Goal: Information Seeking & Learning: Learn about a topic

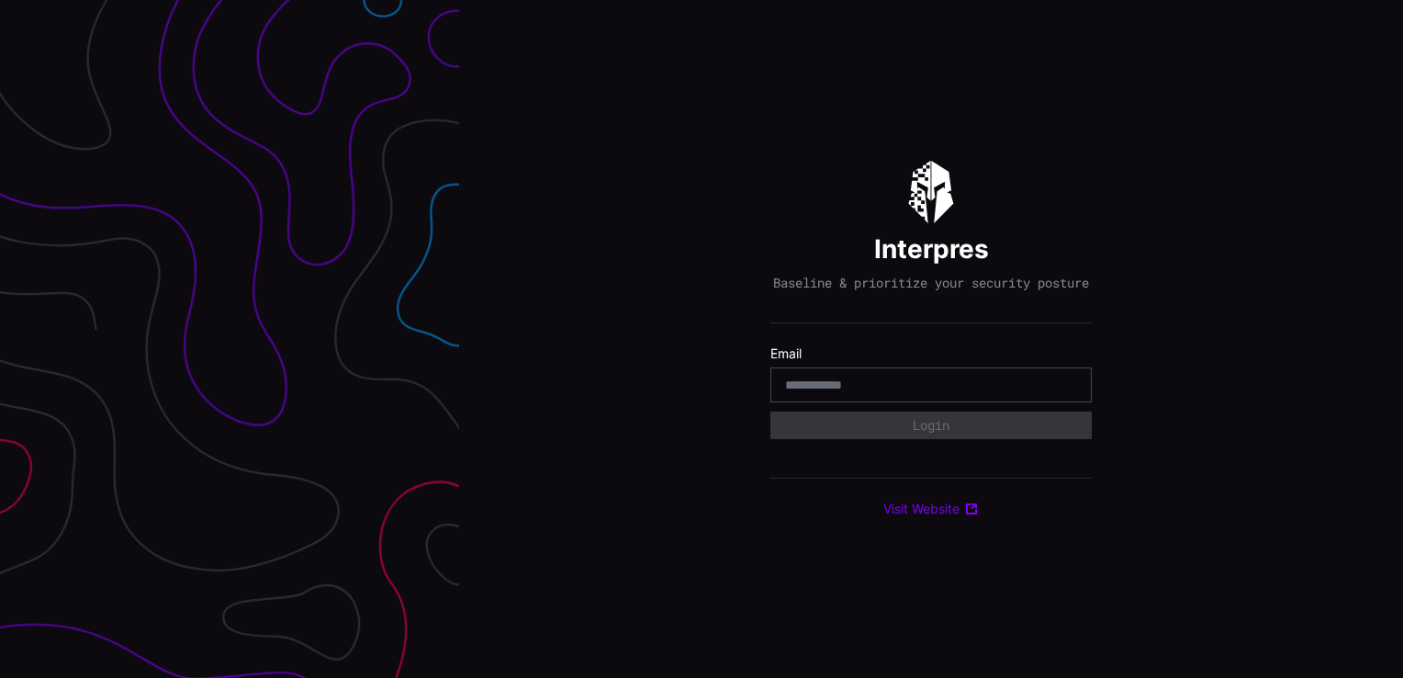
type input "*"
type input "**********"
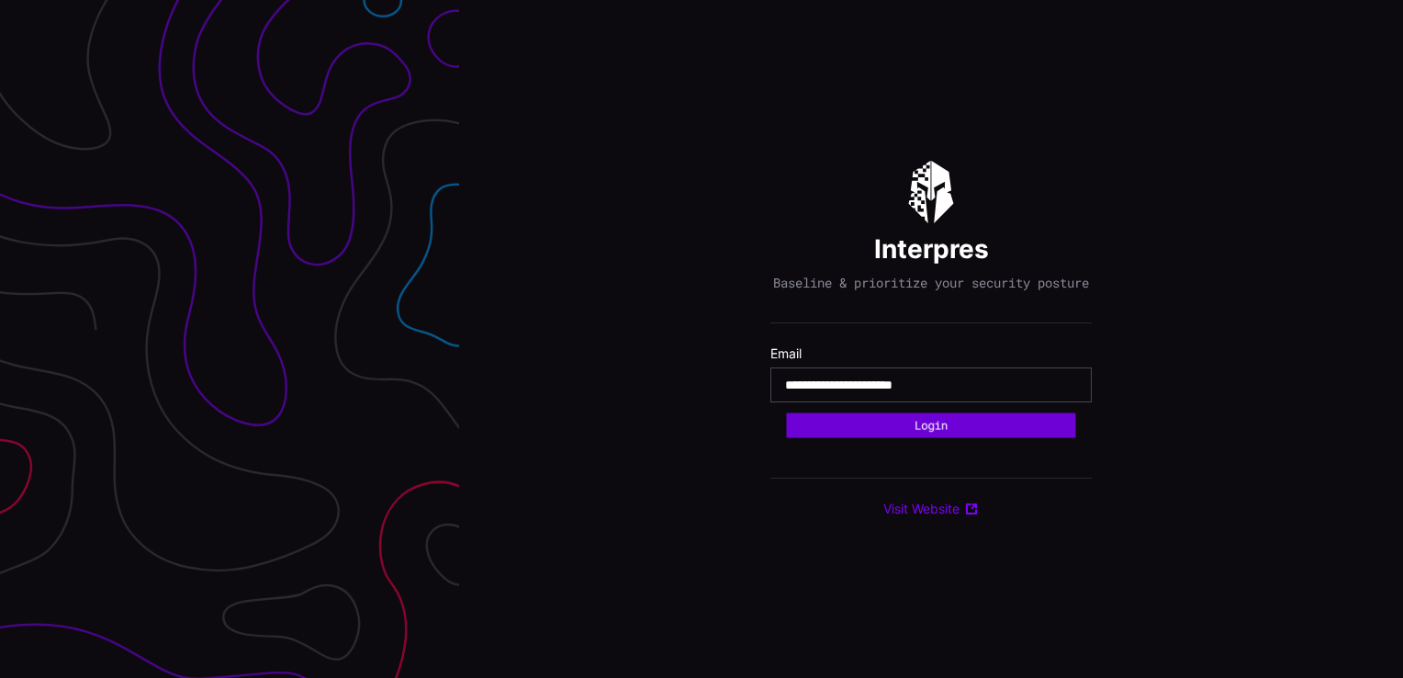
click at [876, 436] on button "Login" at bounding box center [931, 424] width 289 height 25
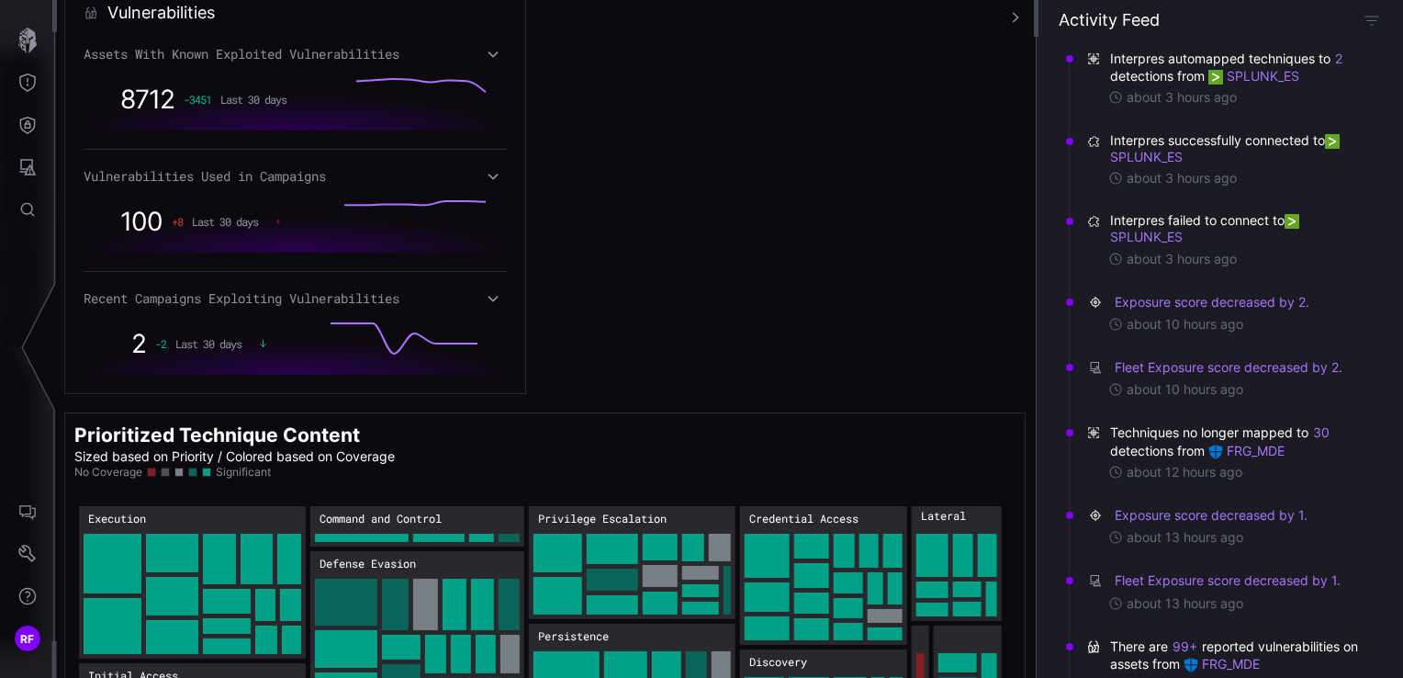
scroll to position [1074, 0]
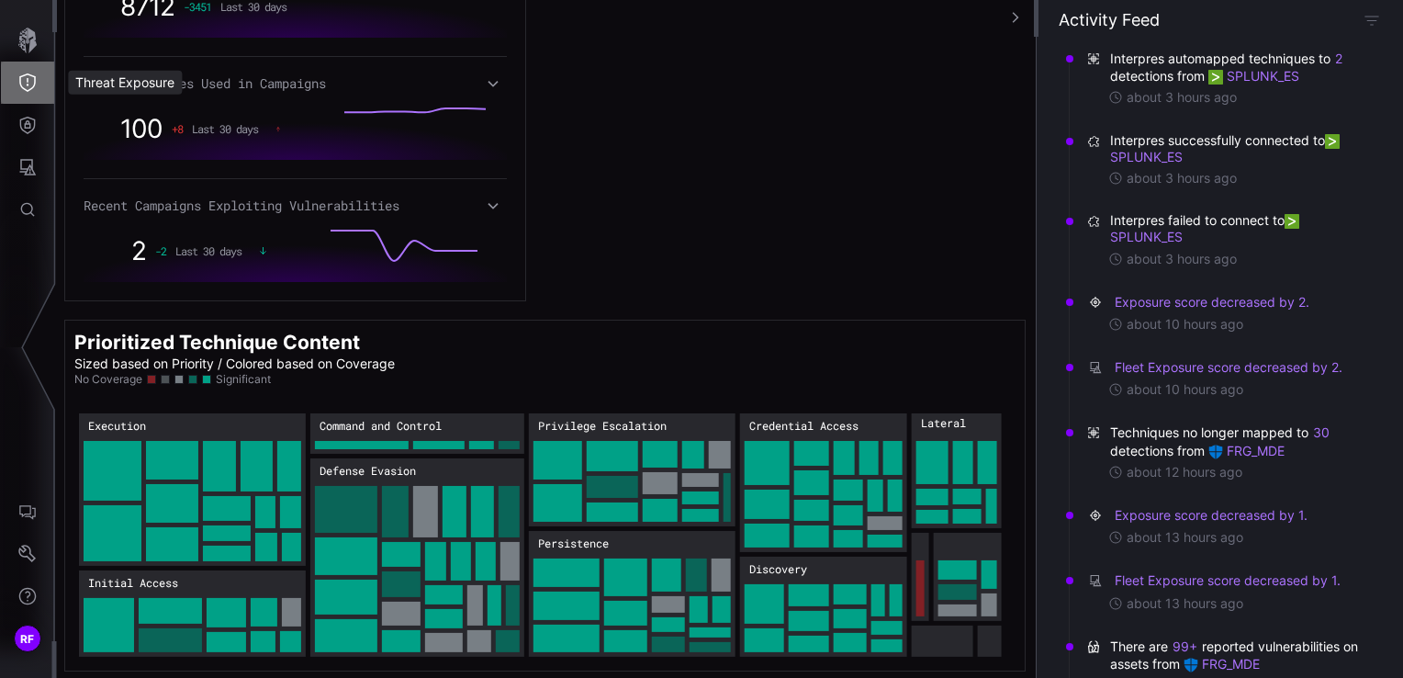
click at [20, 81] on icon "Threat Exposure" at bounding box center [27, 82] width 17 height 18
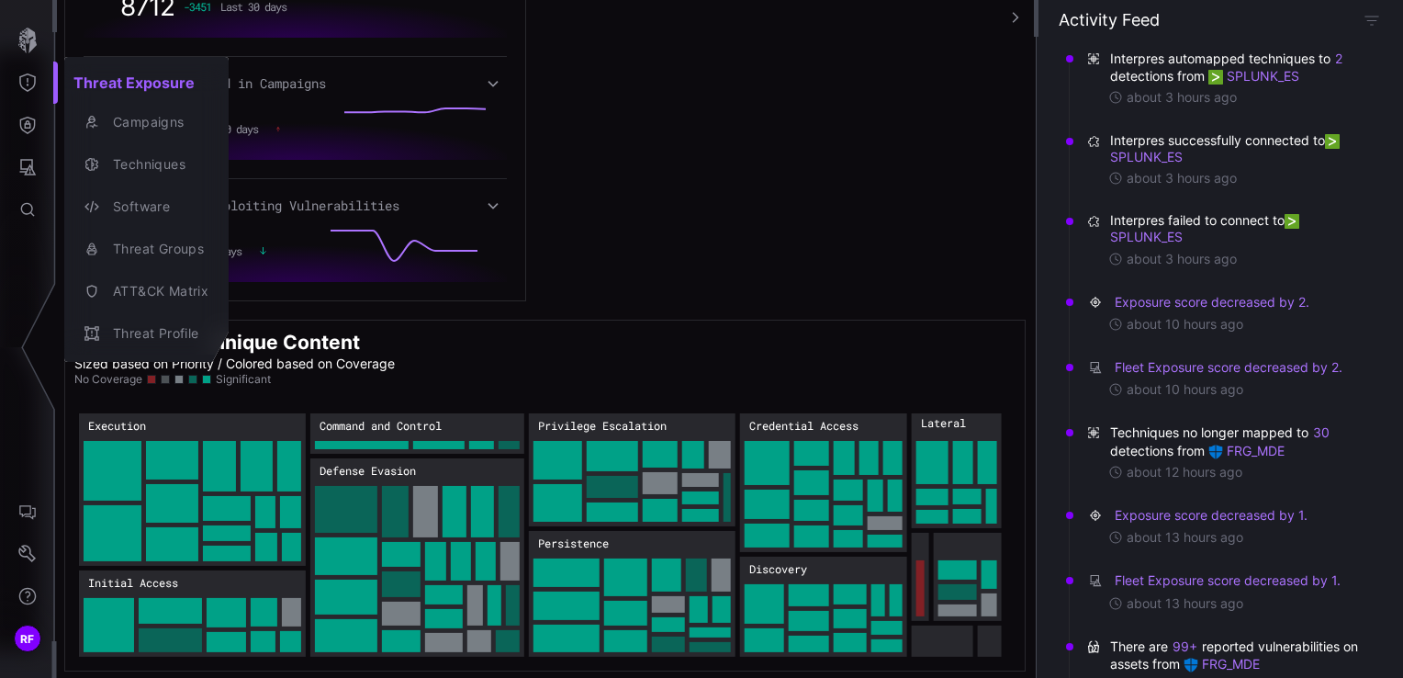
click at [28, 122] on div at bounding box center [701, 339] width 1403 height 678
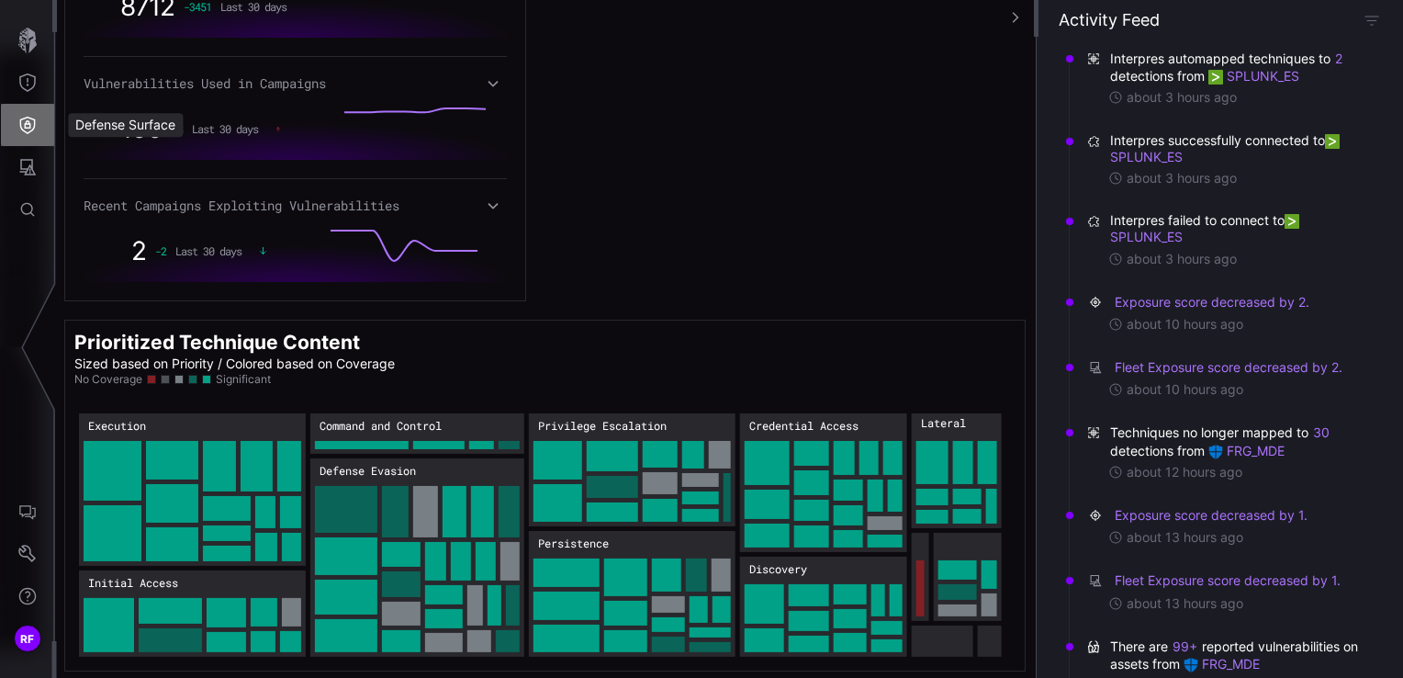
click at [28, 122] on icon "Defense Surface" at bounding box center [27, 125] width 18 height 18
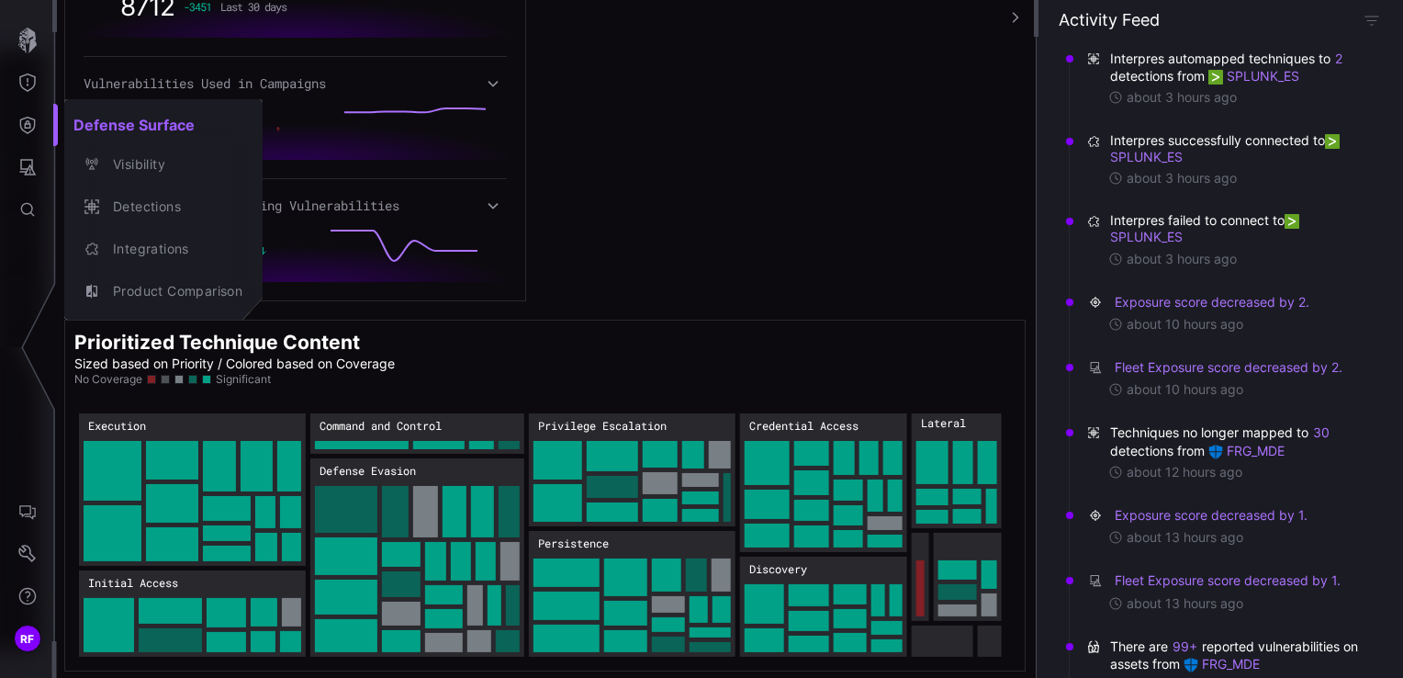
click at [15, 156] on div at bounding box center [701, 339] width 1403 height 678
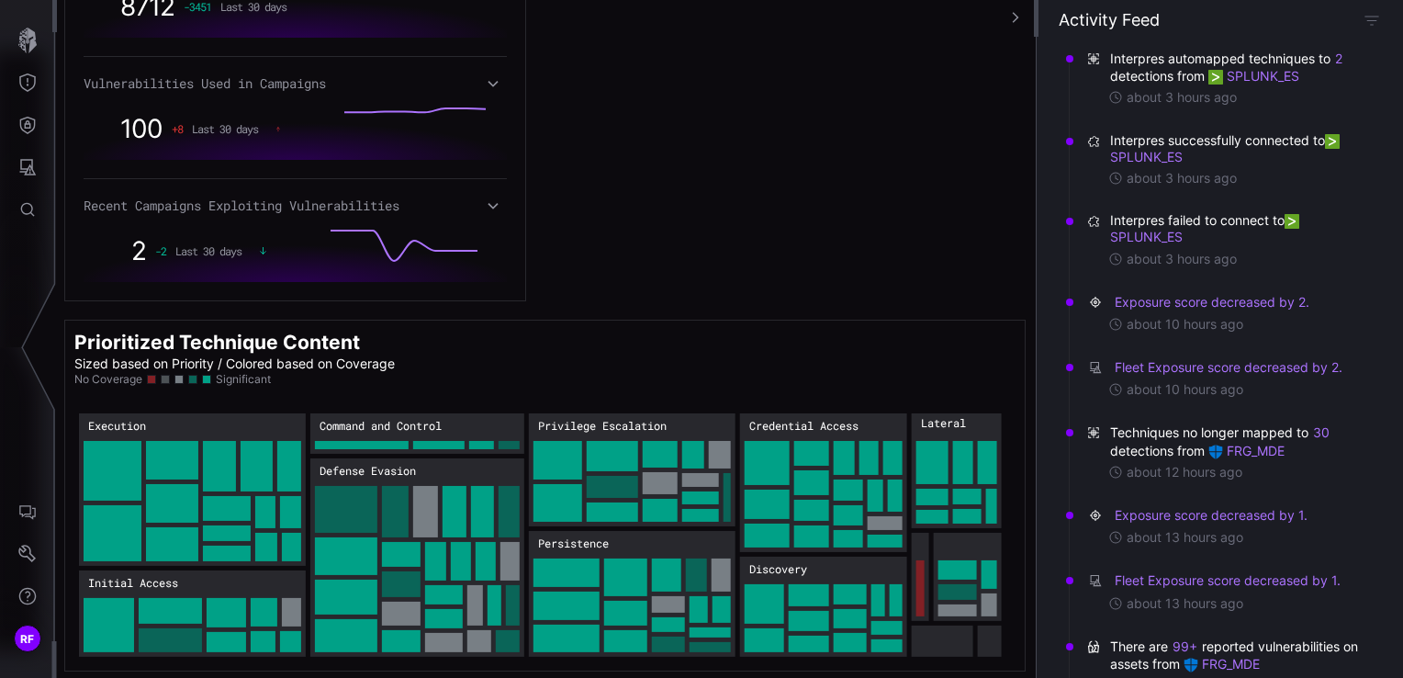
click at [22, 167] on icon "Attack Surface" at bounding box center [27, 167] width 18 height 18
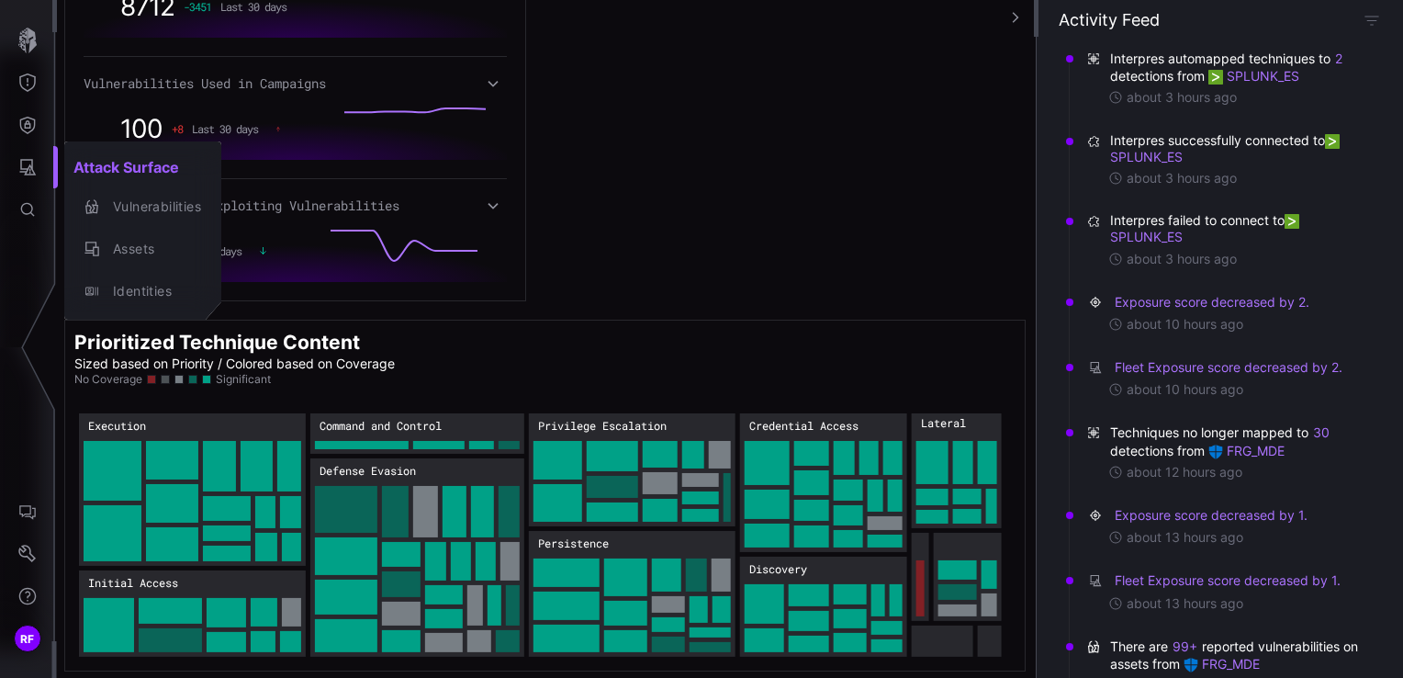
click at [19, 119] on div at bounding box center [701, 339] width 1403 height 678
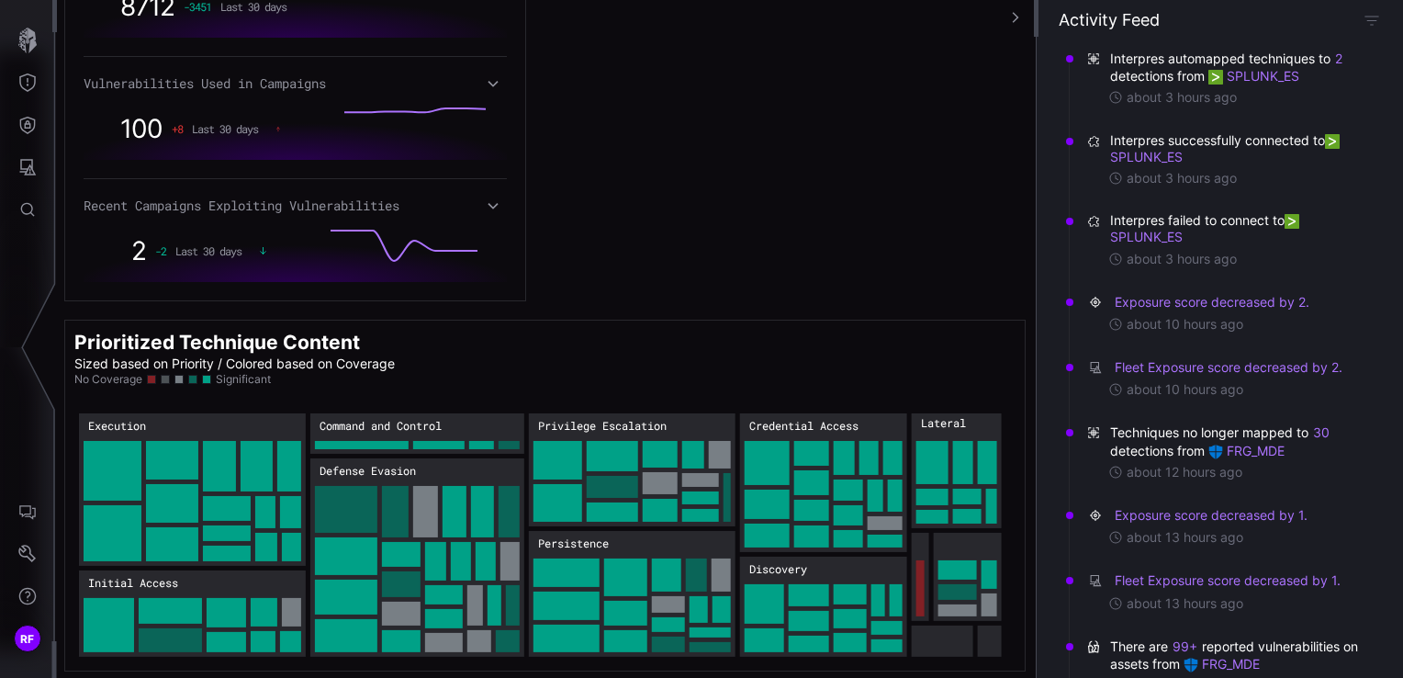
click at [24, 128] on icon "Defense Surface" at bounding box center [27, 125] width 18 height 18
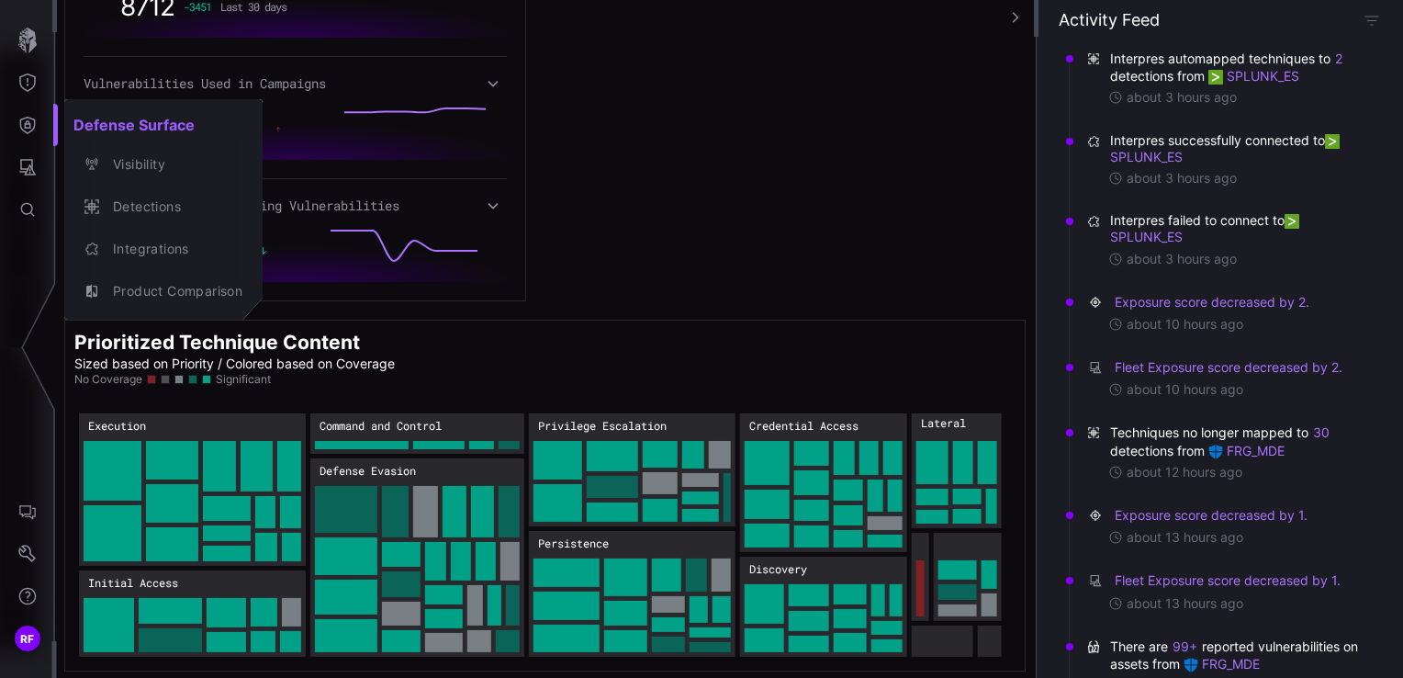
click at [23, 88] on div at bounding box center [701, 339] width 1403 height 678
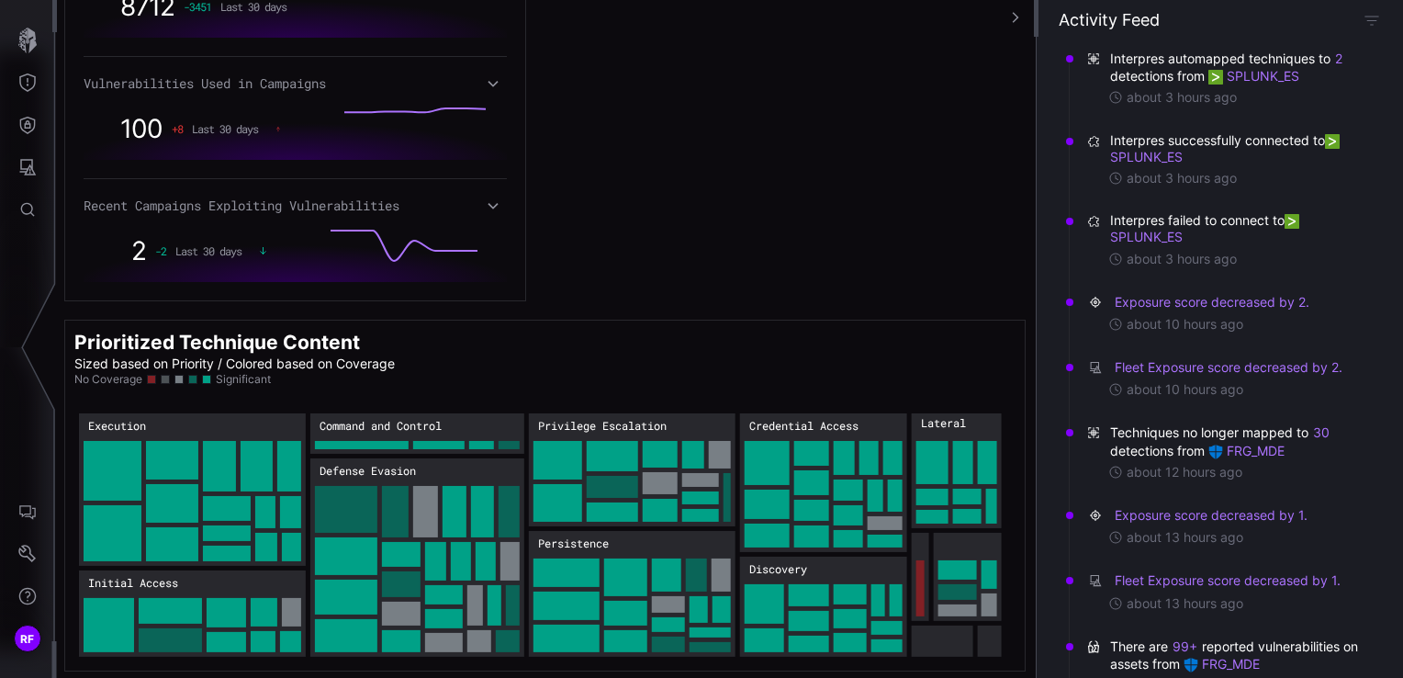
click at [23, 88] on div "Defense Surface Visibility Detections Integrations Product Comparison" at bounding box center [704, 339] width 1397 height 678
drag, startPoint x: 23, startPoint y: 88, endPoint x: 11, endPoint y: 90, distance: 12.1
click at [11, 90] on button "Threat Exposure" at bounding box center [27, 83] width 53 height 42
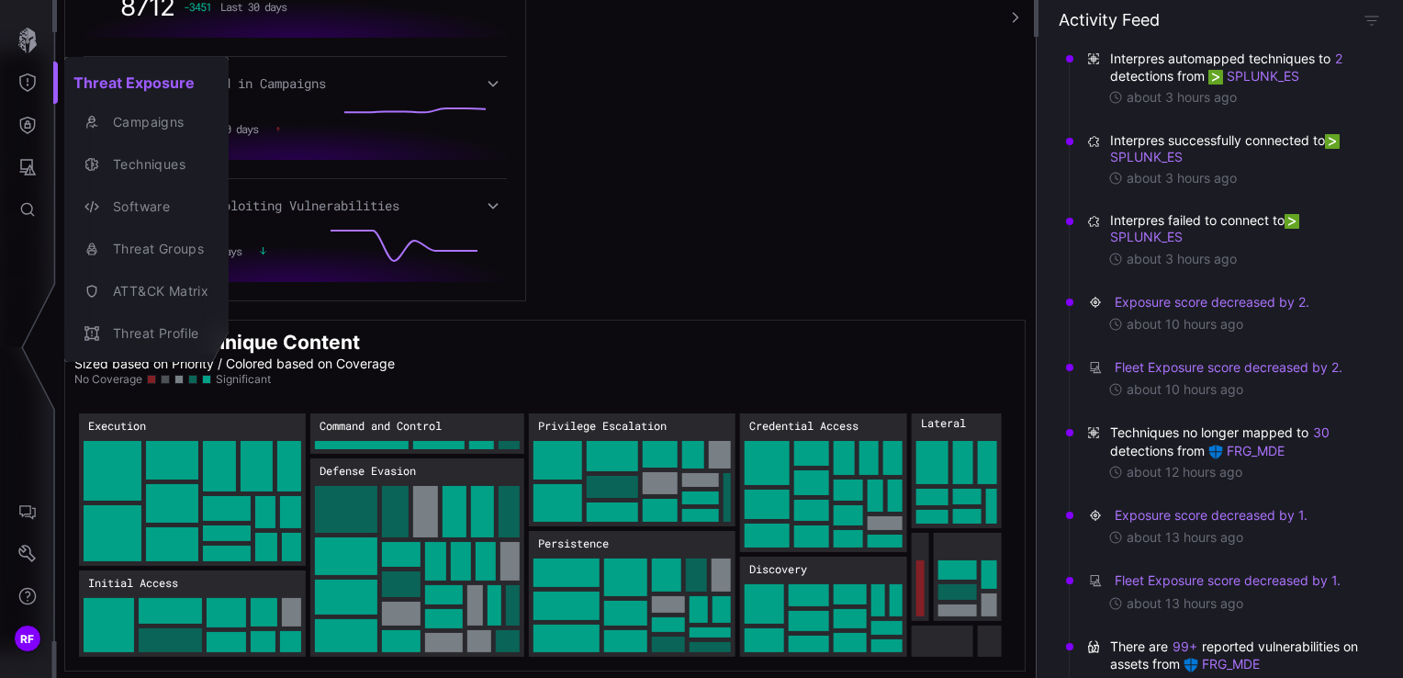
click at [16, 167] on div at bounding box center [701, 339] width 1403 height 678
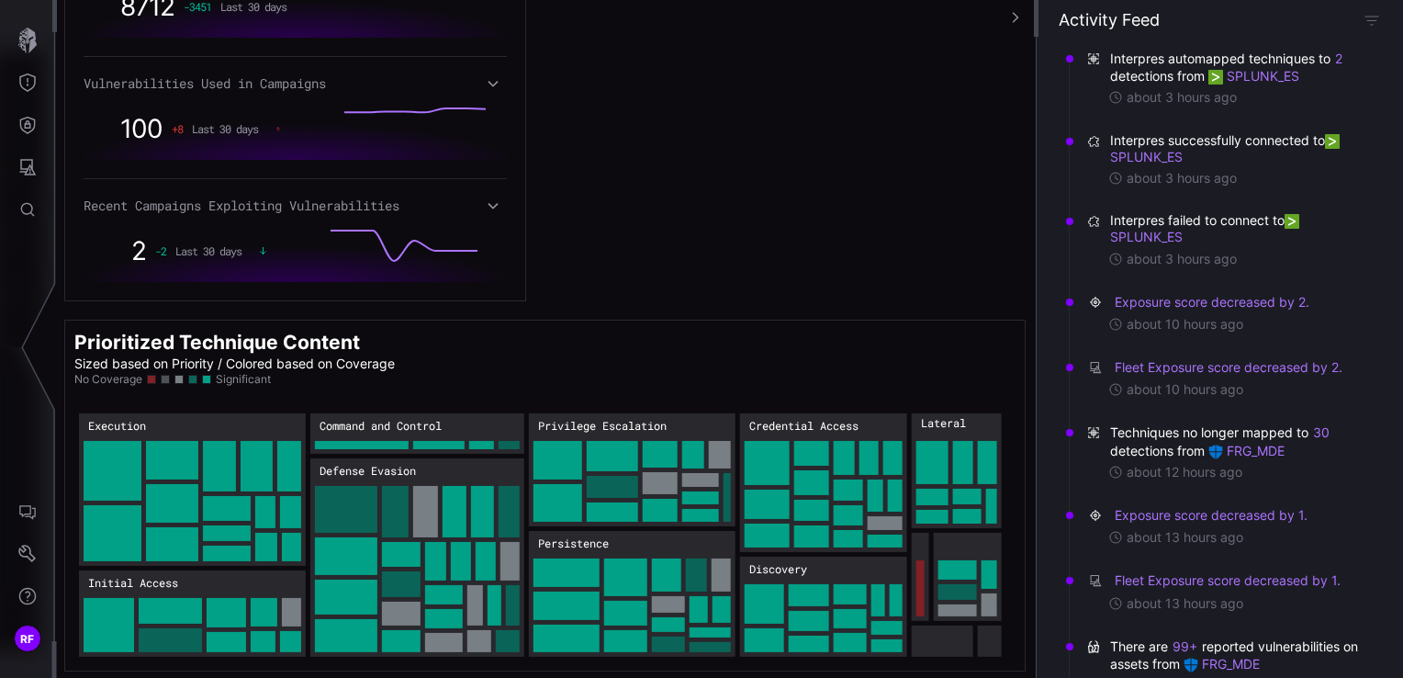
click at [18, 167] on div "Threat Exposure Campaigns Techniques Software Threat Groups ATT&CK Matrix Threa…" at bounding box center [704, 339] width 1397 height 678
click at [20, 167] on icon "Attack Surface" at bounding box center [28, 167] width 17 height 17
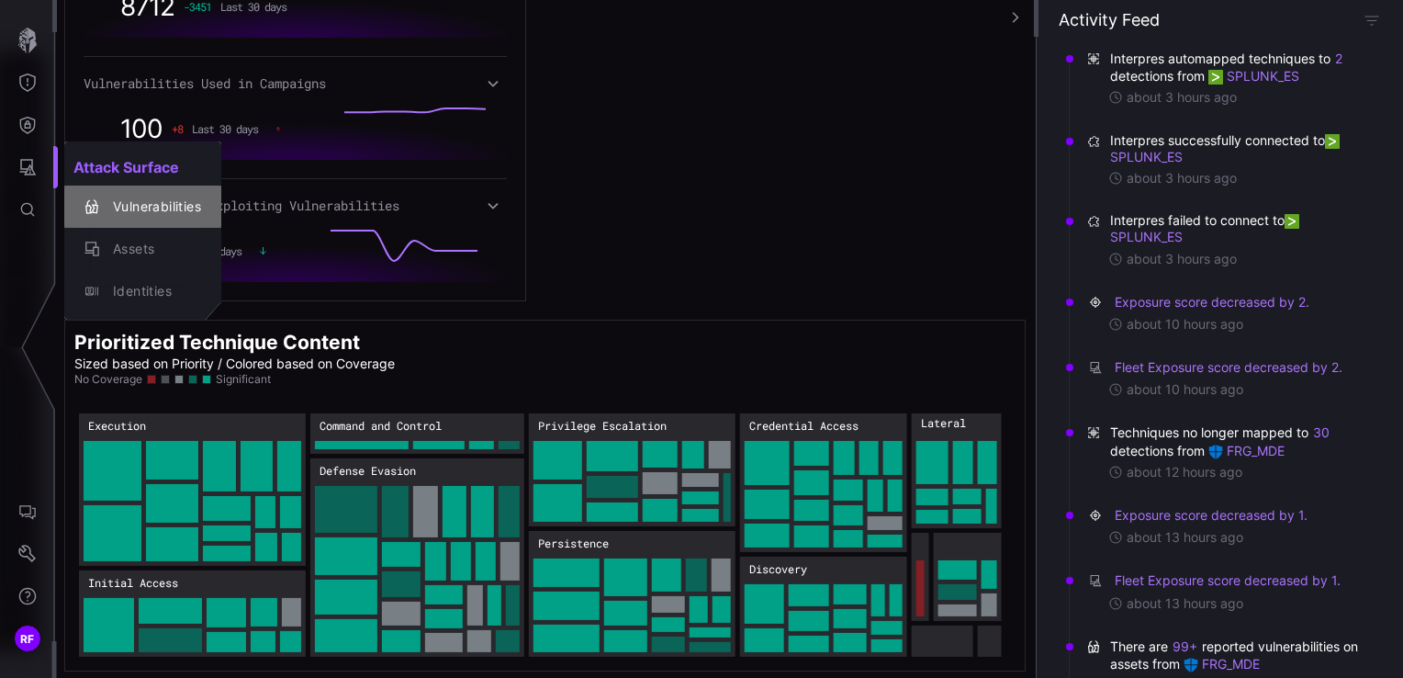
click at [147, 208] on div "Vulnerabilities" at bounding box center [152, 207] width 97 height 23
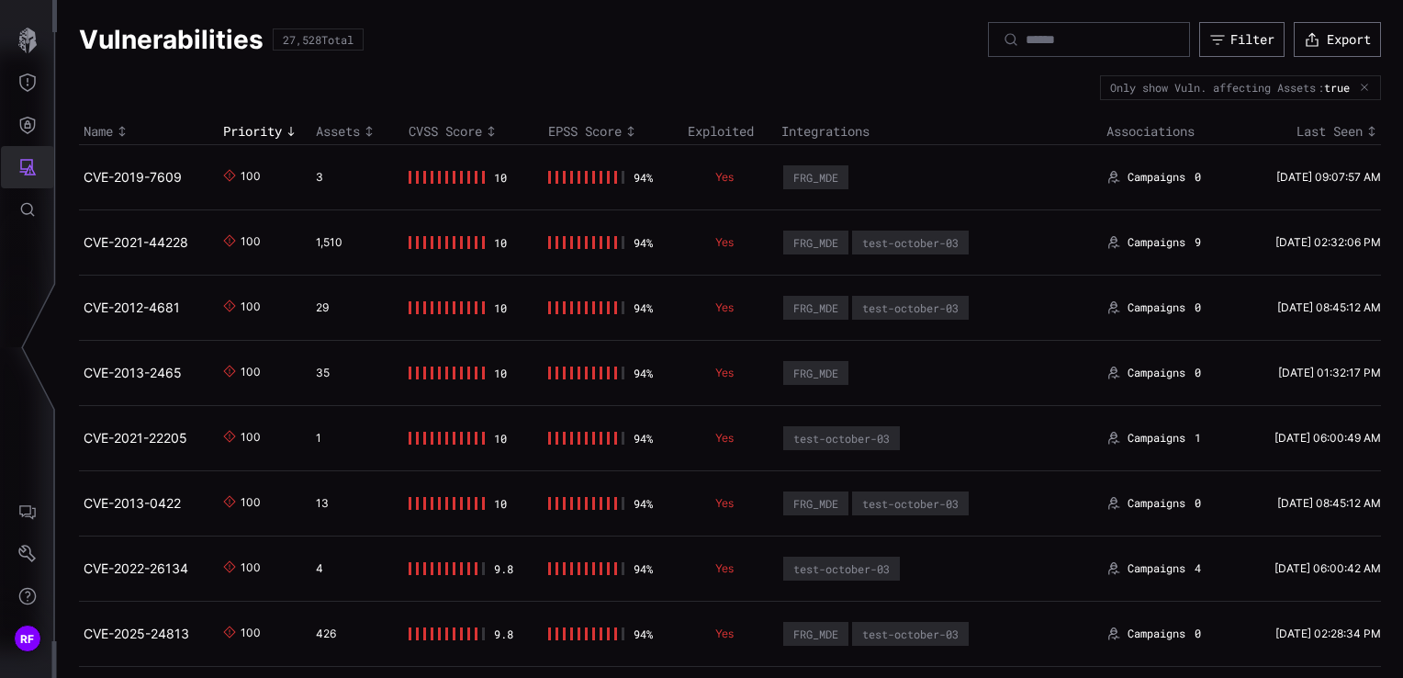
click at [33, 150] on button "Attack Surface" at bounding box center [27, 167] width 53 height 42
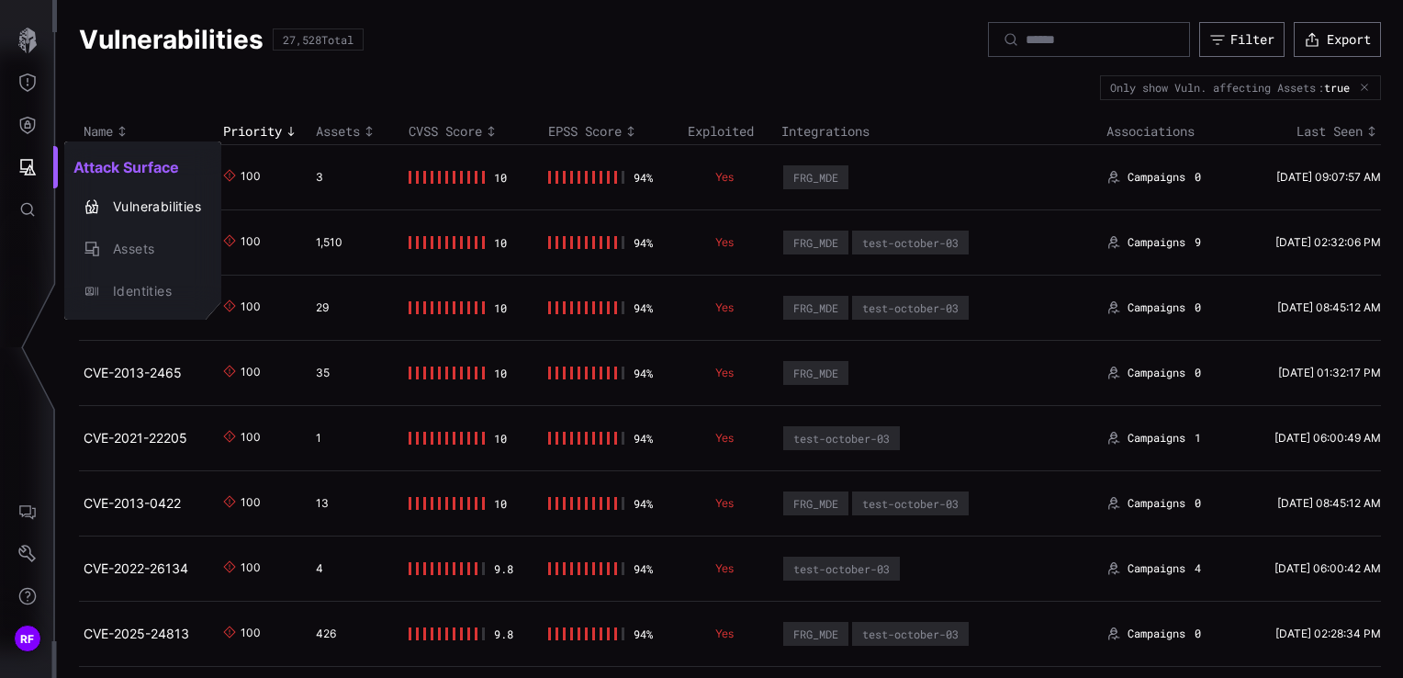
click at [38, 117] on div at bounding box center [701, 339] width 1403 height 678
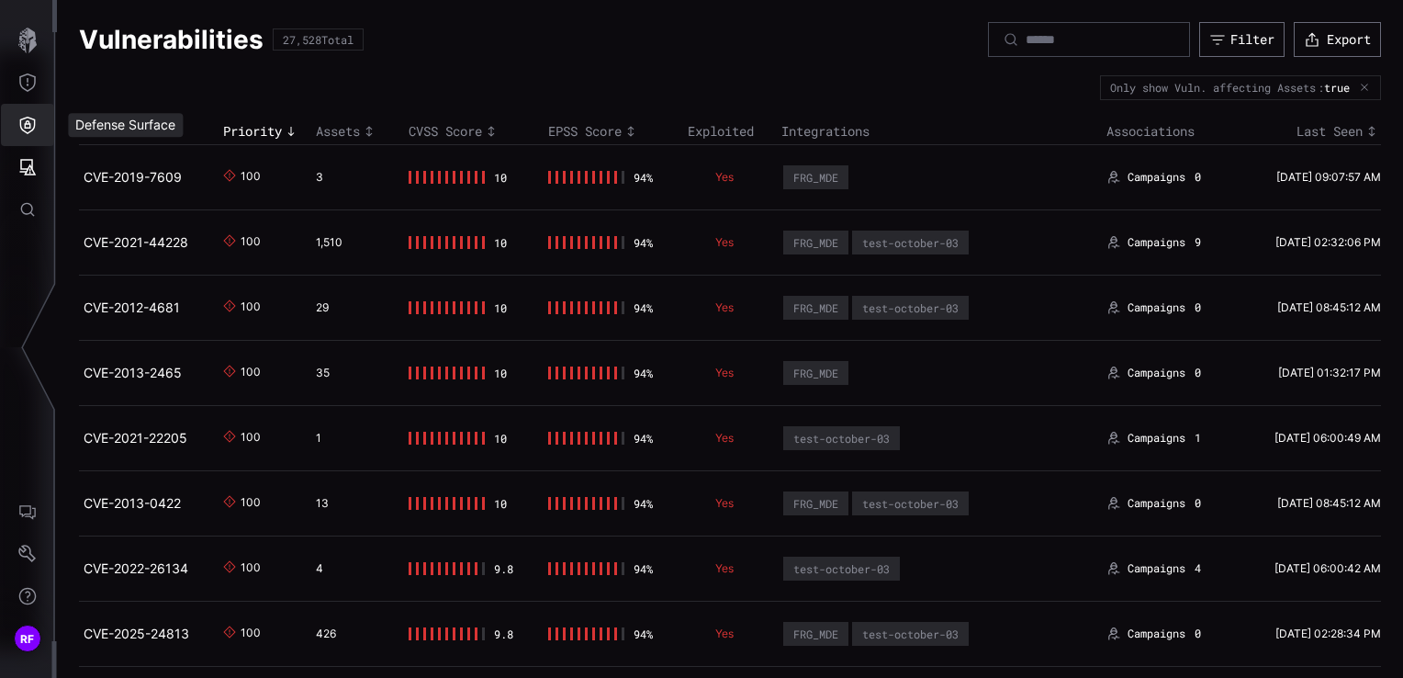
click at [29, 121] on icon "Defense Surface" at bounding box center [27, 125] width 18 height 18
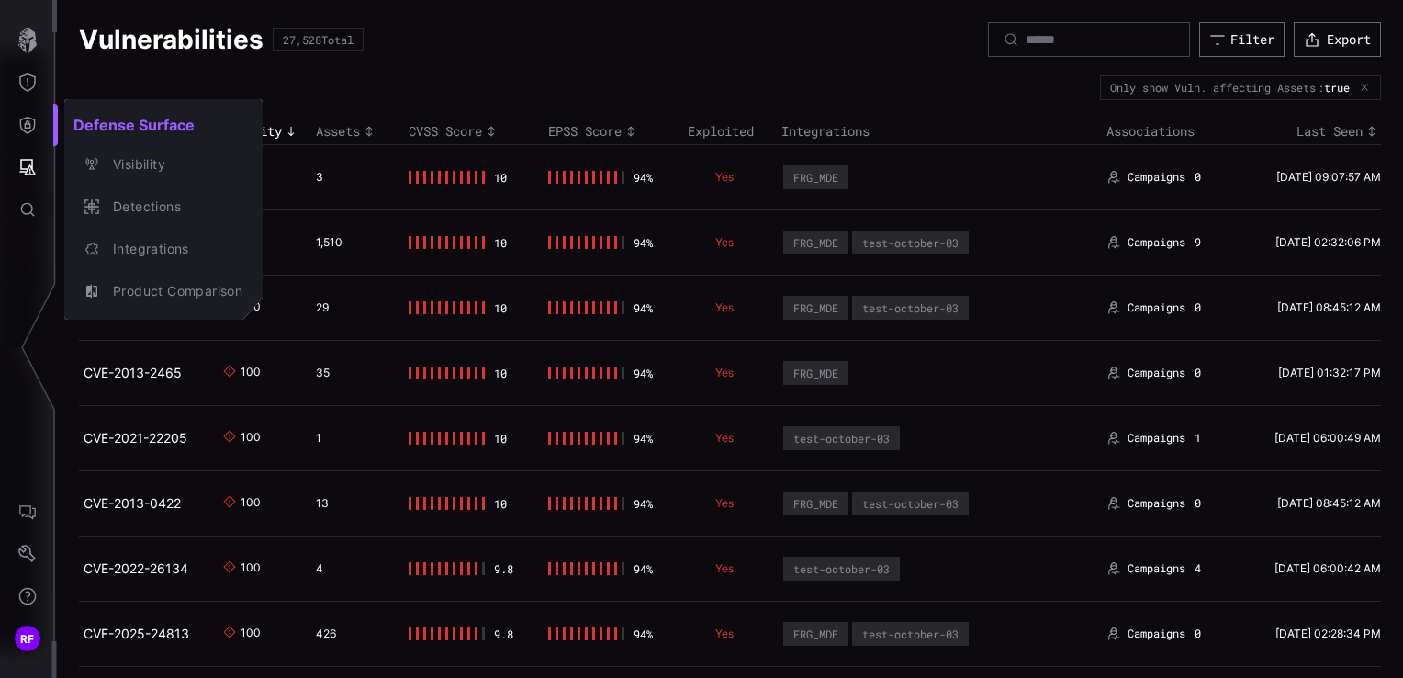
click at [26, 73] on div at bounding box center [701, 339] width 1403 height 678
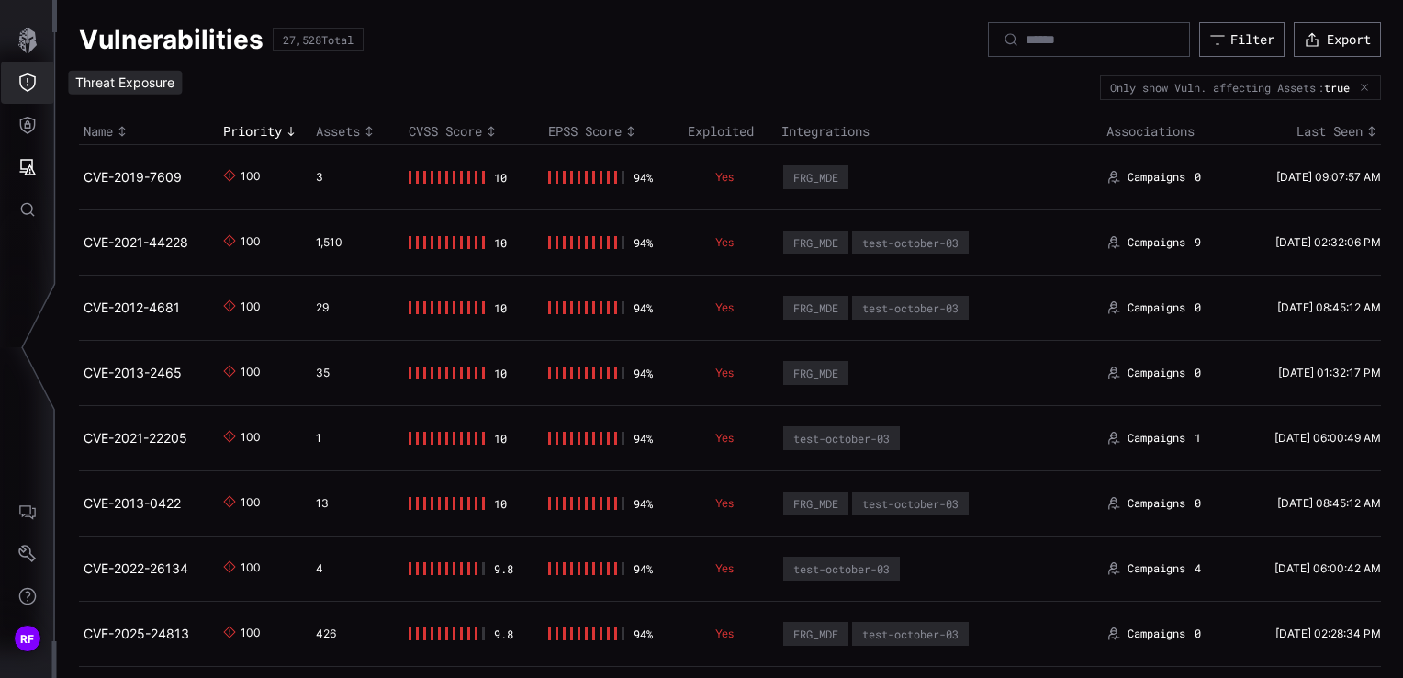
click at [21, 84] on icon "Threat Exposure" at bounding box center [27, 82] width 18 height 18
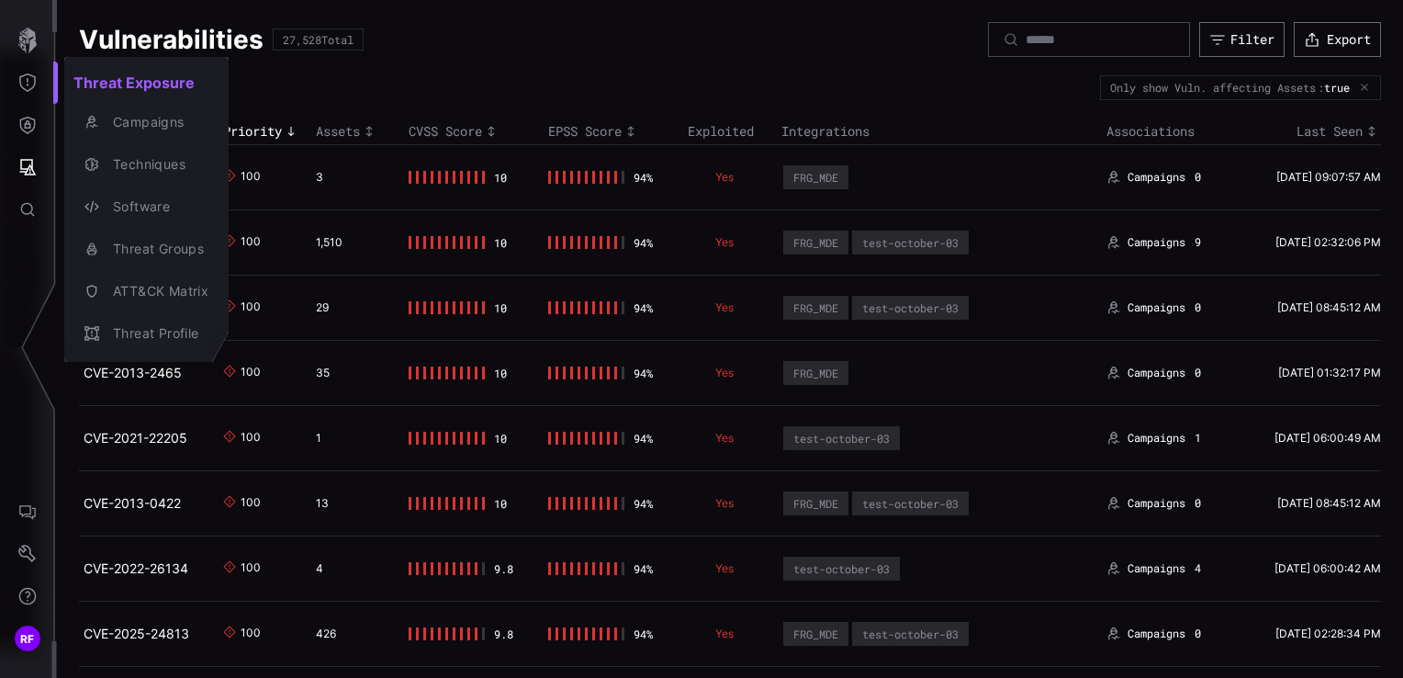
click at [31, 94] on div at bounding box center [701, 339] width 1403 height 678
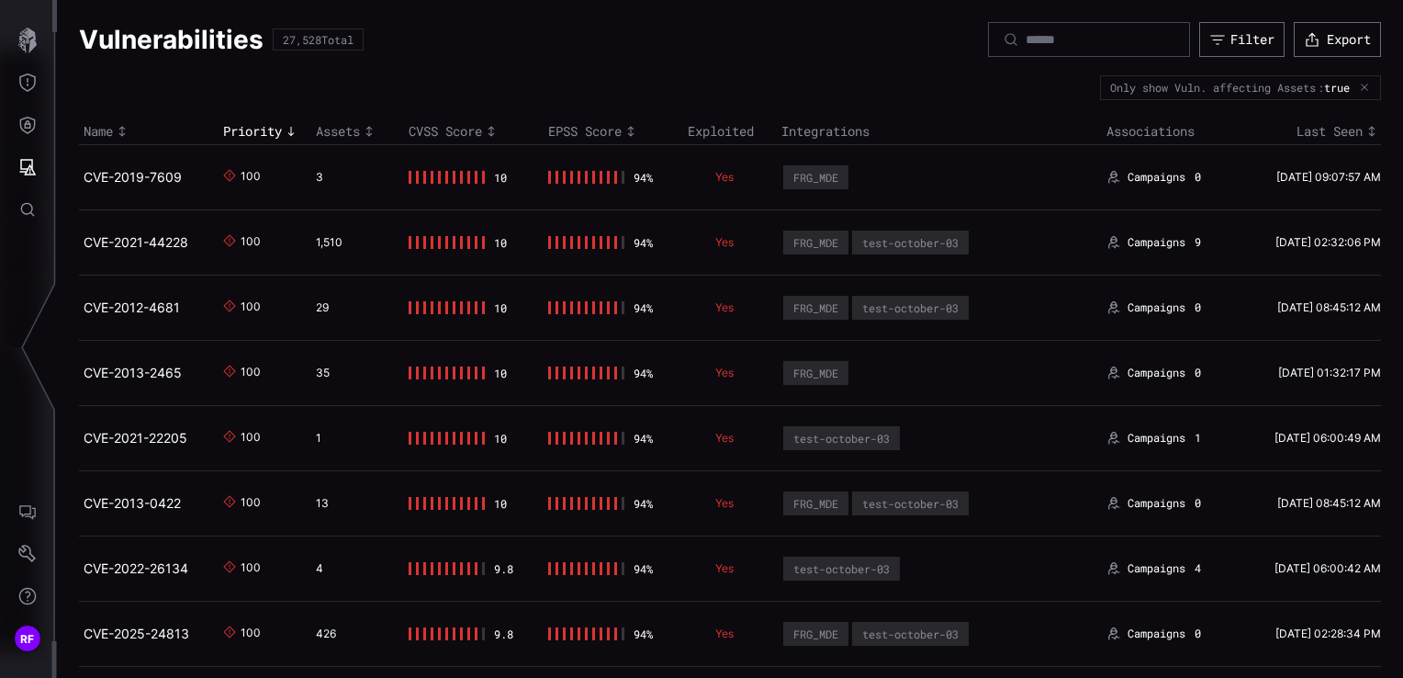
click at [27, 134] on button "Defense Surface" at bounding box center [27, 125] width 53 height 42
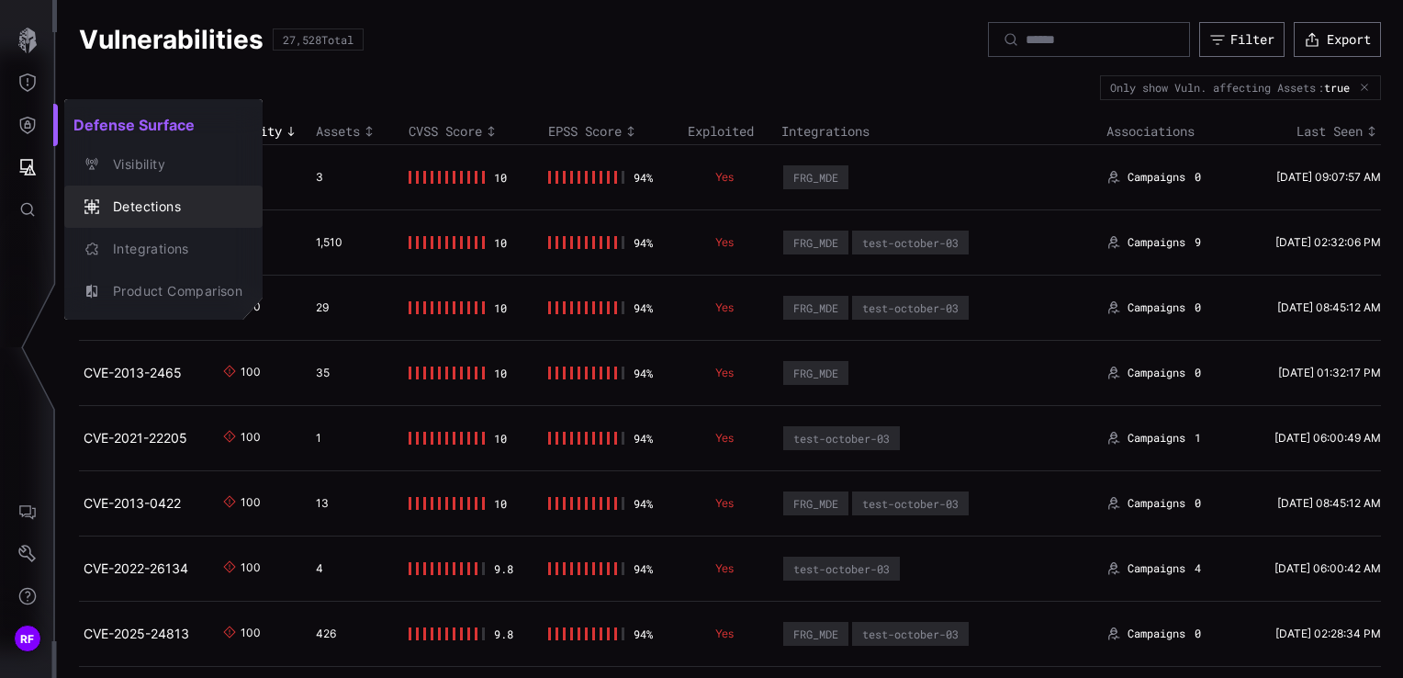
click at [135, 197] on div "Detections" at bounding box center [173, 207] width 139 height 23
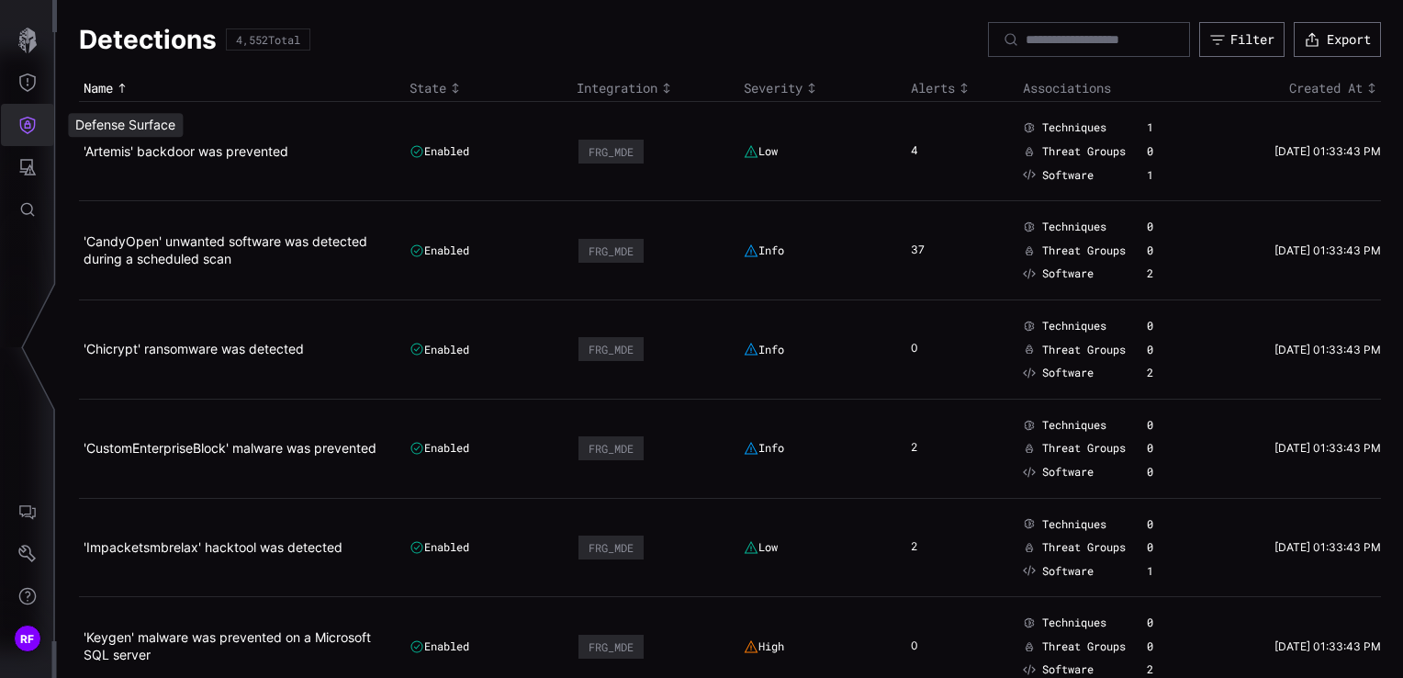
click at [24, 128] on icon "Defense Surface" at bounding box center [27, 125] width 18 height 18
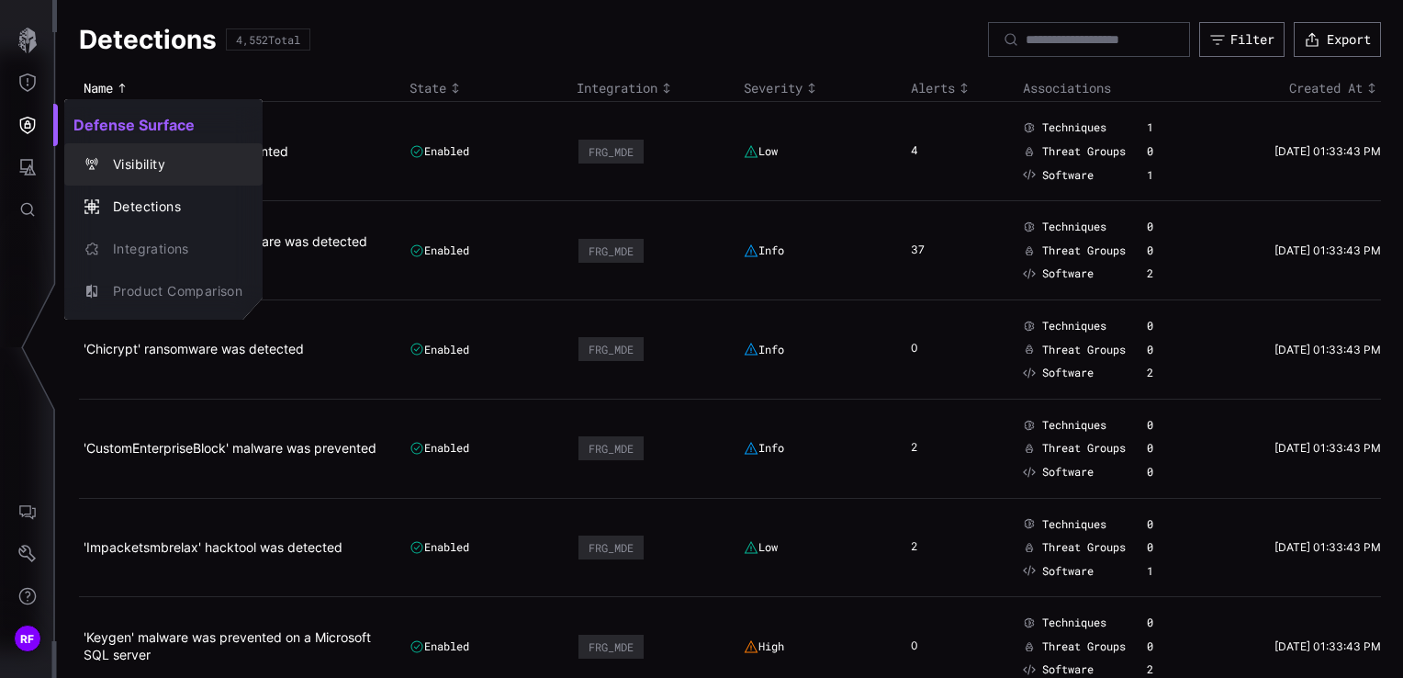
click at [137, 176] on div "Visibility" at bounding box center [164, 165] width 184 height 26
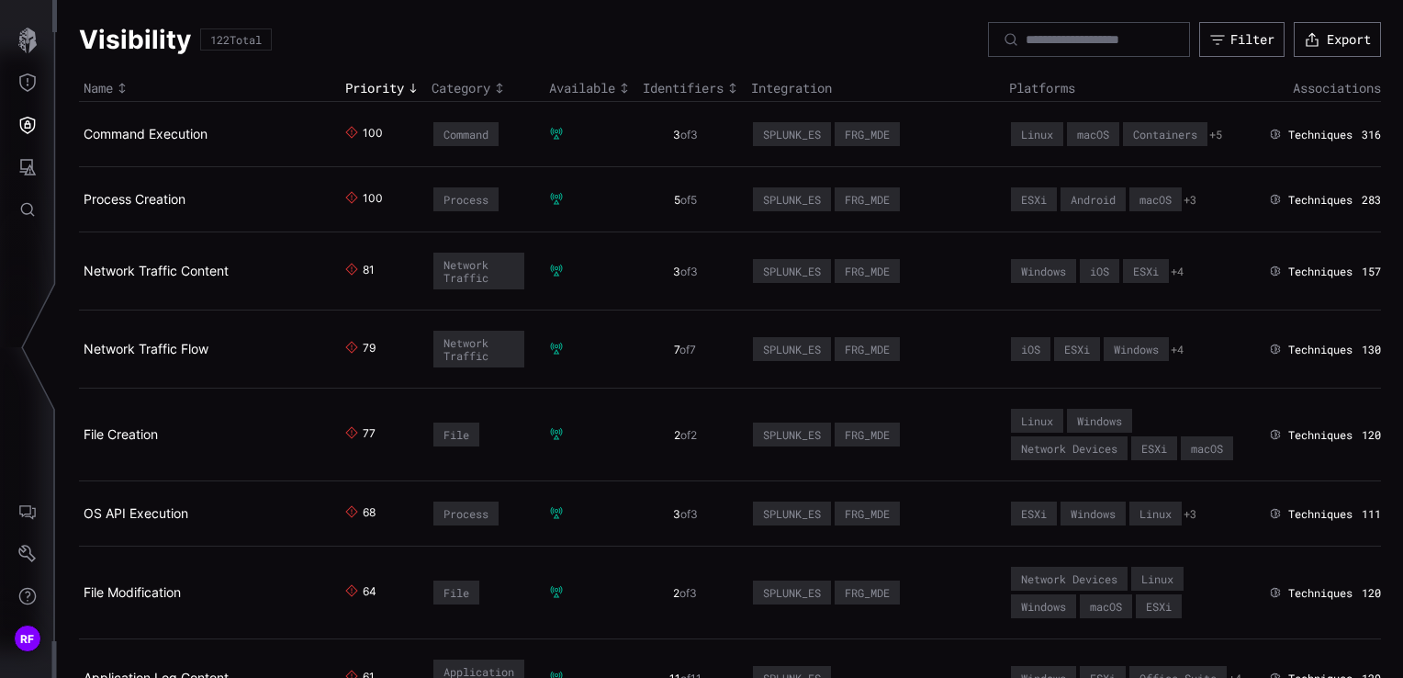
click at [381, 83] on div "Priority" at bounding box center [383, 88] width 77 height 17
click at [382, 90] on div "Priority" at bounding box center [383, 88] width 77 height 17
click at [383, 90] on div "Priority" at bounding box center [383, 88] width 77 height 17
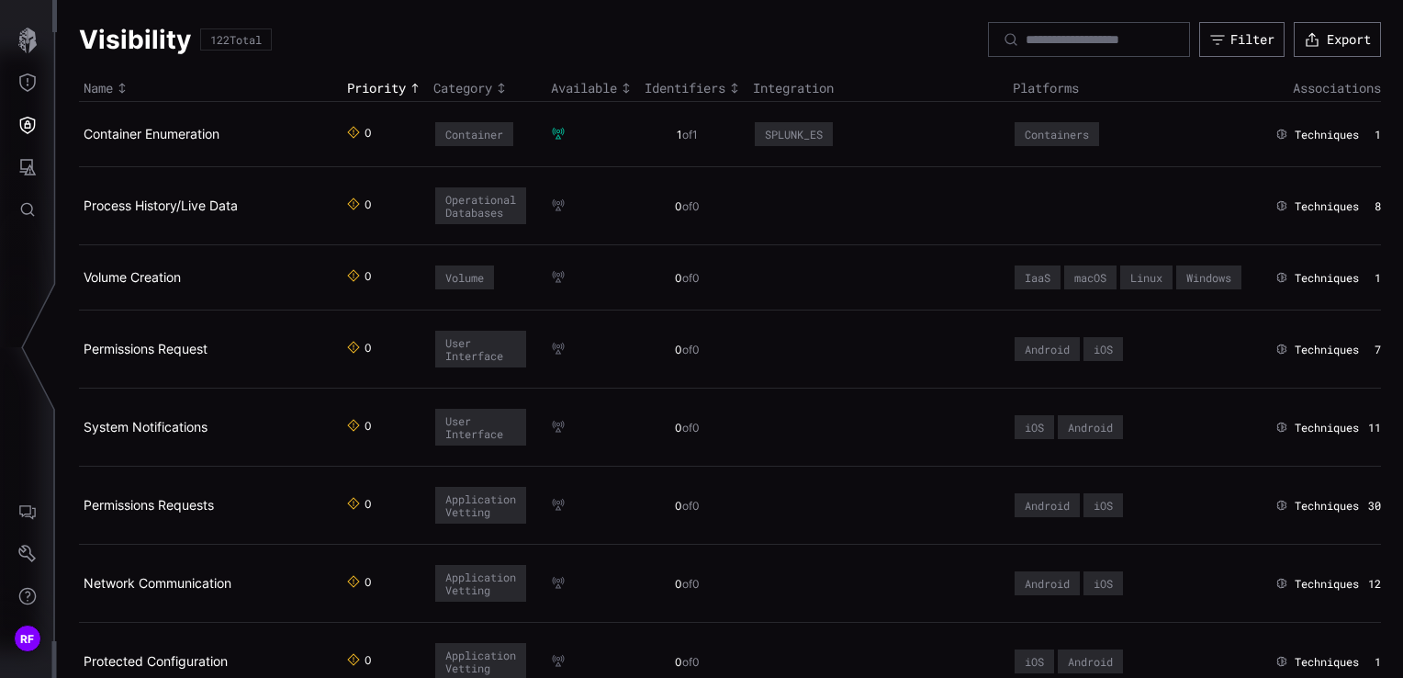
click at [385, 88] on div "Priority" at bounding box center [385, 88] width 77 height 17
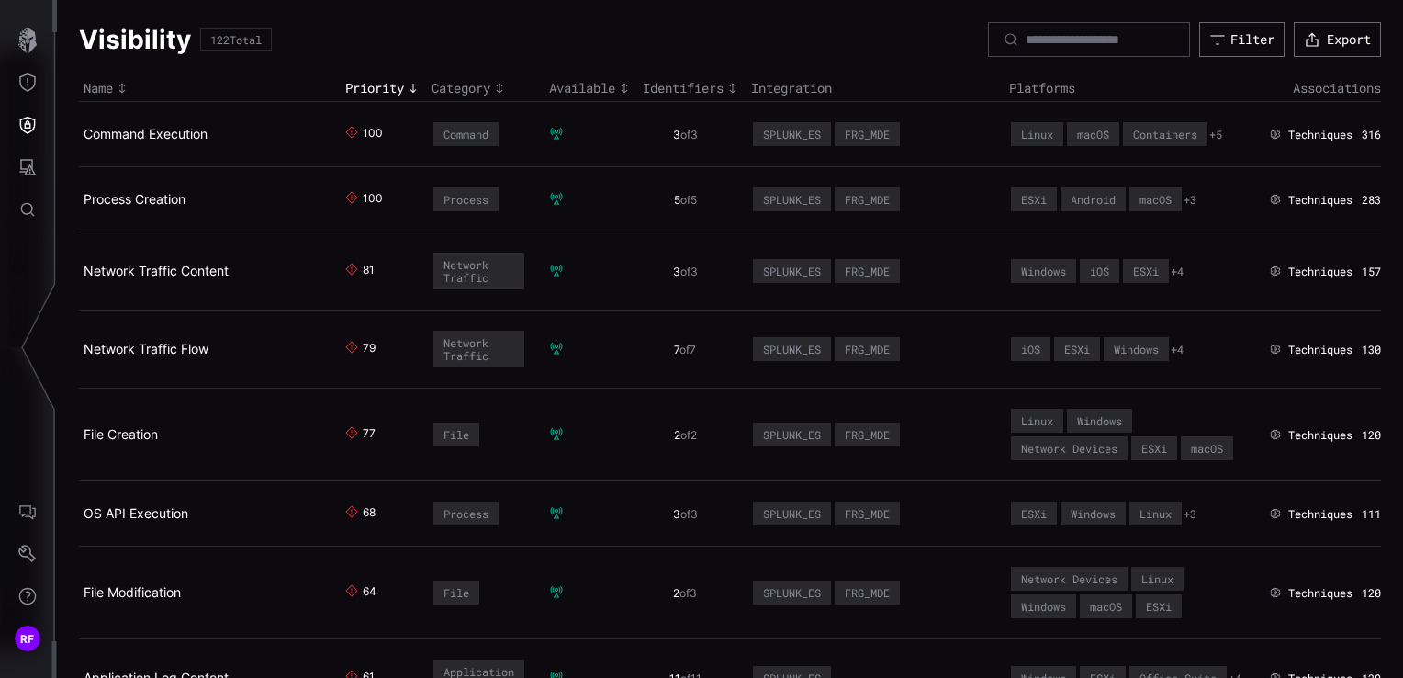
click at [694, 84] on div "Identifiers" at bounding box center [692, 88] width 99 height 17
click at [686, 86] on div "Identifiers" at bounding box center [692, 88] width 99 height 17
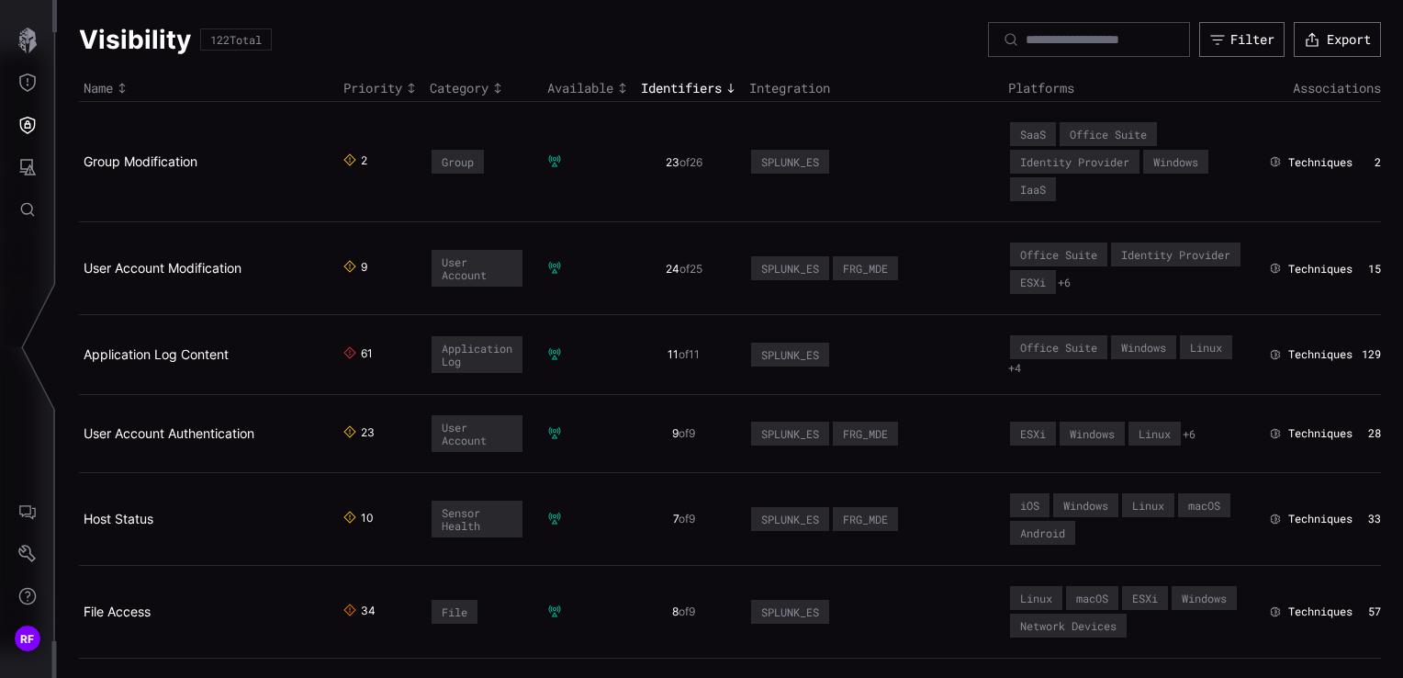
click at [378, 80] on div "Priority" at bounding box center [381, 88] width 77 height 17
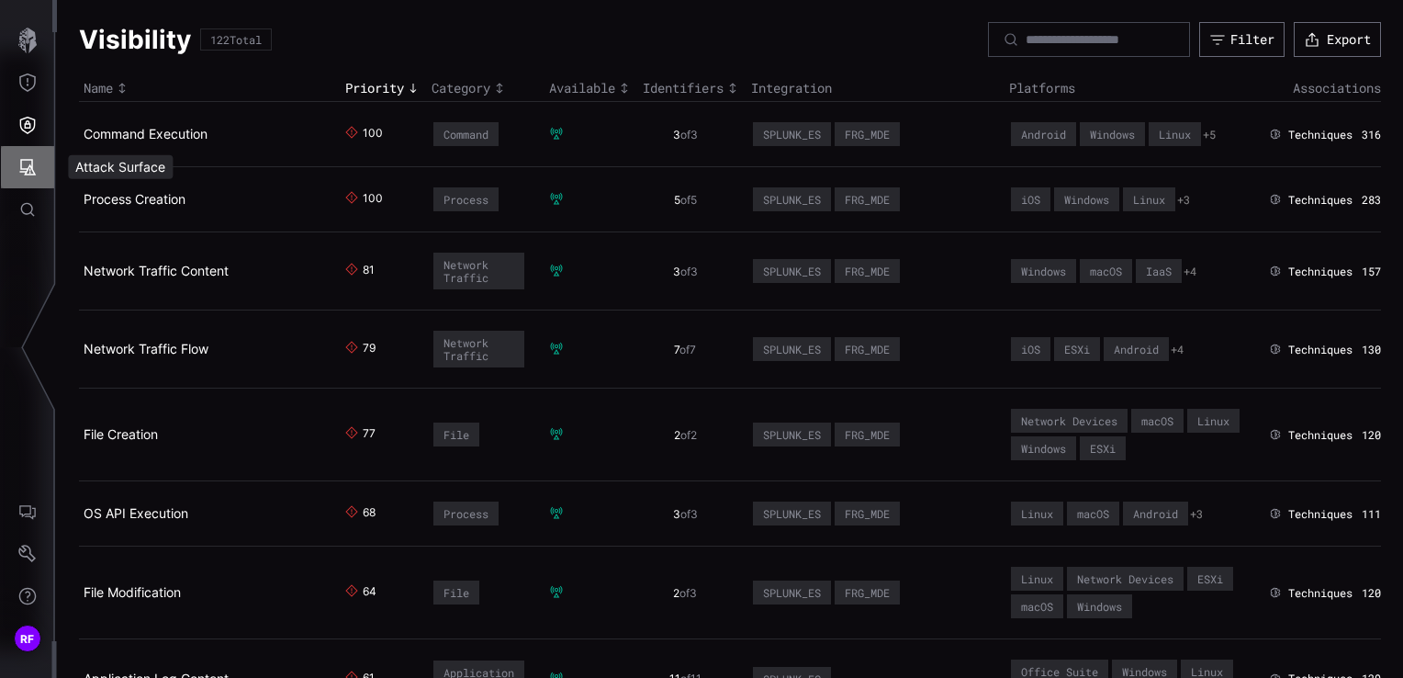
click at [22, 156] on button "Attack Surface" at bounding box center [27, 167] width 53 height 42
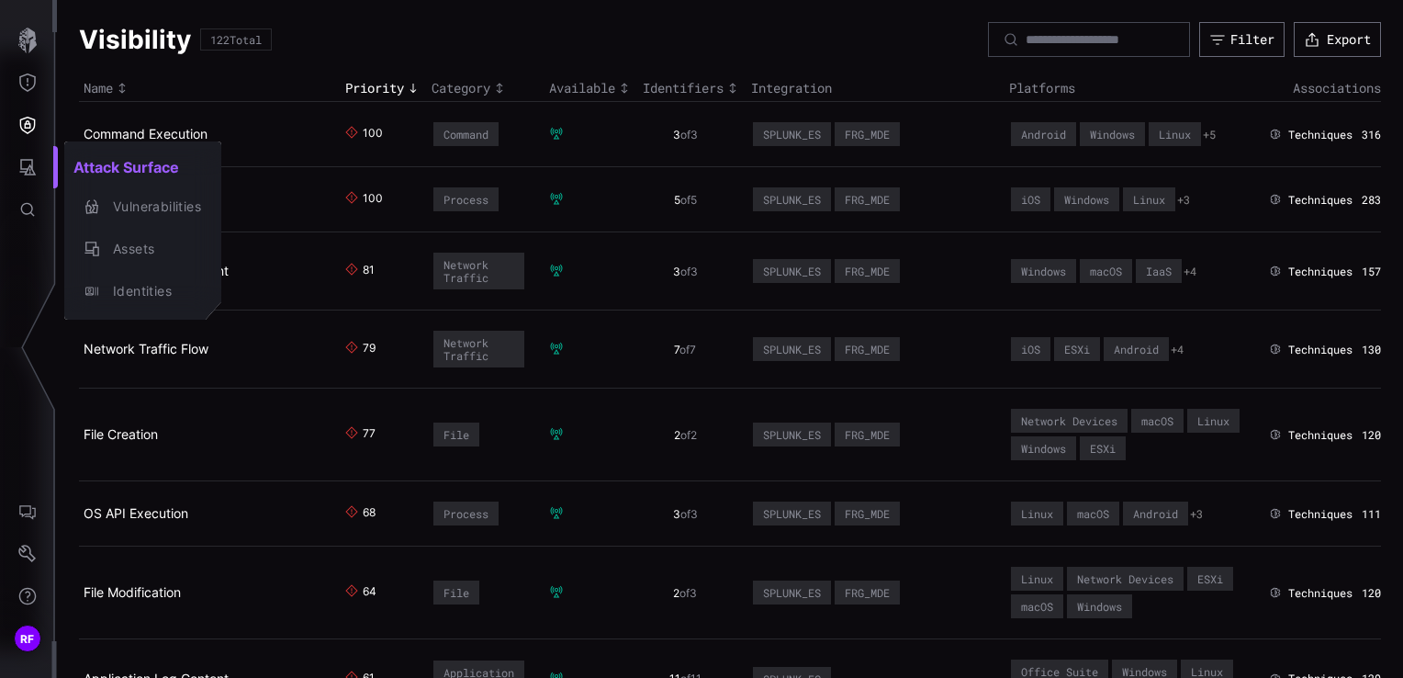
click at [27, 84] on div at bounding box center [701, 339] width 1403 height 678
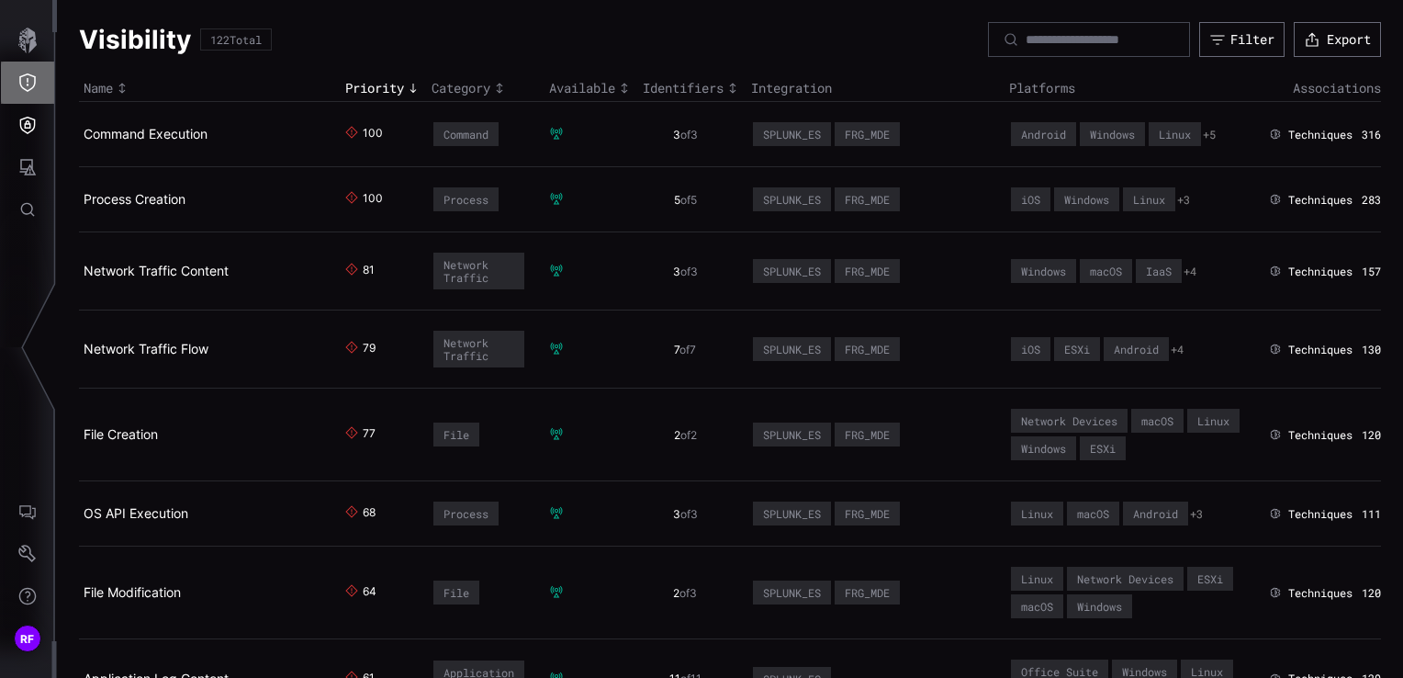
click at [26, 83] on icon "Threat Exposure" at bounding box center [27, 82] width 18 height 18
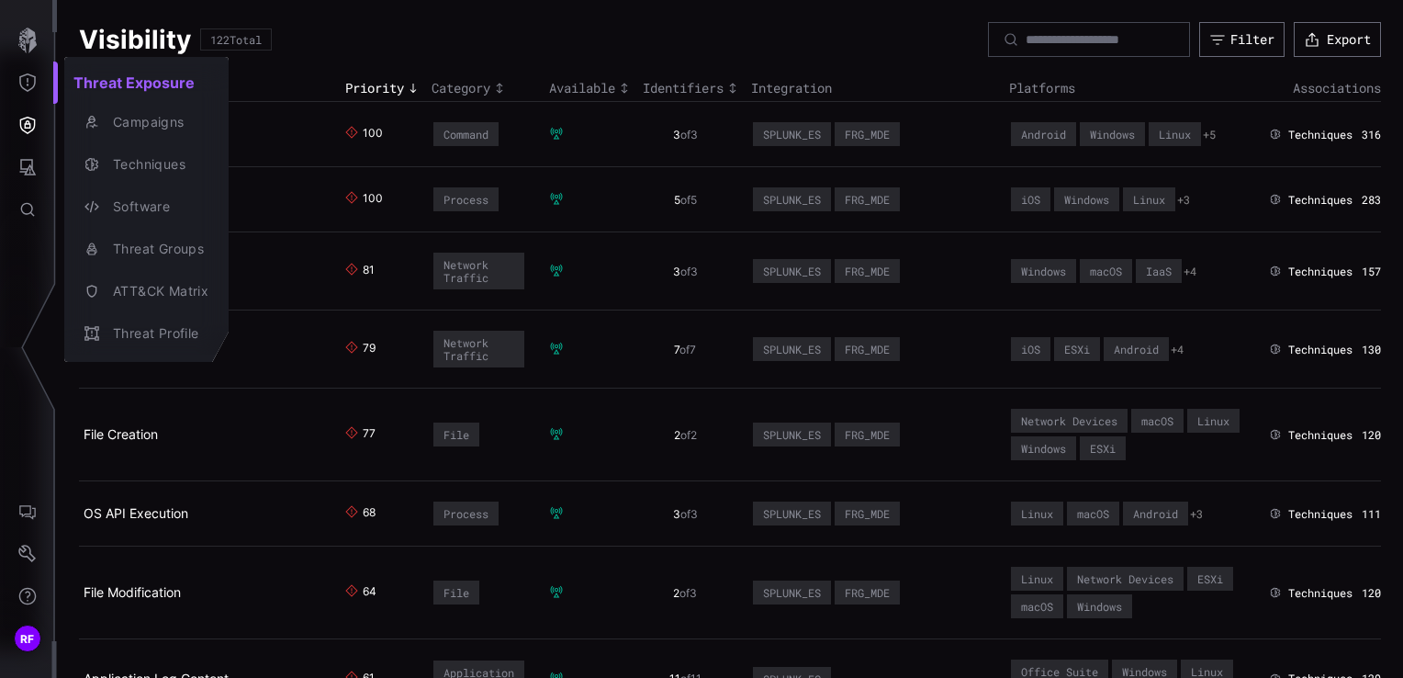
click at [26, 83] on div at bounding box center [701, 339] width 1403 height 678
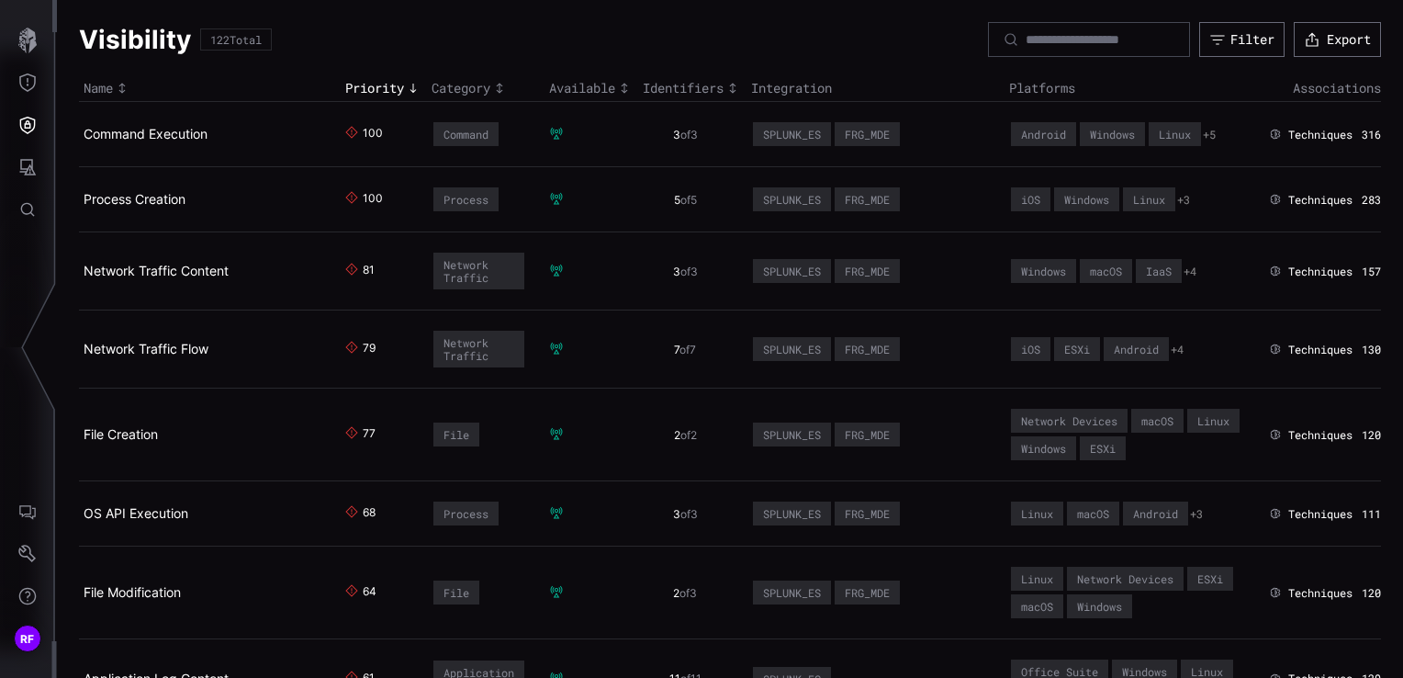
click at [26, 83] on div "Threat Exposure Campaigns Techniques Software Threat Groups ATT&CK Matrix Threa…" at bounding box center [704, 339] width 1397 height 678
click at [26, 83] on icon "Threat Exposure" at bounding box center [27, 82] width 18 height 18
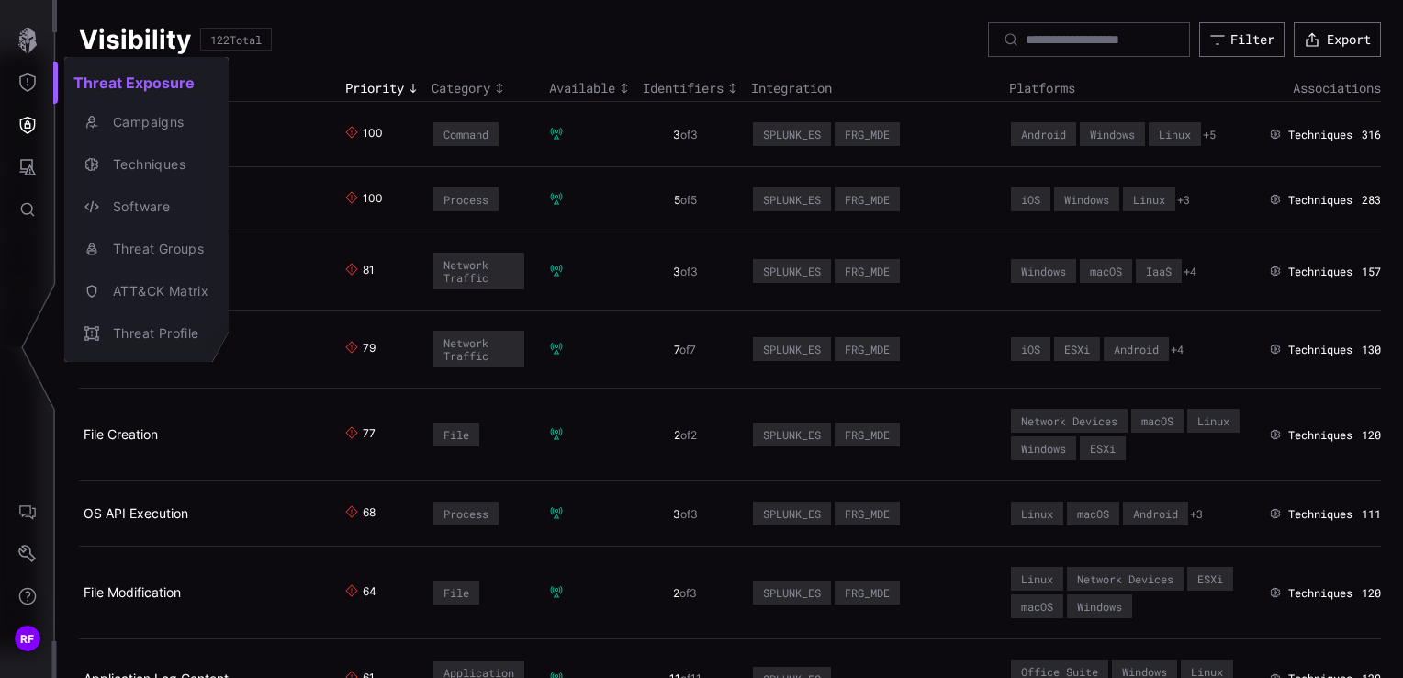
click at [24, 101] on div at bounding box center [701, 339] width 1403 height 678
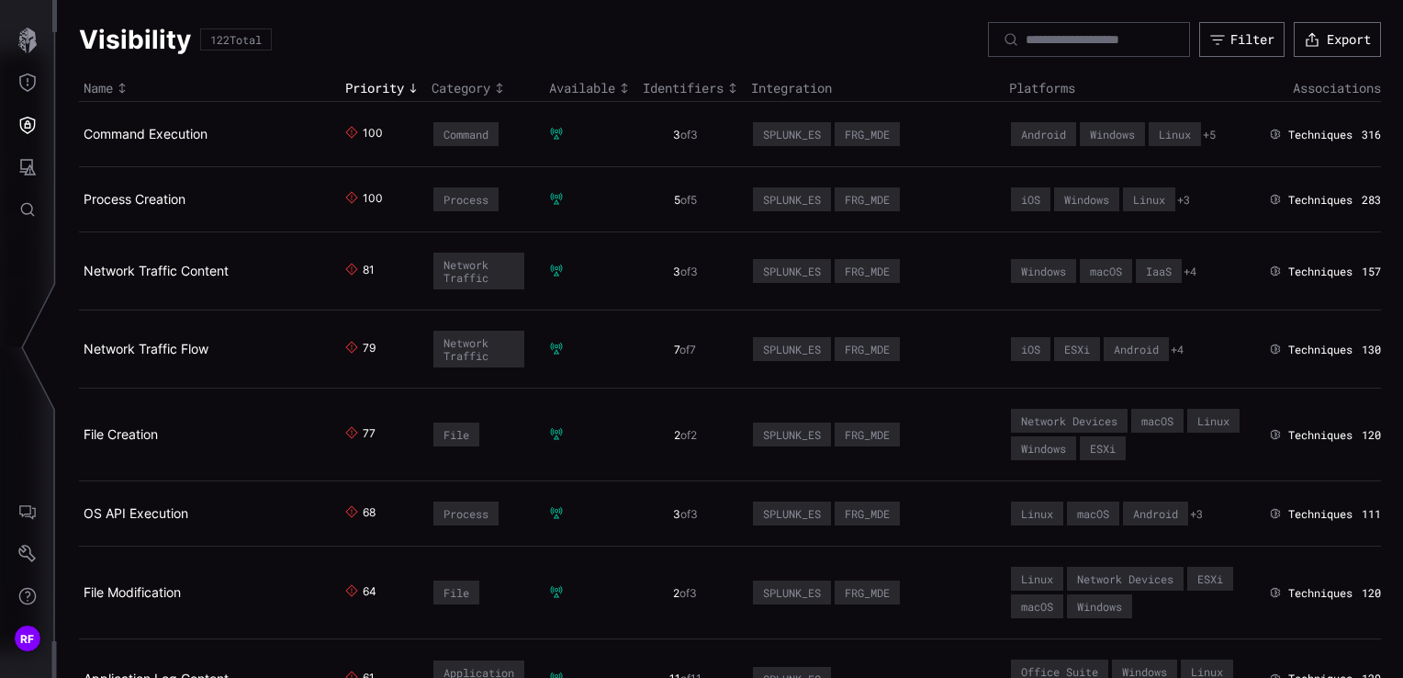
click at [26, 130] on div "Threat Exposure Campaigns Techniques Software Threat Groups ATT&CK Matrix Threa…" at bounding box center [704, 339] width 1397 height 678
click at [22, 152] on button "Attack Surface" at bounding box center [27, 167] width 53 height 42
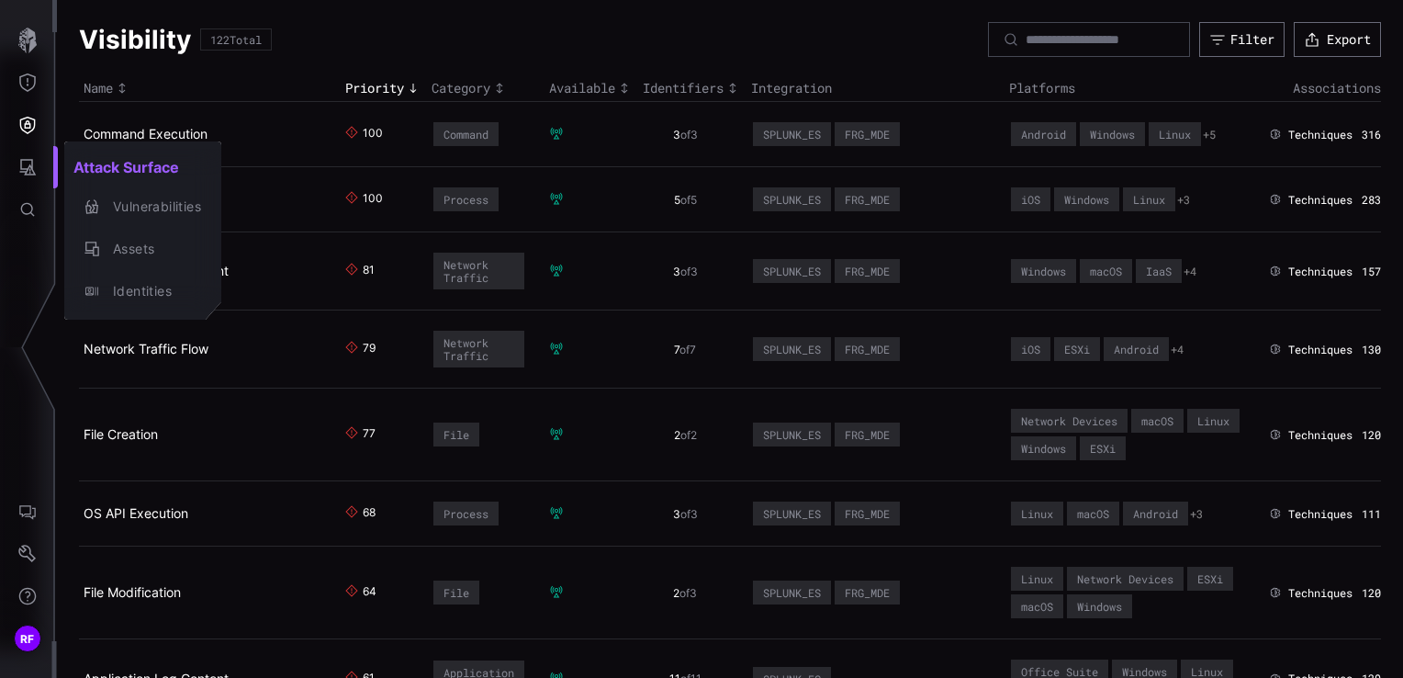
click at [39, 46] on div at bounding box center [701, 339] width 1403 height 678
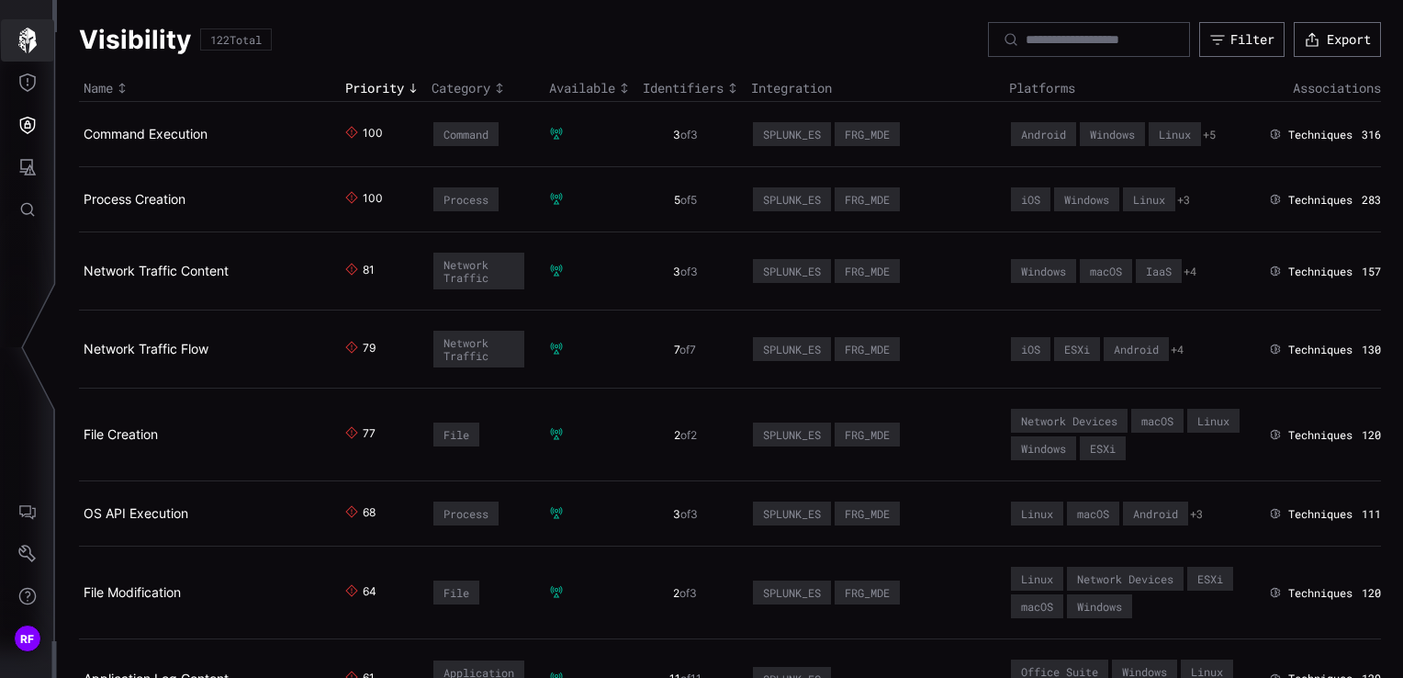
click at [28, 39] on icon "button" at bounding box center [27, 41] width 18 height 26
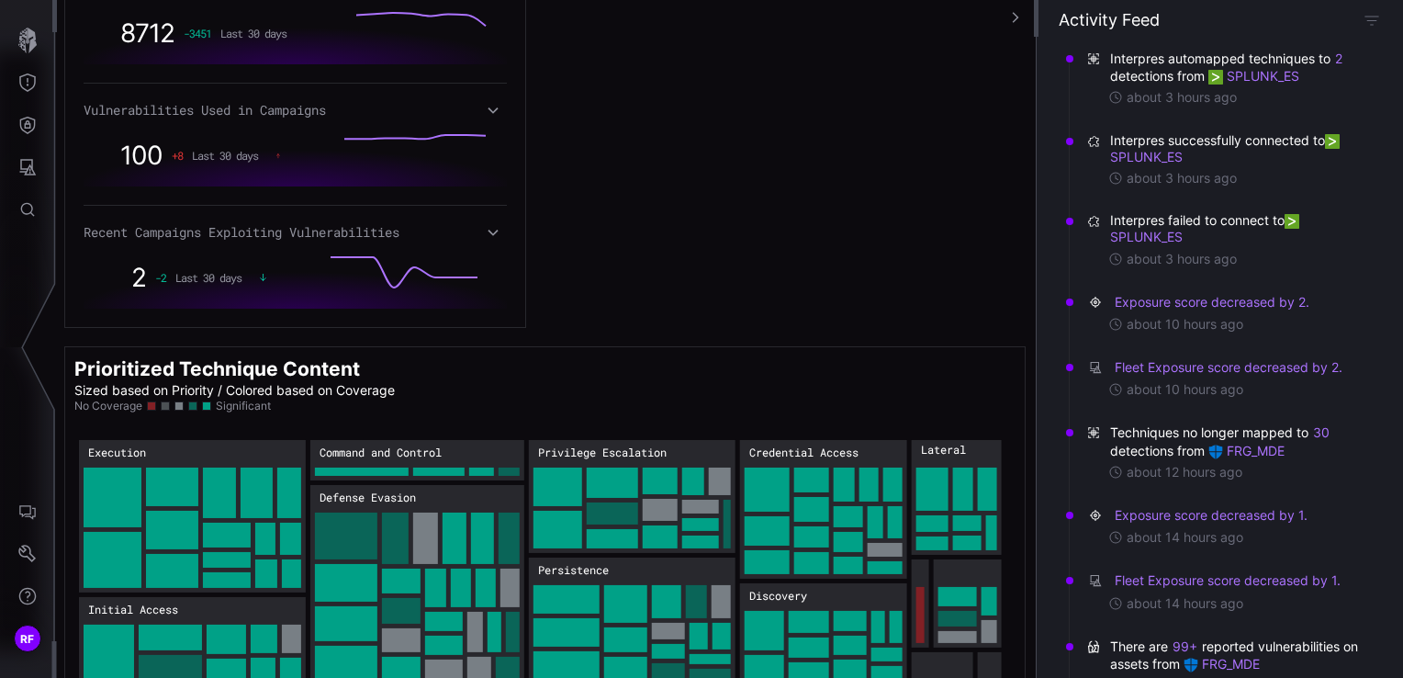
scroll to position [1074, 0]
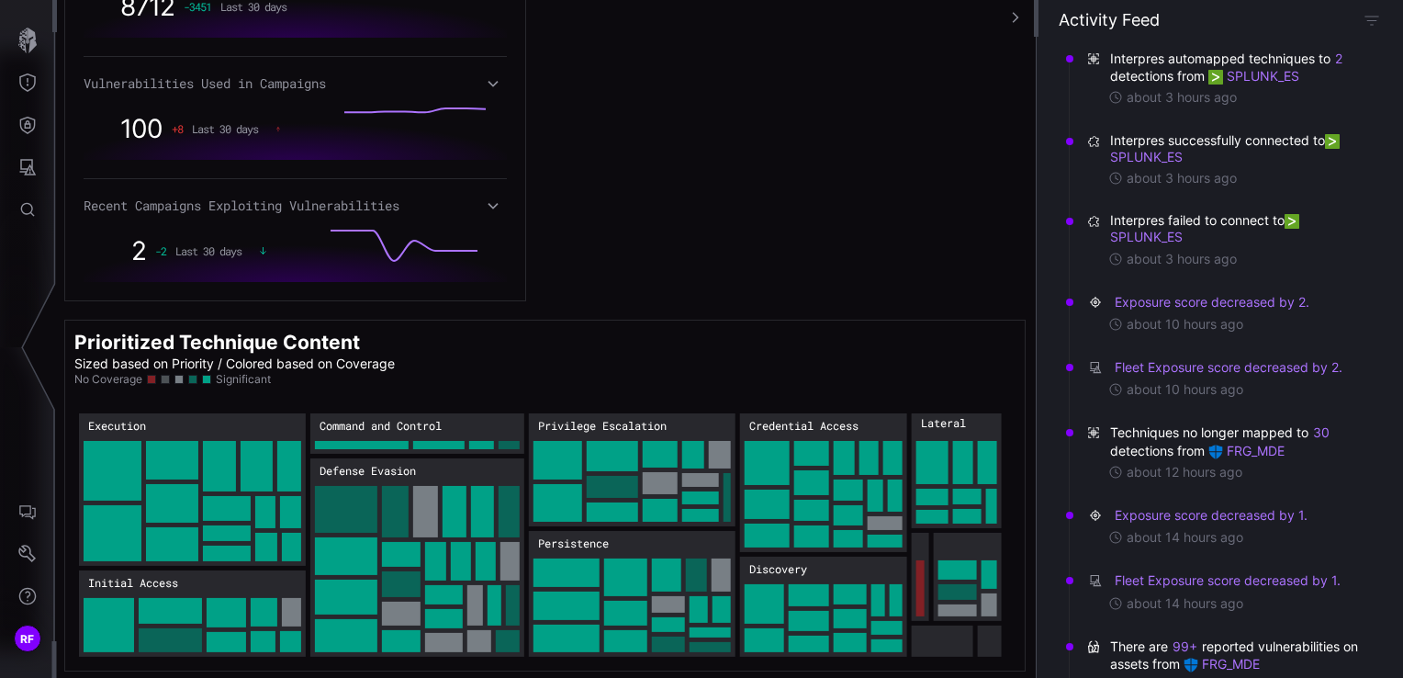
drag, startPoint x: 889, startPoint y: 210, endPoint x: 937, endPoint y: 160, distance: 69.5
click at [1019, 18] on icon "button" at bounding box center [1015, 17] width 13 height 13
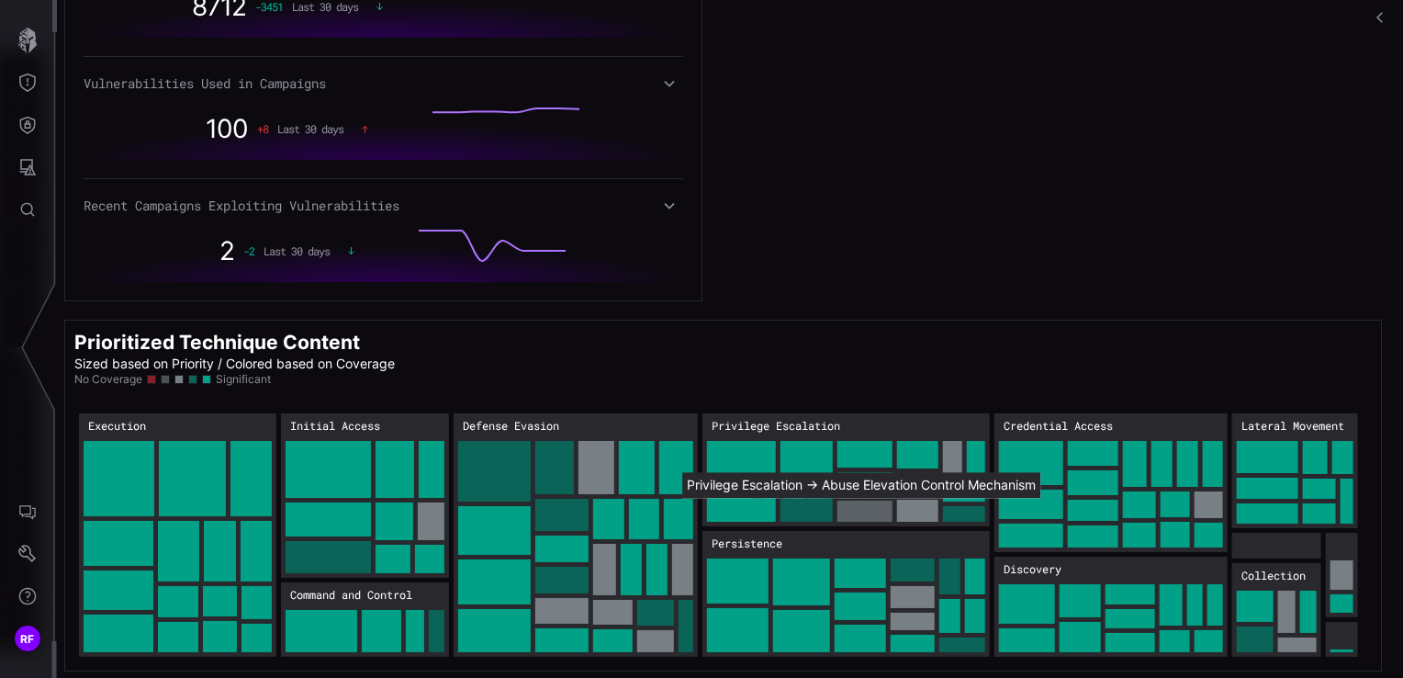
click at [860, 508] on rect "Privilege Escalation → Privilege Escalation:Abuse Elevation Control Mechanism: …" at bounding box center [865, 511] width 55 height 21
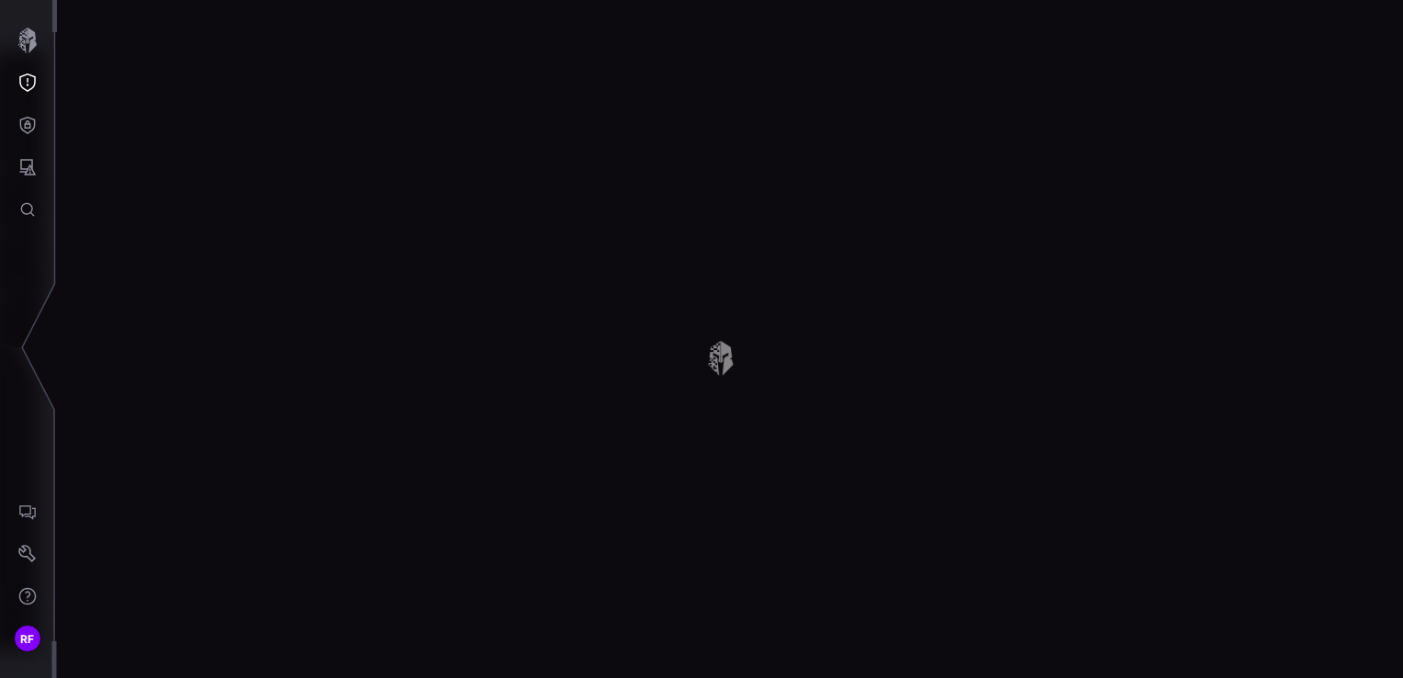
click at [386, 532] on div "Exposure Low Last 30 days Score Trend Generate a Report [DATE] [DATE] [DATE] [D…" at bounding box center [730, 339] width 1346 height 678
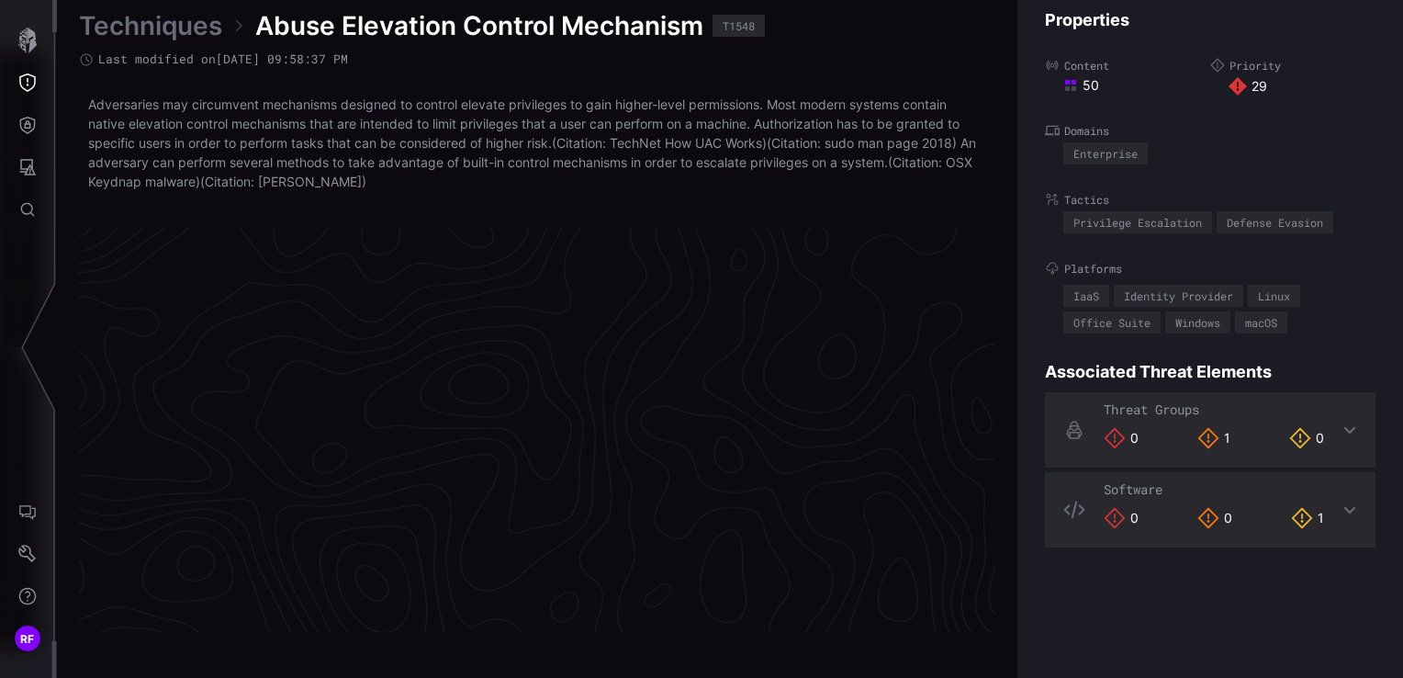
scroll to position [3937, 926]
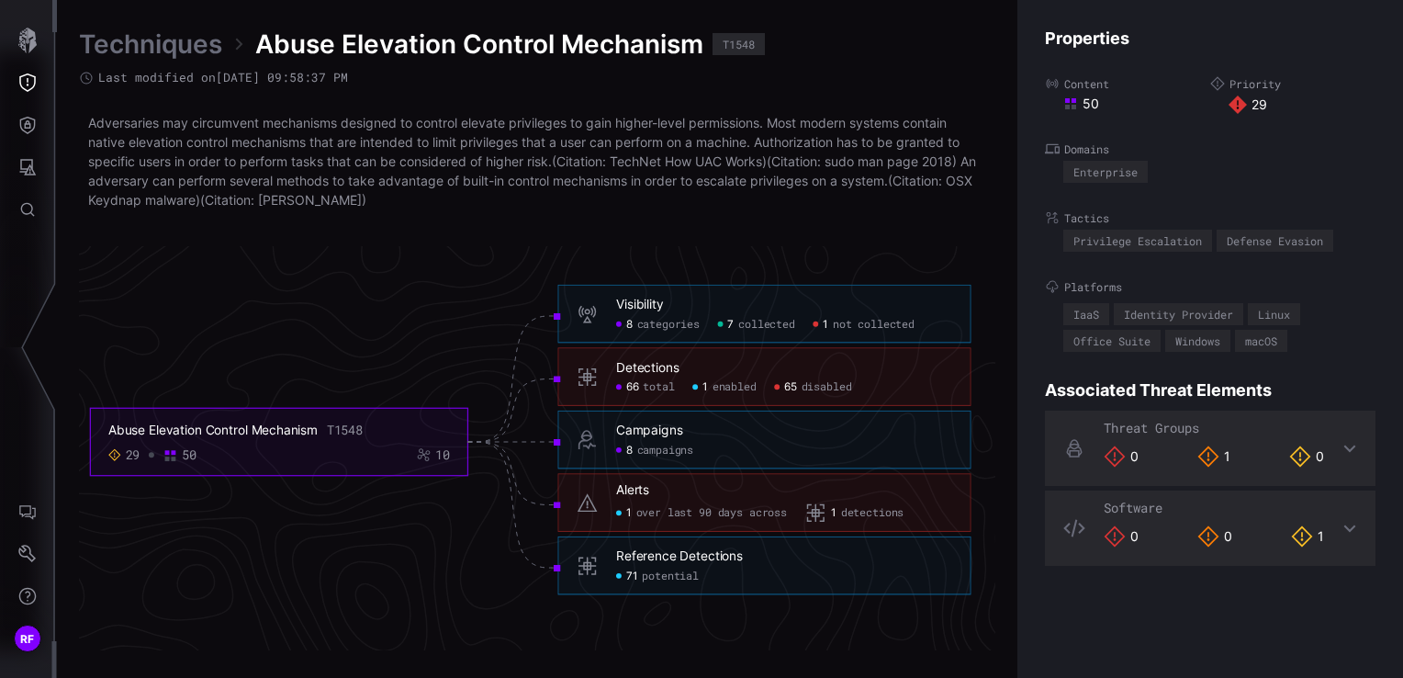
click at [688, 372] on h6 "Detections" at bounding box center [784, 367] width 336 height 17
click at [589, 368] on icon at bounding box center [587, 376] width 21 height 21
click at [647, 383] on span "total" at bounding box center [658, 387] width 31 height 14
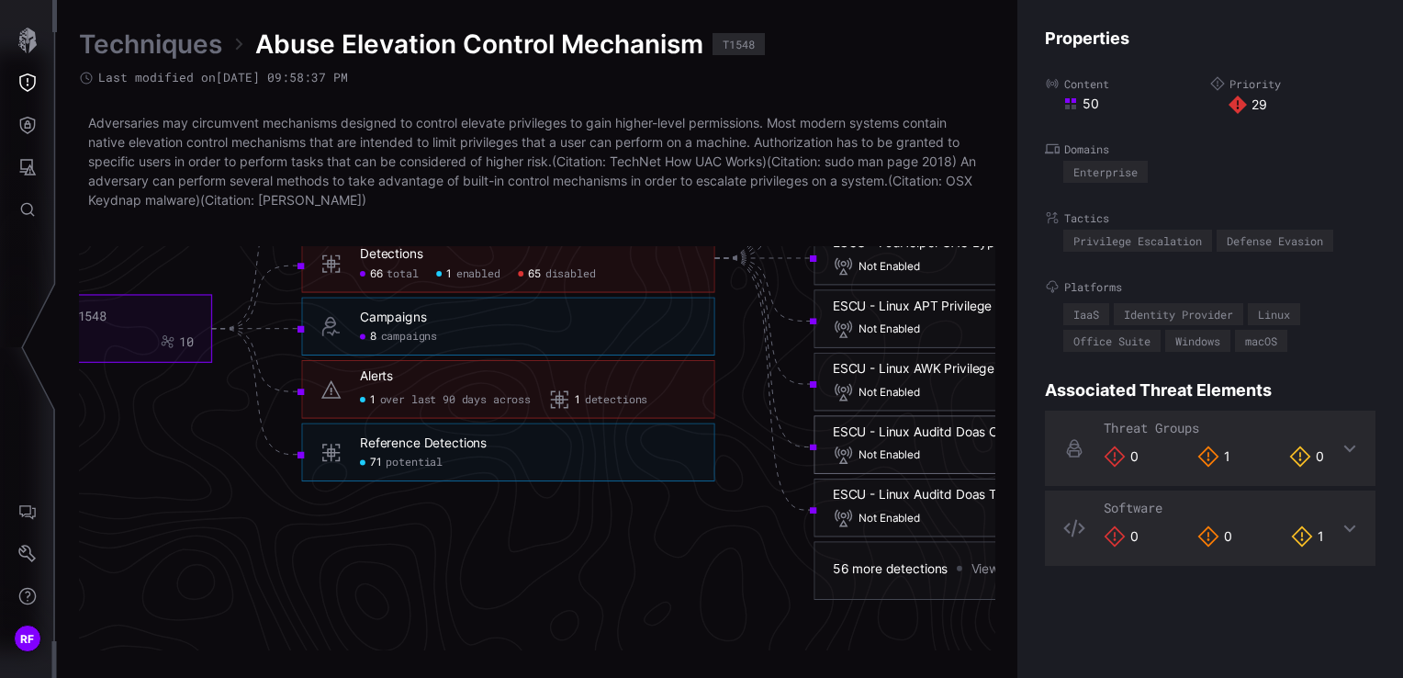
scroll to position [4121, 1385]
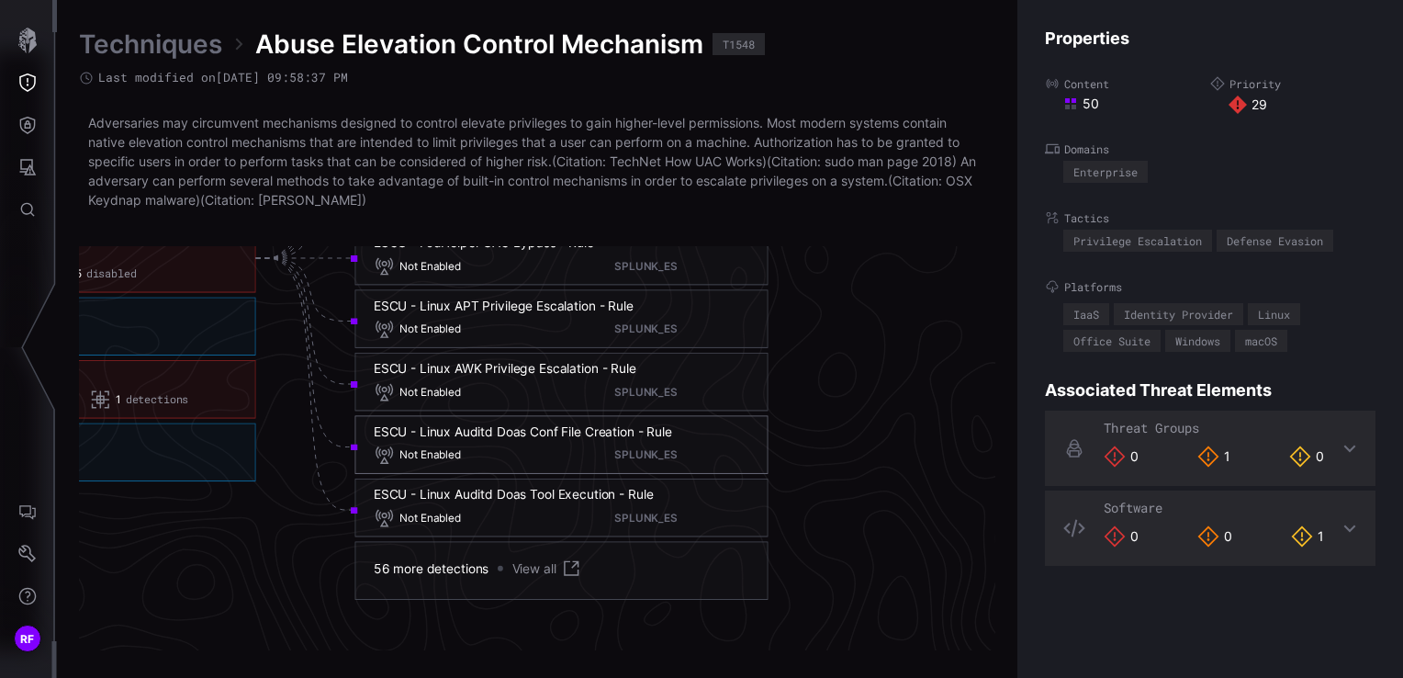
click at [536, 571] on link "View all" at bounding box center [547, 567] width 70 height 21
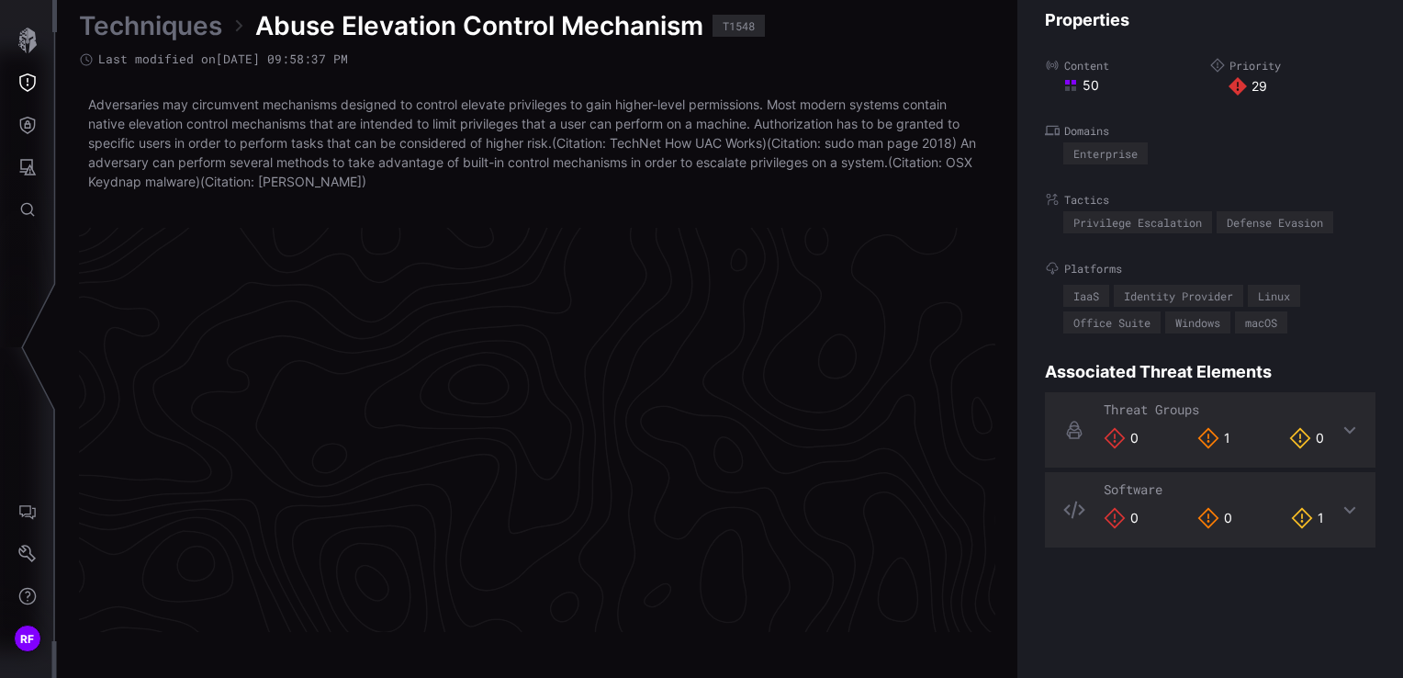
scroll to position [3937, 926]
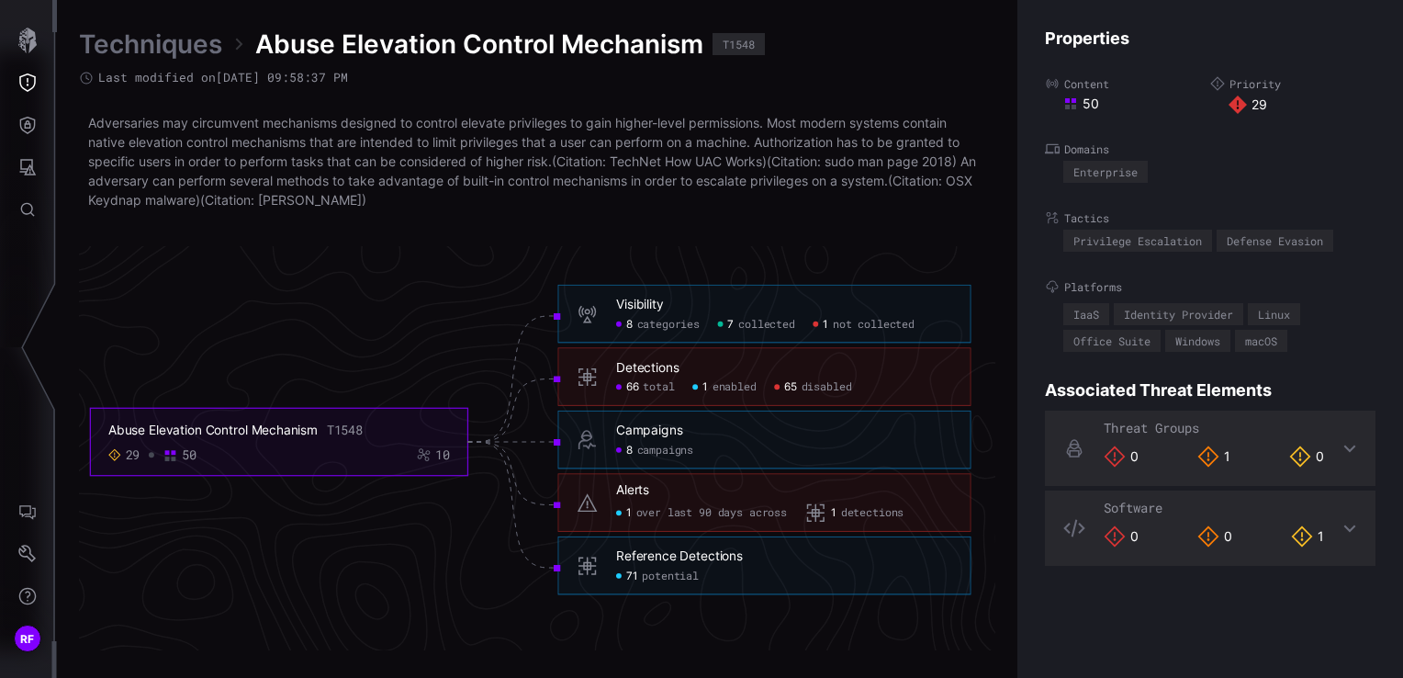
click at [596, 499] on icon at bounding box center [587, 502] width 21 height 21
click at [648, 499] on div "Alerts 1 over last 90 days across 1 detections" at bounding box center [784, 502] width 336 height 42
click at [647, 490] on div "Alerts" at bounding box center [632, 489] width 33 height 17
click at [640, 490] on div "Alerts" at bounding box center [632, 489] width 33 height 17
click at [588, 505] on icon at bounding box center [587, 502] width 21 height 21
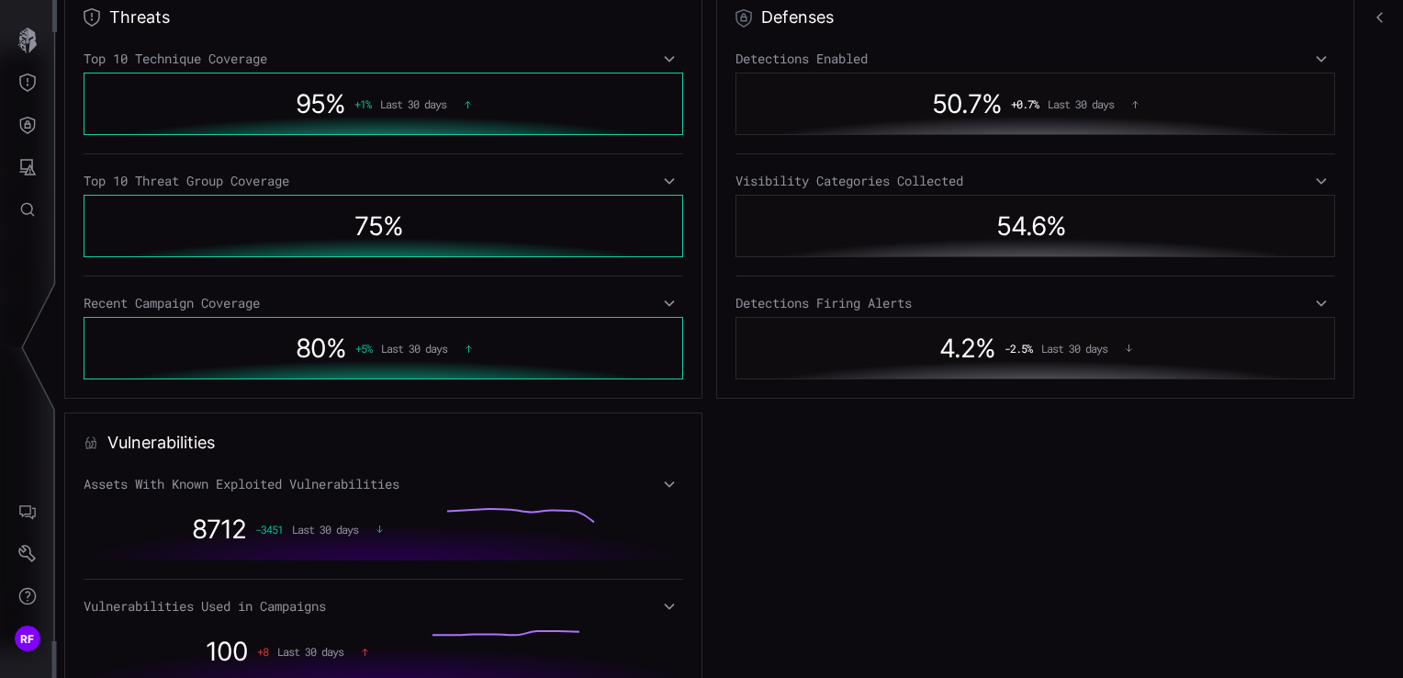
scroll to position [1074, 0]
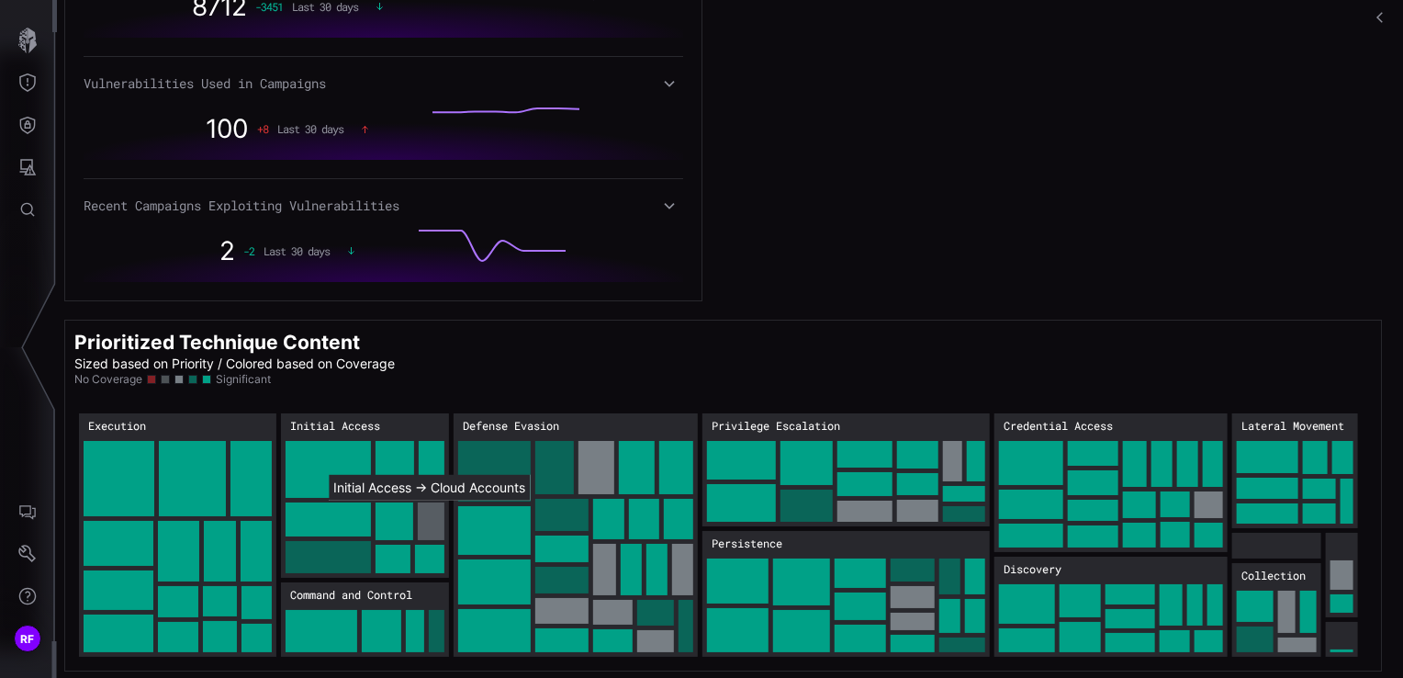
click at [437, 523] on rect "Initial Access → Initial Access:Cloud Accounts: 24" at bounding box center [431, 521] width 27 height 38
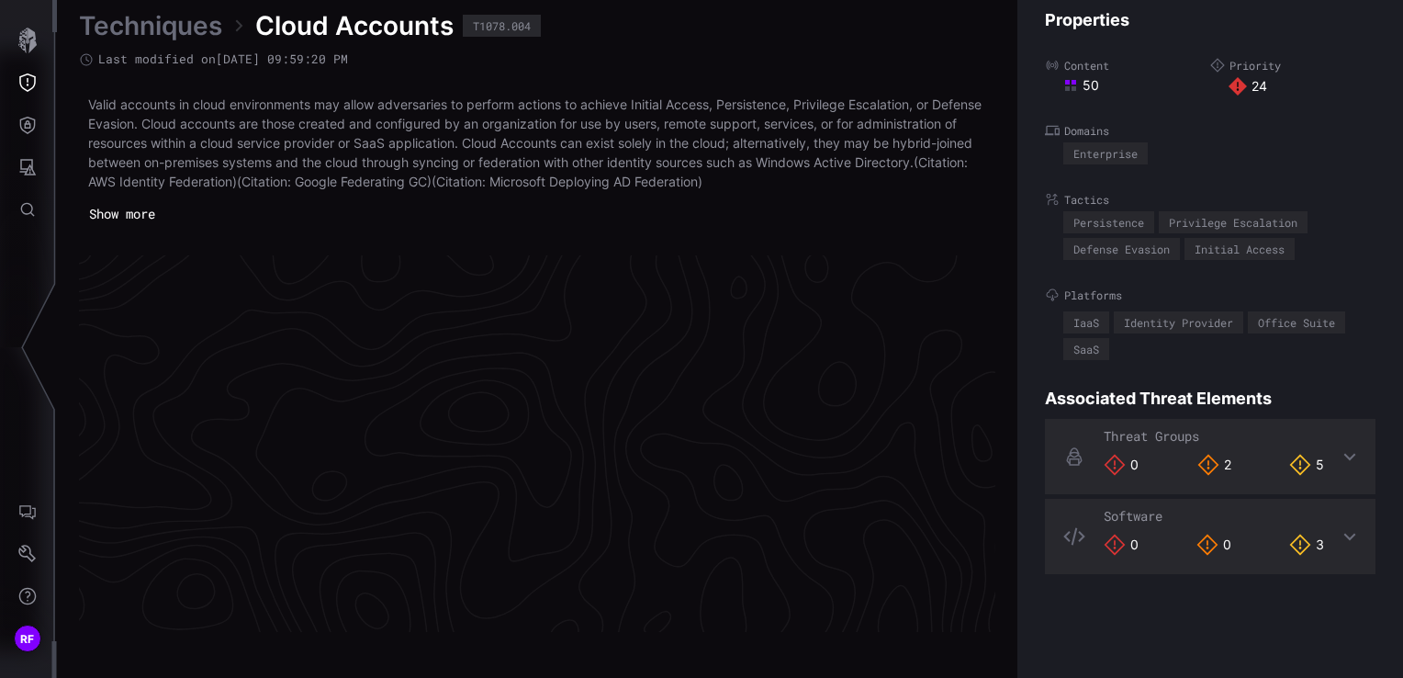
scroll to position [3951, 926]
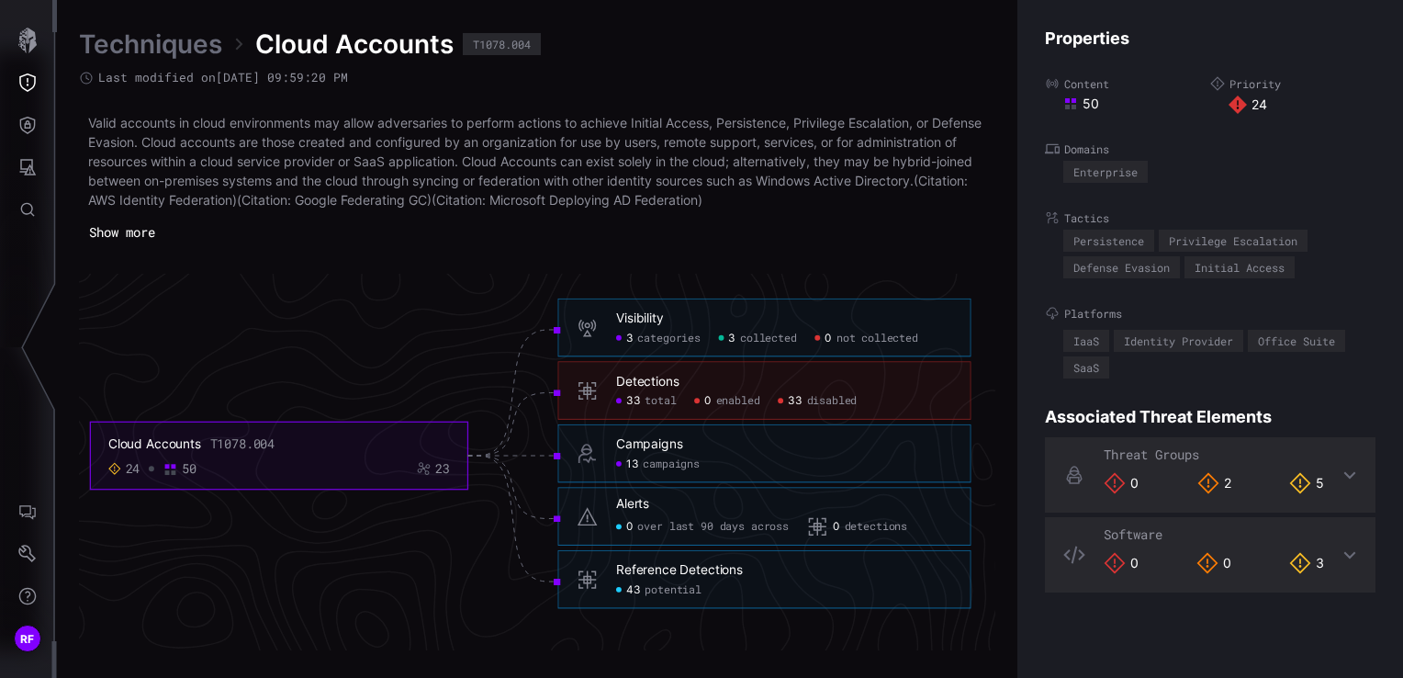
click at [695, 380] on h6 "Detections" at bounding box center [784, 382] width 336 height 17
click at [668, 385] on div "Detections" at bounding box center [647, 382] width 63 height 17
click at [585, 411] on div "Detections 33 total 0 enabled 33 disabled" at bounding box center [763, 391] width 413 height 59
click at [591, 392] on icon at bounding box center [587, 390] width 21 height 21
click at [670, 363] on div "Detections 33 total 0 enabled 33 disabled" at bounding box center [763, 391] width 413 height 59
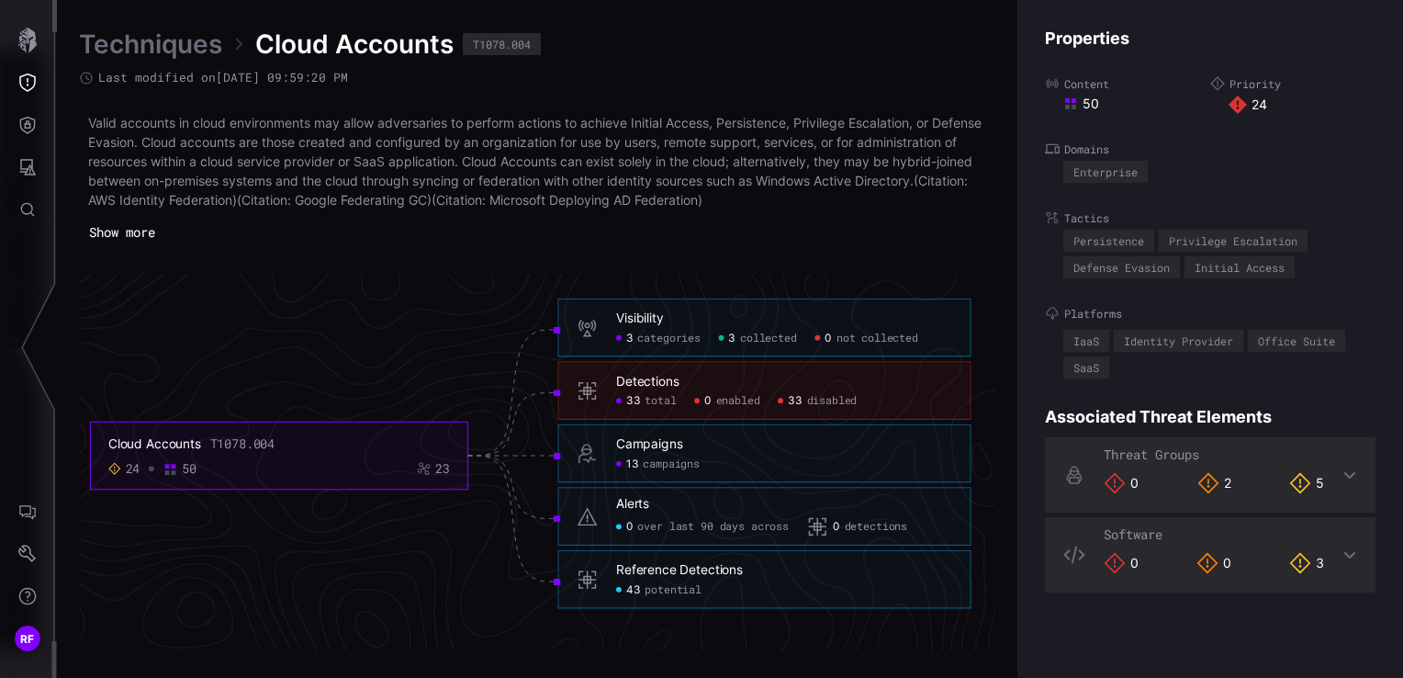
click at [664, 380] on div "Detections" at bounding box center [647, 382] width 63 height 17
click at [648, 399] on span "total" at bounding box center [660, 401] width 31 height 14
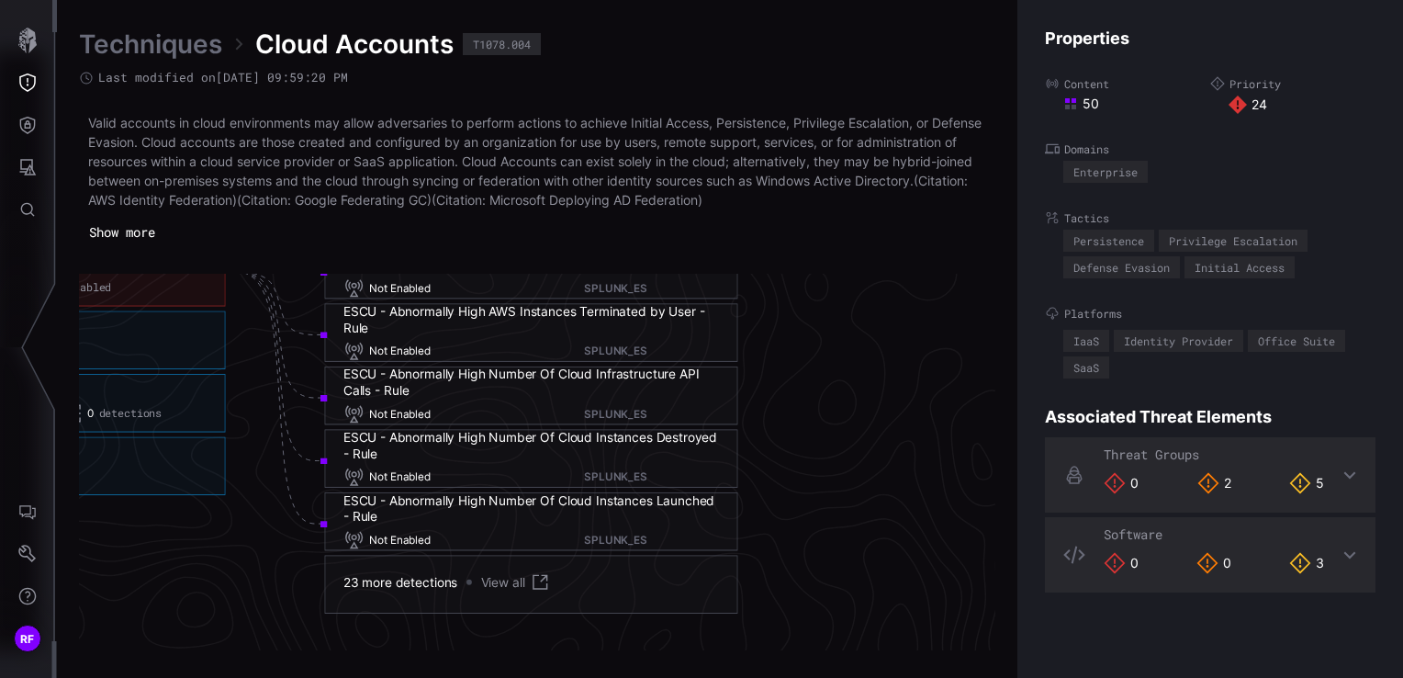
scroll to position [4135, 1477]
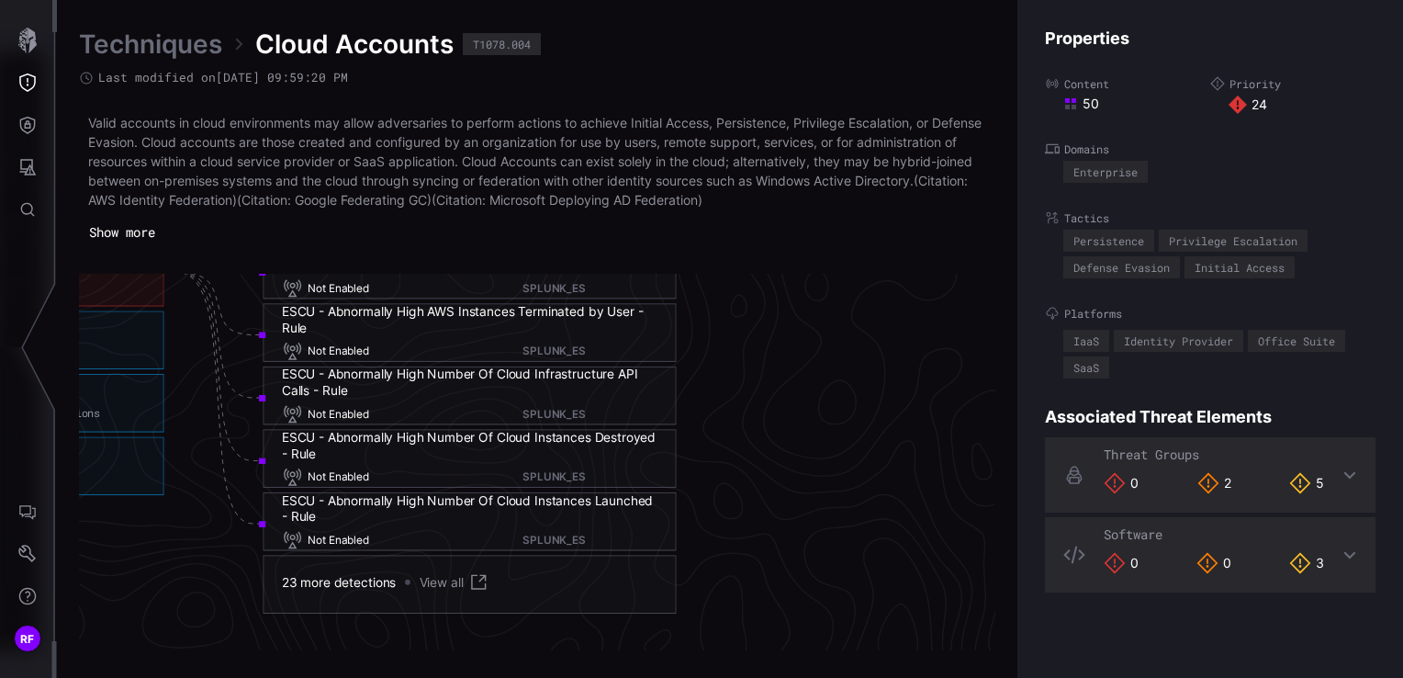
click at [446, 580] on link "View all" at bounding box center [455, 581] width 70 height 21
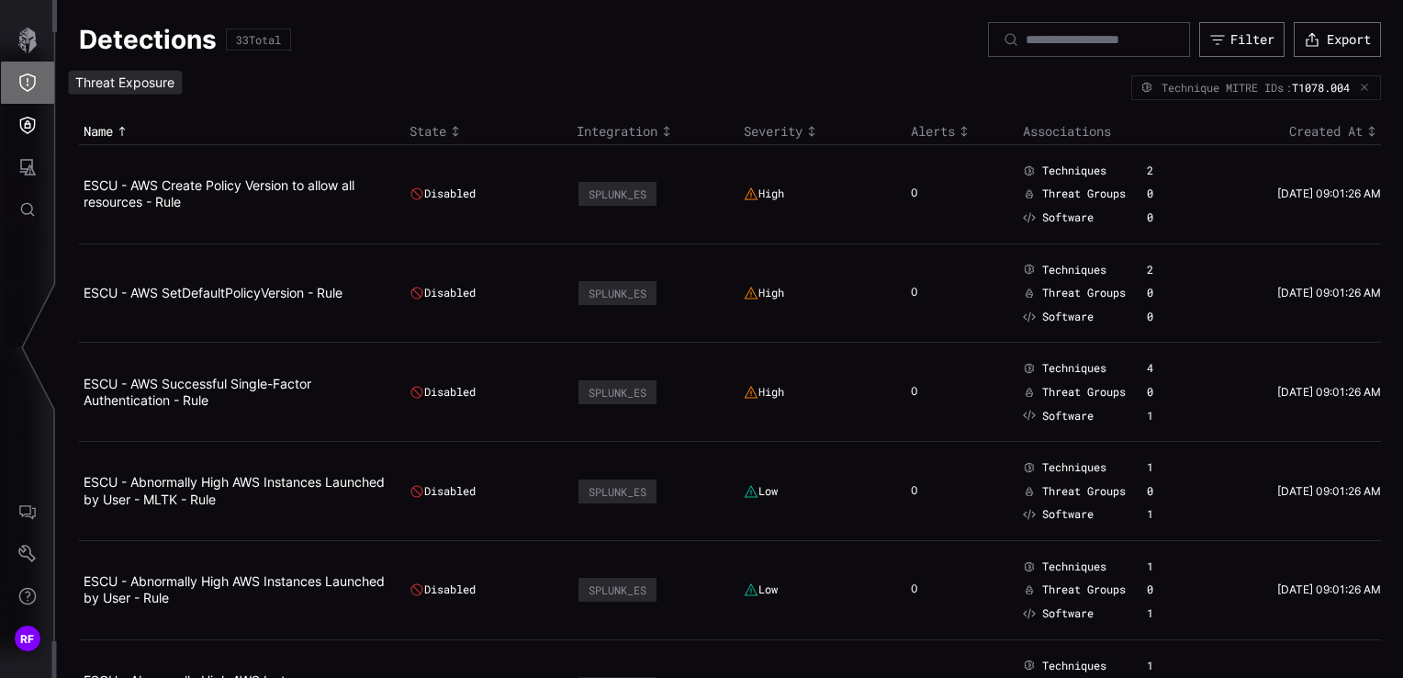
click at [29, 75] on icon "Threat Exposure" at bounding box center [27, 82] width 18 height 18
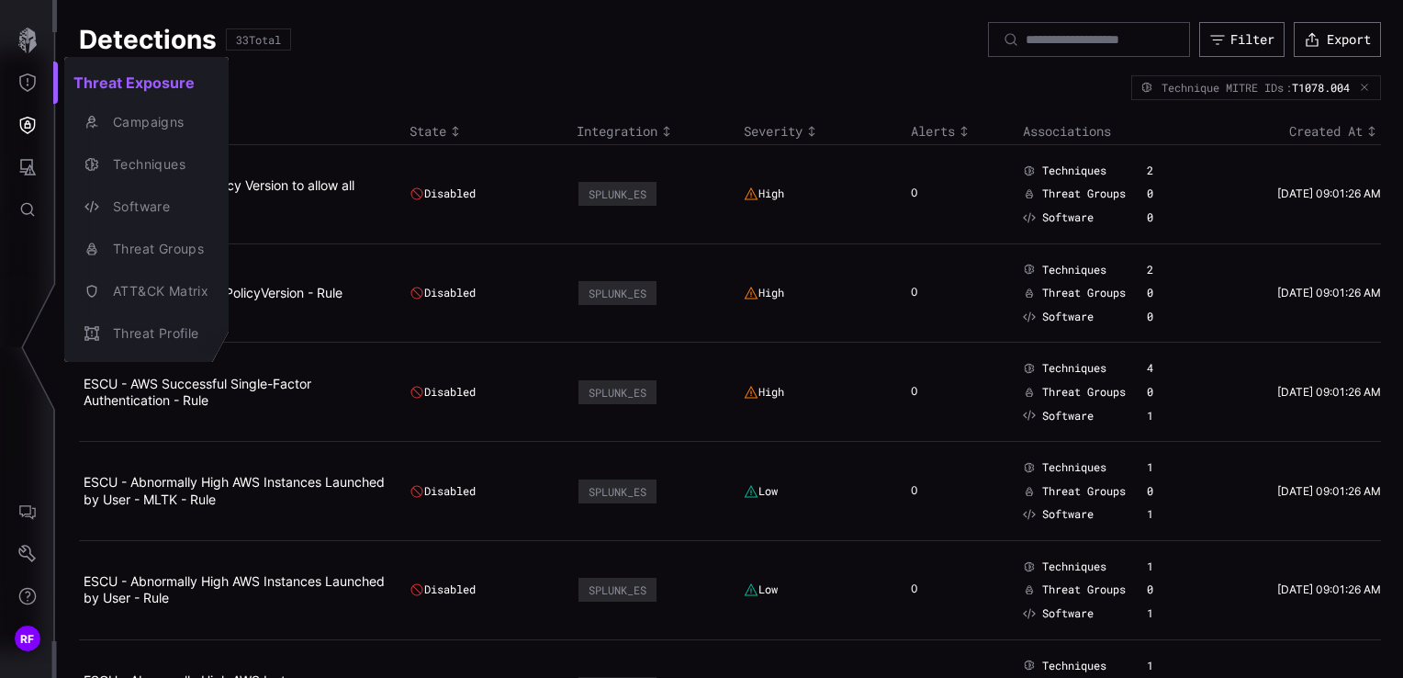
click at [29, 75] on div at bounding box center [701, 339] width 1403 height 678
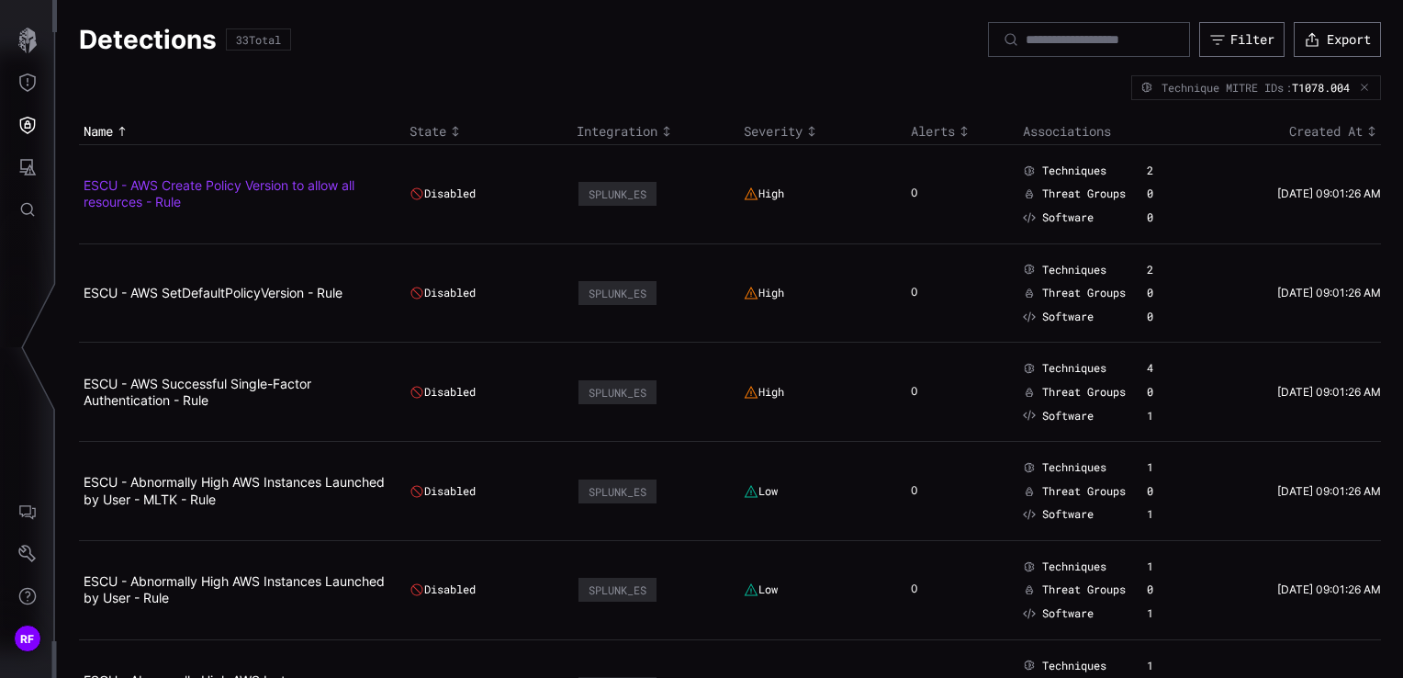
click at [161, 198] on link "ESCU - AWS Create Policy Version to allow all resources - Rule" at bounding box center [219, 193] width 271 height 32
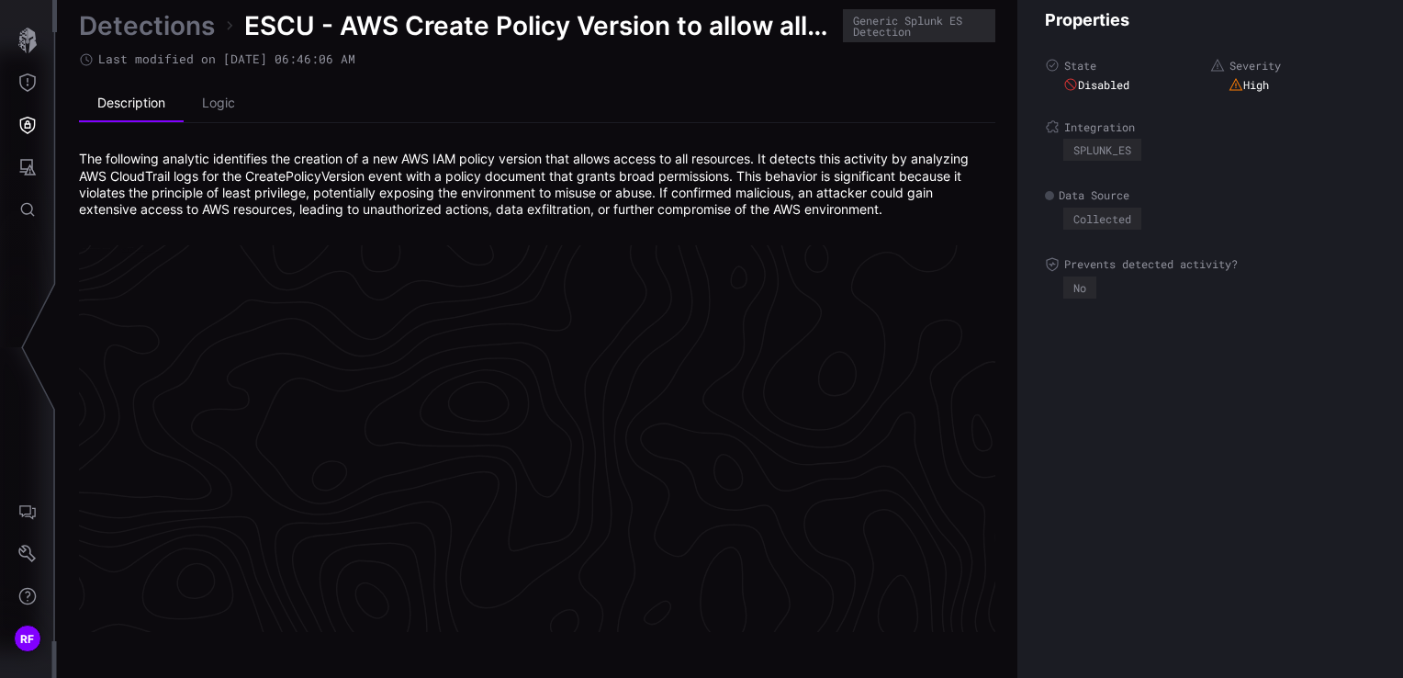
scroll to position [3945, 926]
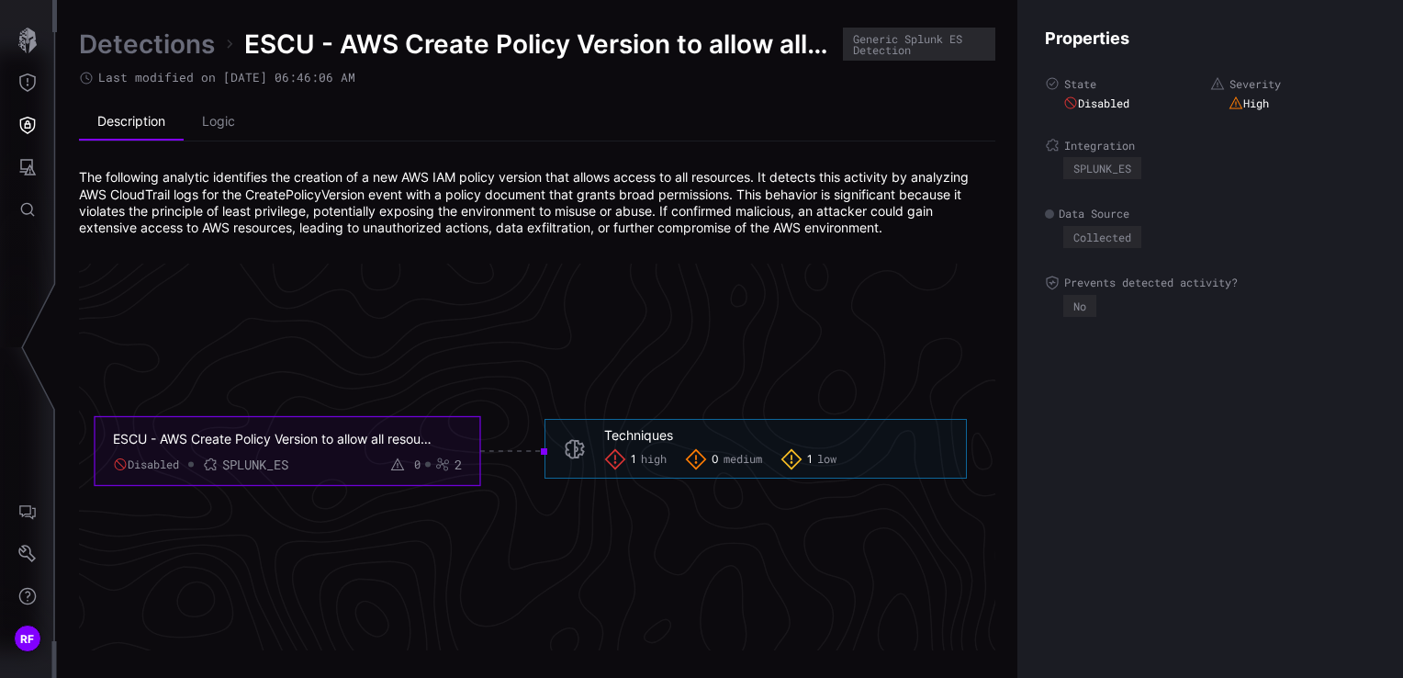
click at [345, 448] on div "ESCU - AWS Create Policy Version to allow all resources - Rule Disabled SPLUNK_…" at bounding box center [287, 452] width 349 height 42
click at [355, 442] on div "ESCU - AWS Create Policy Version to allow all resources - Rule" at bounding box center [273, 439] width 321 height 17
click at [205, 131] on li "Logic" at bounding box center [219, 122] width 70 height 37
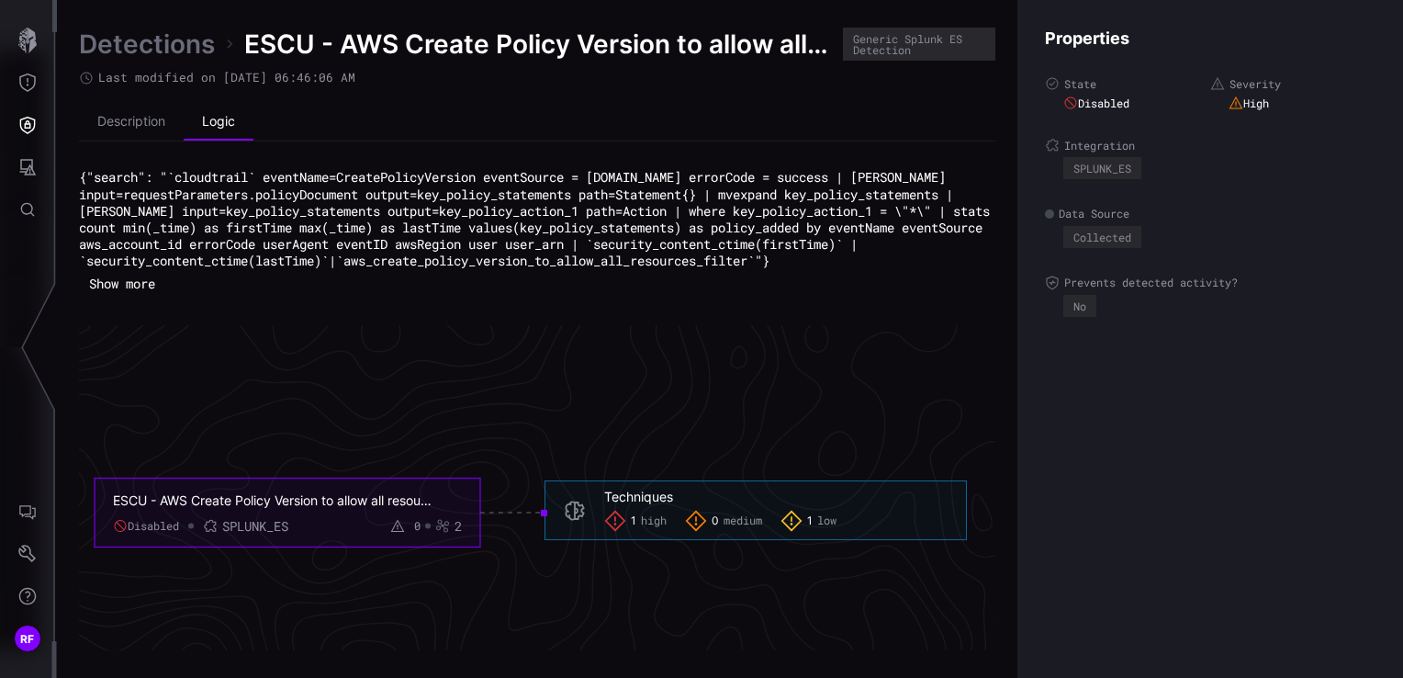
click at [1289, 63] on div "Properties State Disabled Severity High Integration SPLUNK_ES Data Source Colle…" at bounding box center [1211, 339] width 386 height 678
click at [106, 128] on li "Description" at bounding box center [131, 122] width 105 height 37
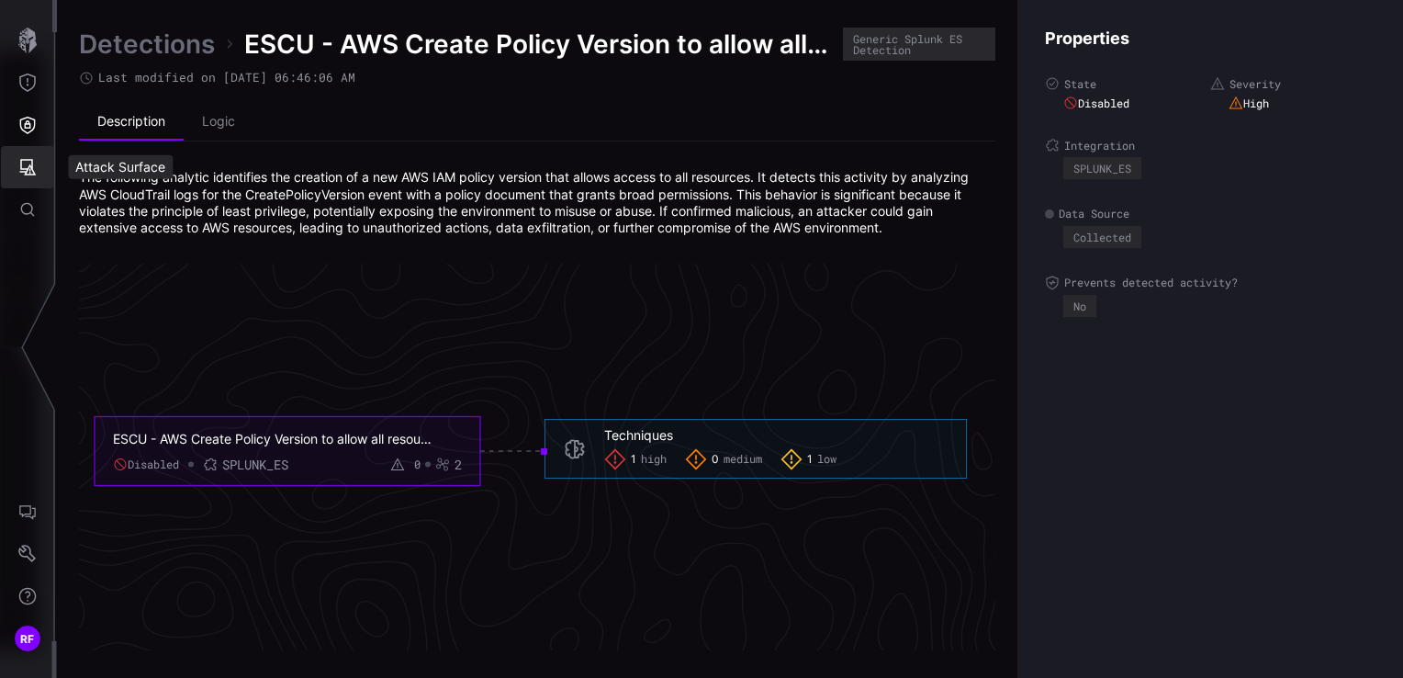
click at [22, 184] on button "Attack Surface" at bounding box center [27, 167] width 53 height 42
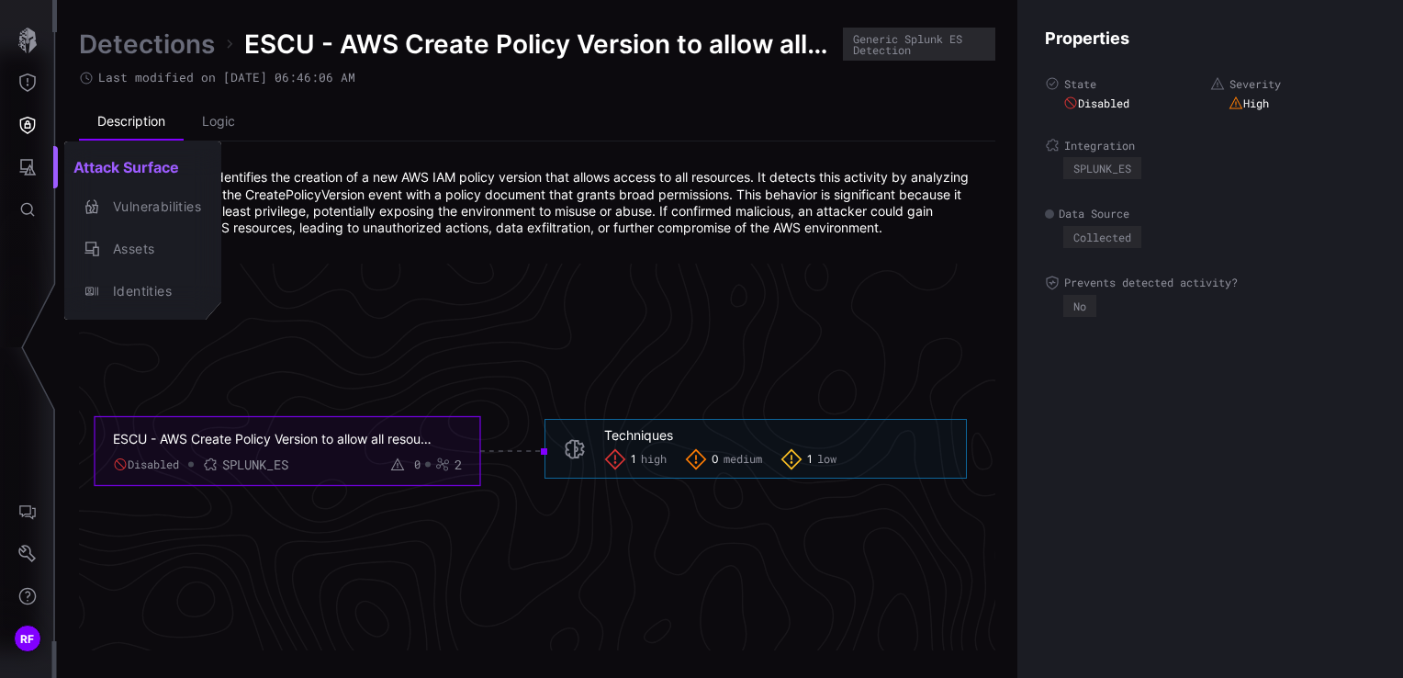
click at [24, 147] on div at bounding box center [701, 339] width 1403 height 678
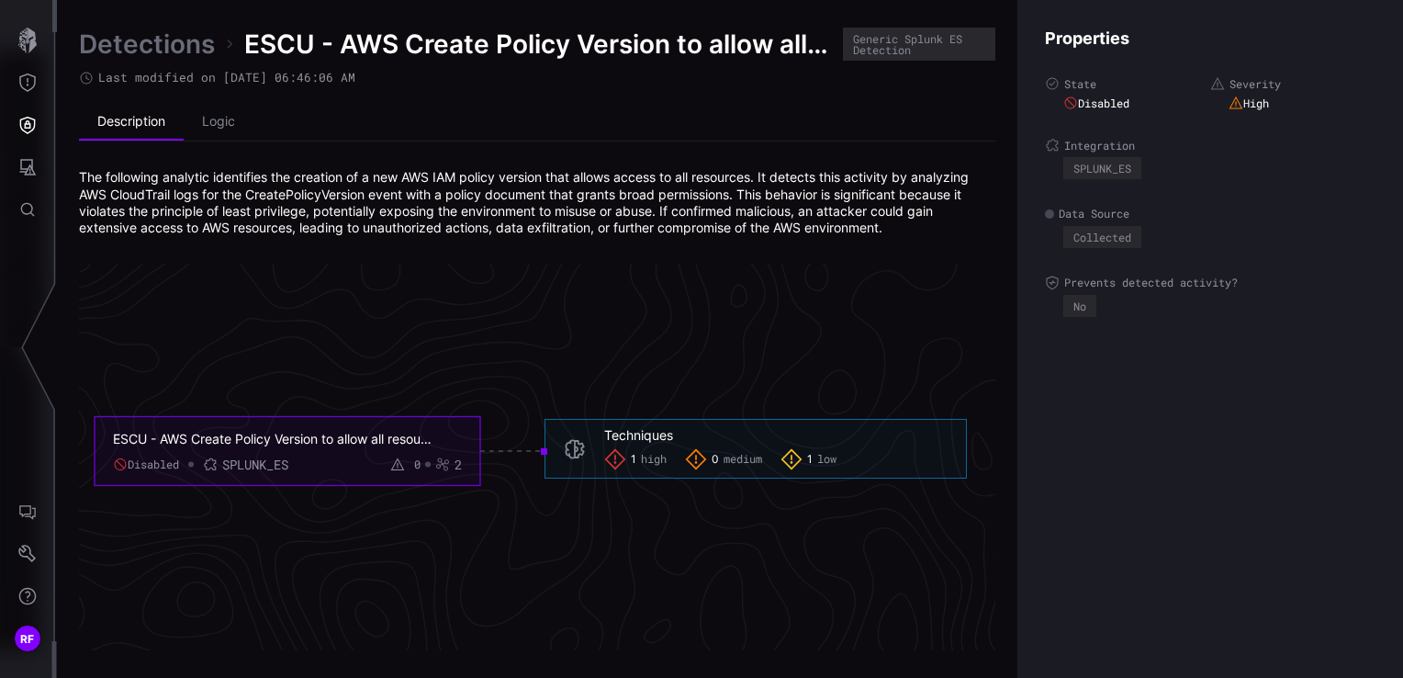
click at [143, 320] on icon "ESCU - AWS Create Policy Version to allow all resources - Rule Disabled SPLUNK_…" at bounding box center [530, 451] width 2755 height 8266
click at [118, 64] on div "Detections ESCU - AWS Create Policy Version to allow all resources - Rule Gener…" at bounding box center [537, 132] width 917 height 208
click at [118, 50] on link "Detections" at bounding box center [147, 44] width 136 height 33
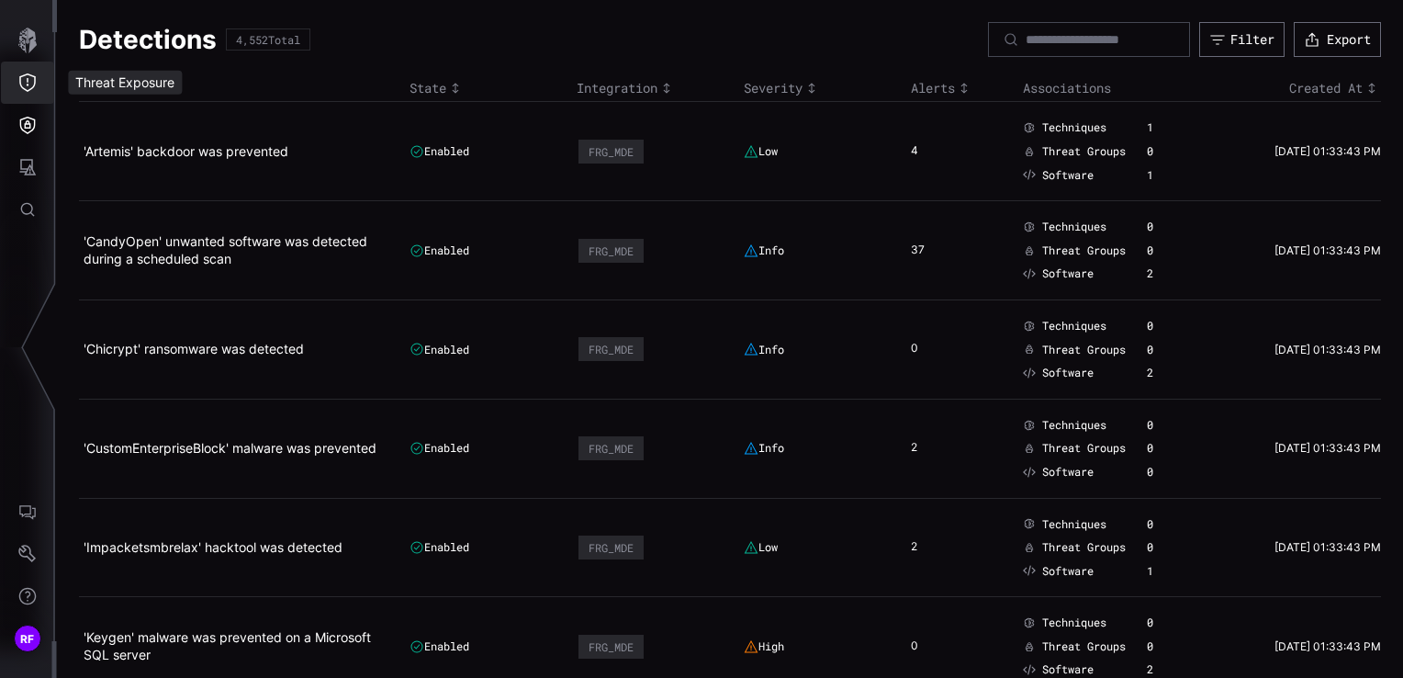
click at [17, 78] on button "Threat Exposure" at bounding box center [27, 83] width 53 height 42
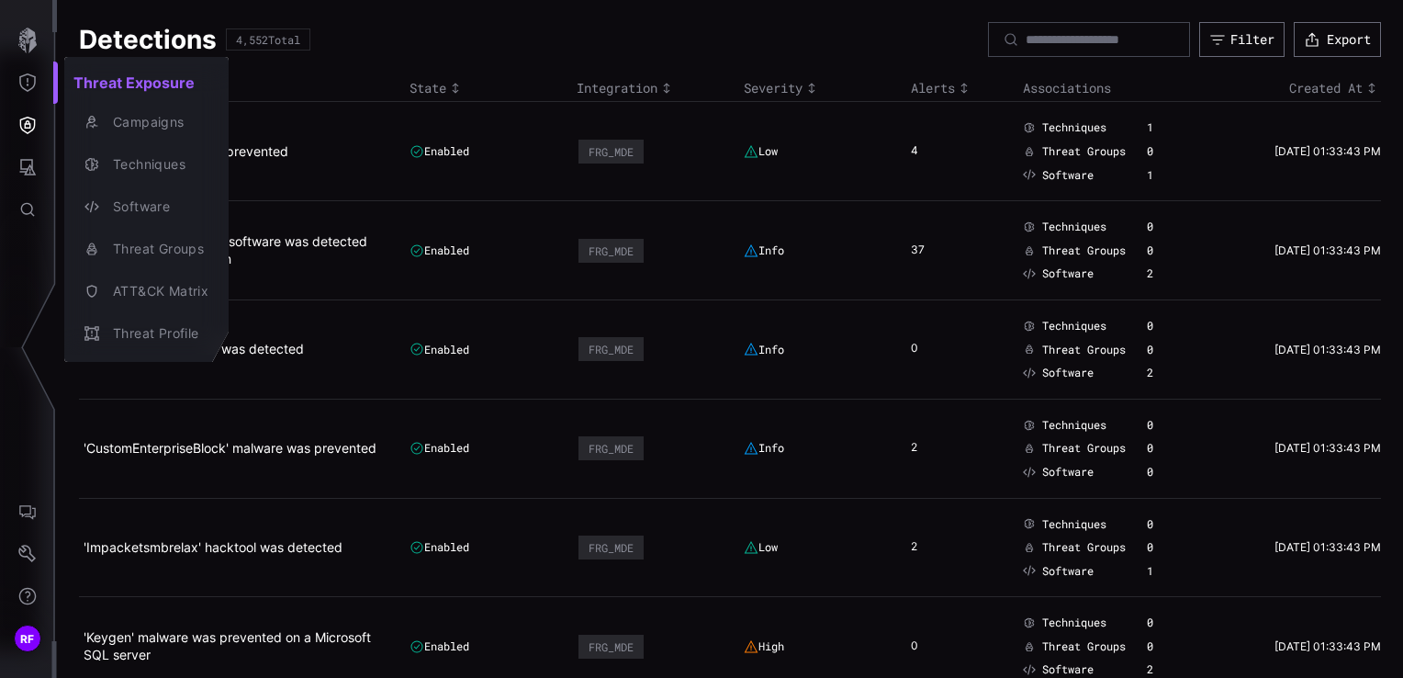
click at [39, 49] on div at bounding box center [701, 339] width 1403 height 678
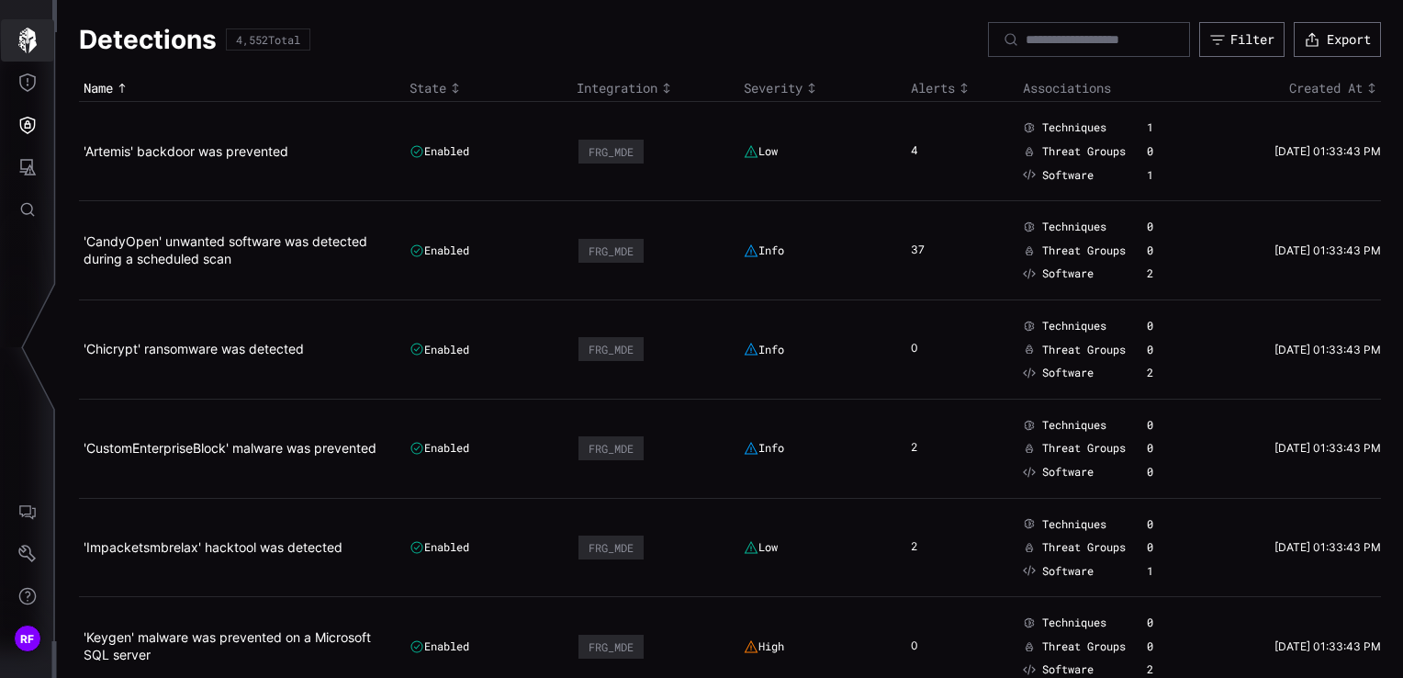
click at [25, 47] on icon "button" at bounding box center [27, 41] width 18 height 26
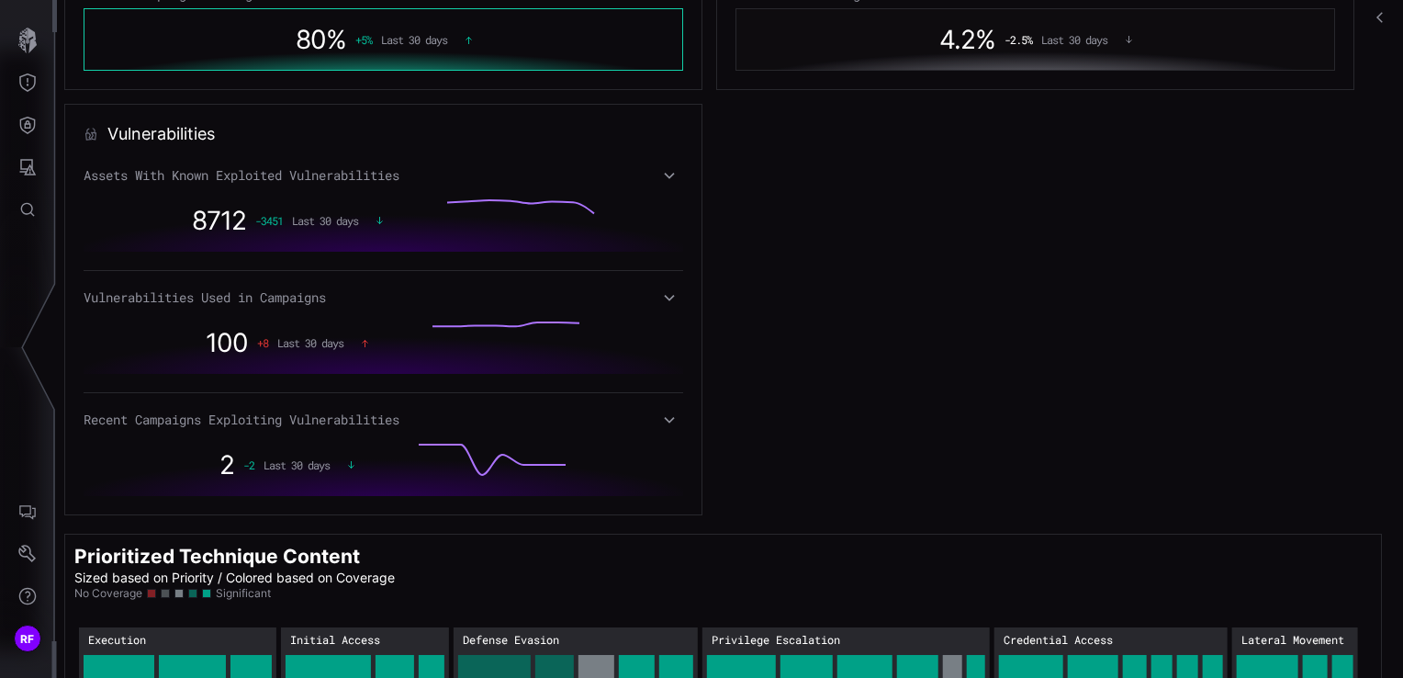
scroll to position [890, 0]
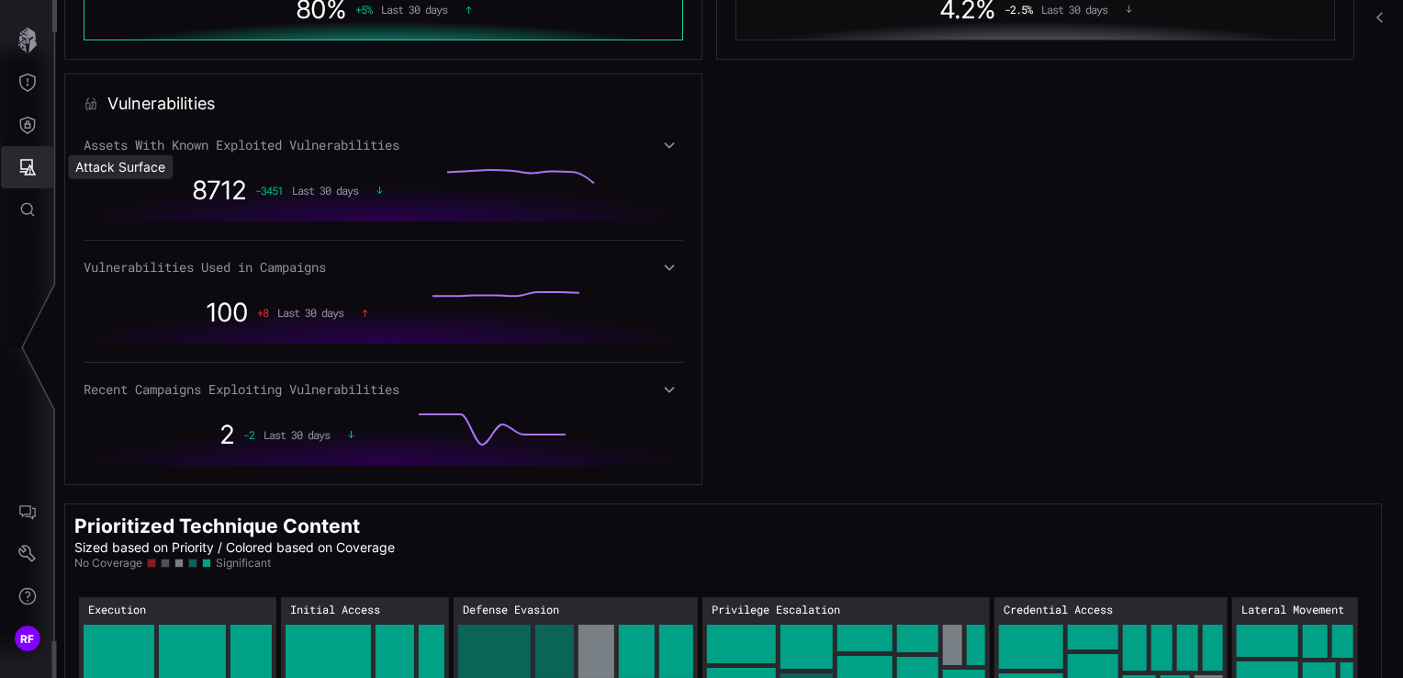
click at [29, 160] on icon "Attack Surface" at bounding box center [27, 167] width 18 height 18
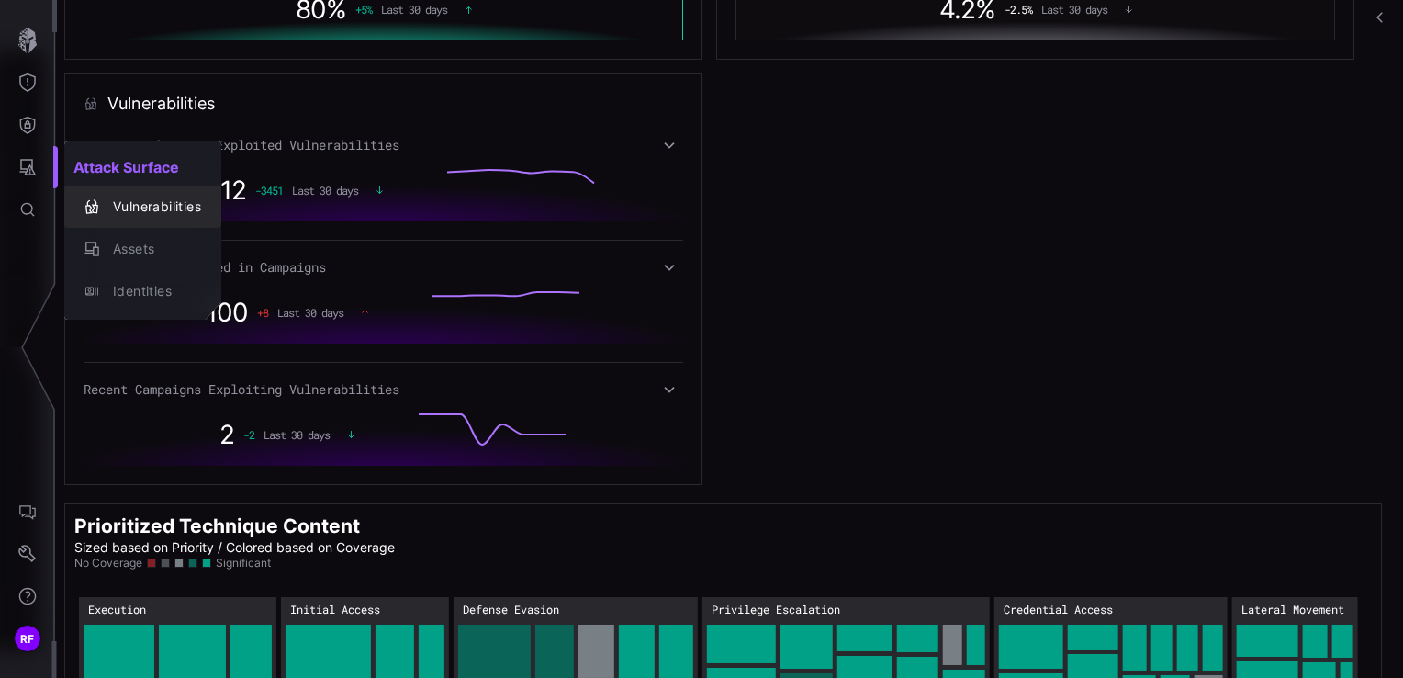
click at [148, 215] on div "Vulnerabilities" at bounding box center [152, 207] width 97 height 23
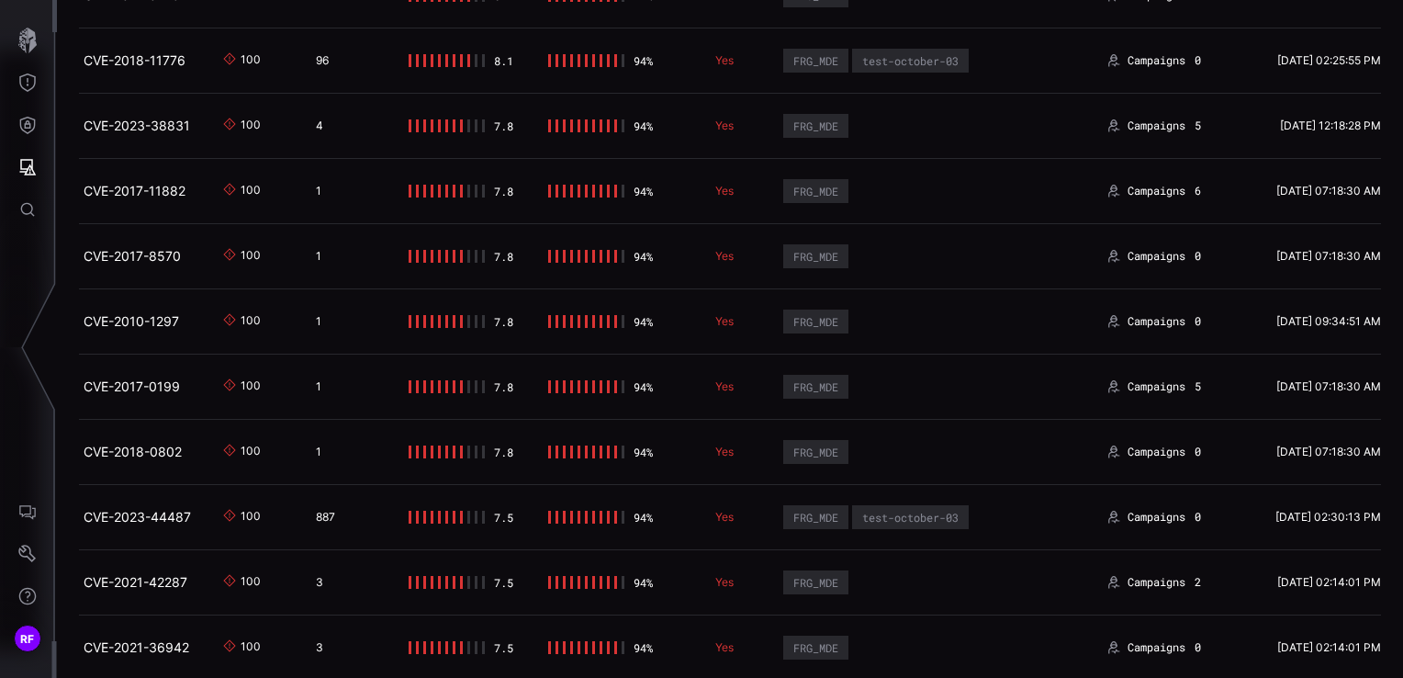
scroll to position [3306, 0]
